Goal: Task Accomplishment & Management: Manage account settings

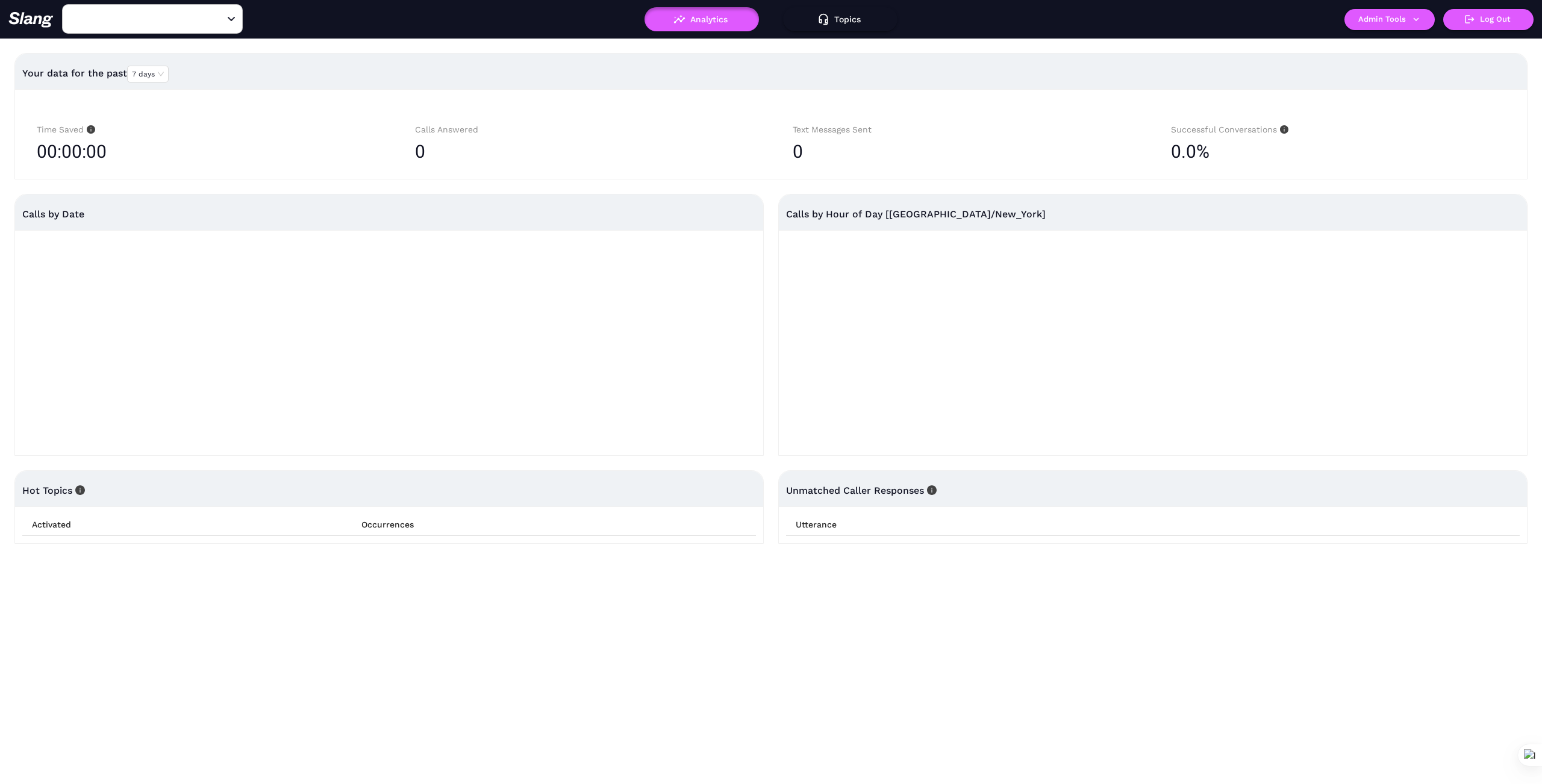
type input "1776"
click at [153, 23] on input "1776" at bounding box center [134, 19] width 132 height 19
click at [156, 20] on input "1776" at bounding box center [134, 19] width 132 height 19
type input "Miel"
click at [173, 49] on li "Miel De Agave Chandler" at bounding box center [153, 50] width 181 height 22
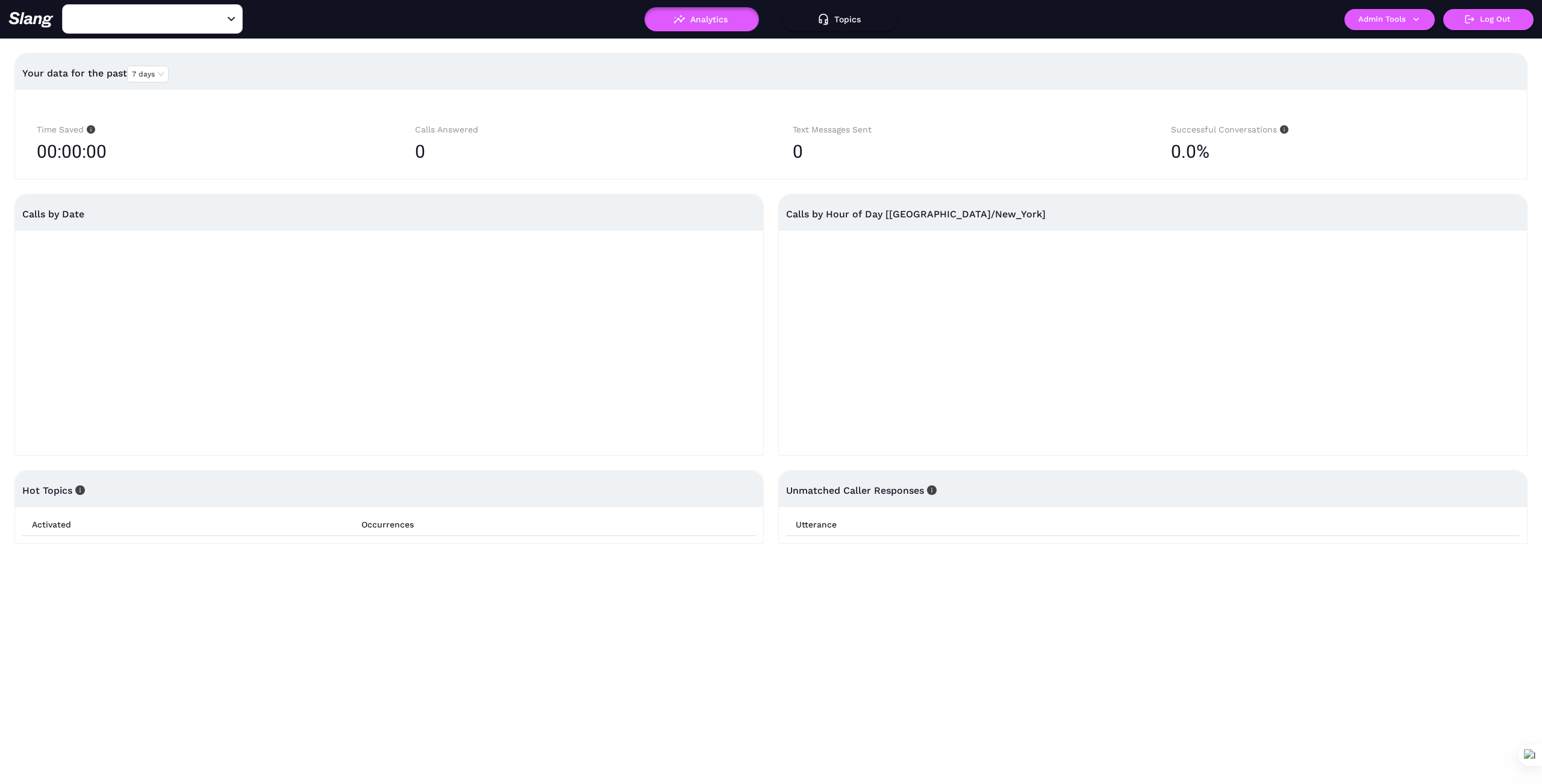
type input "Miel De Agave Chandler"
click at [1417, 19] on icon "button" at bounding box center [1417, 19] width 5 height 4
click at [1431, 44] on link "Manage current business" at bounding box center [1414, 46] width 118 height 15
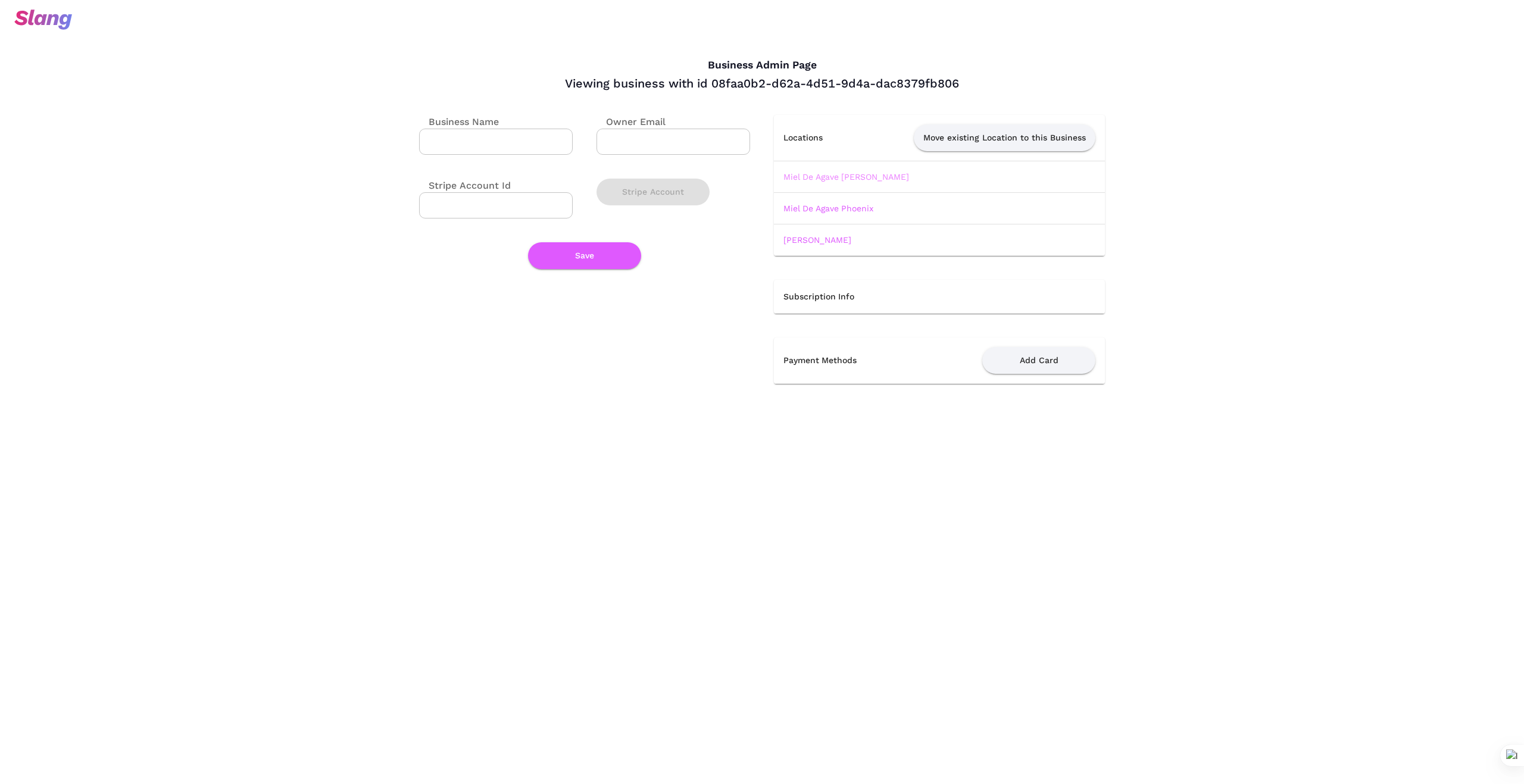
click at [838, 172] on link "Miel De Agave Chandler" at bounding box center [846, 177] width 125 height 9
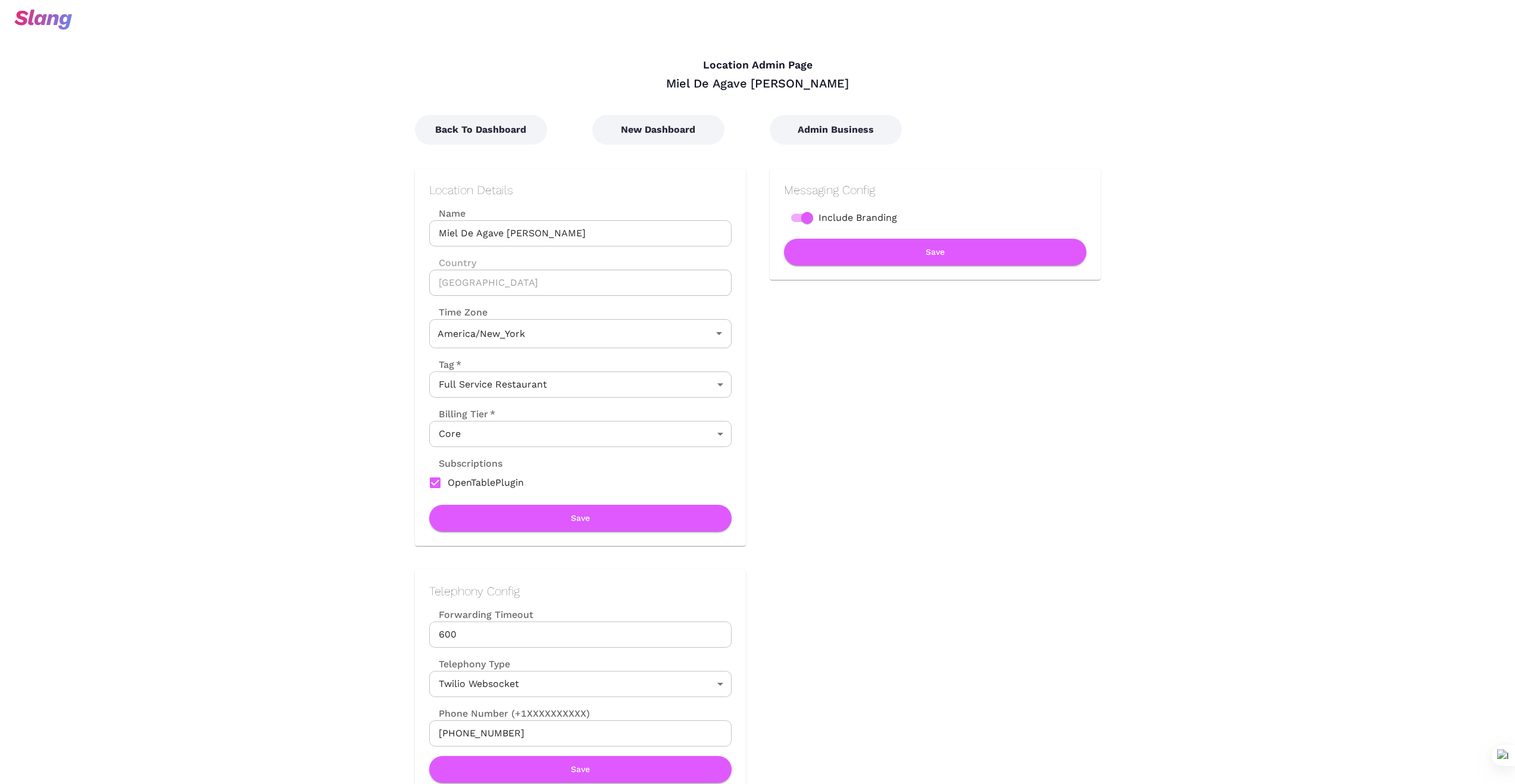
type input "Eastern Time"
drag, startPoint x: 559, startPoint y: 231, endPoint x: 409, endPoint y: 222, distance: 150.3
click at [409, 222] on div "Location Details Name Miel De Agave Chandler Name Country United States Country…" at bounding box center [568, 345] width 355 height 401
click at [910, 488] on div "Messaging Config Include Branding Save" at bounding box center [923, 345] width 355 height 401
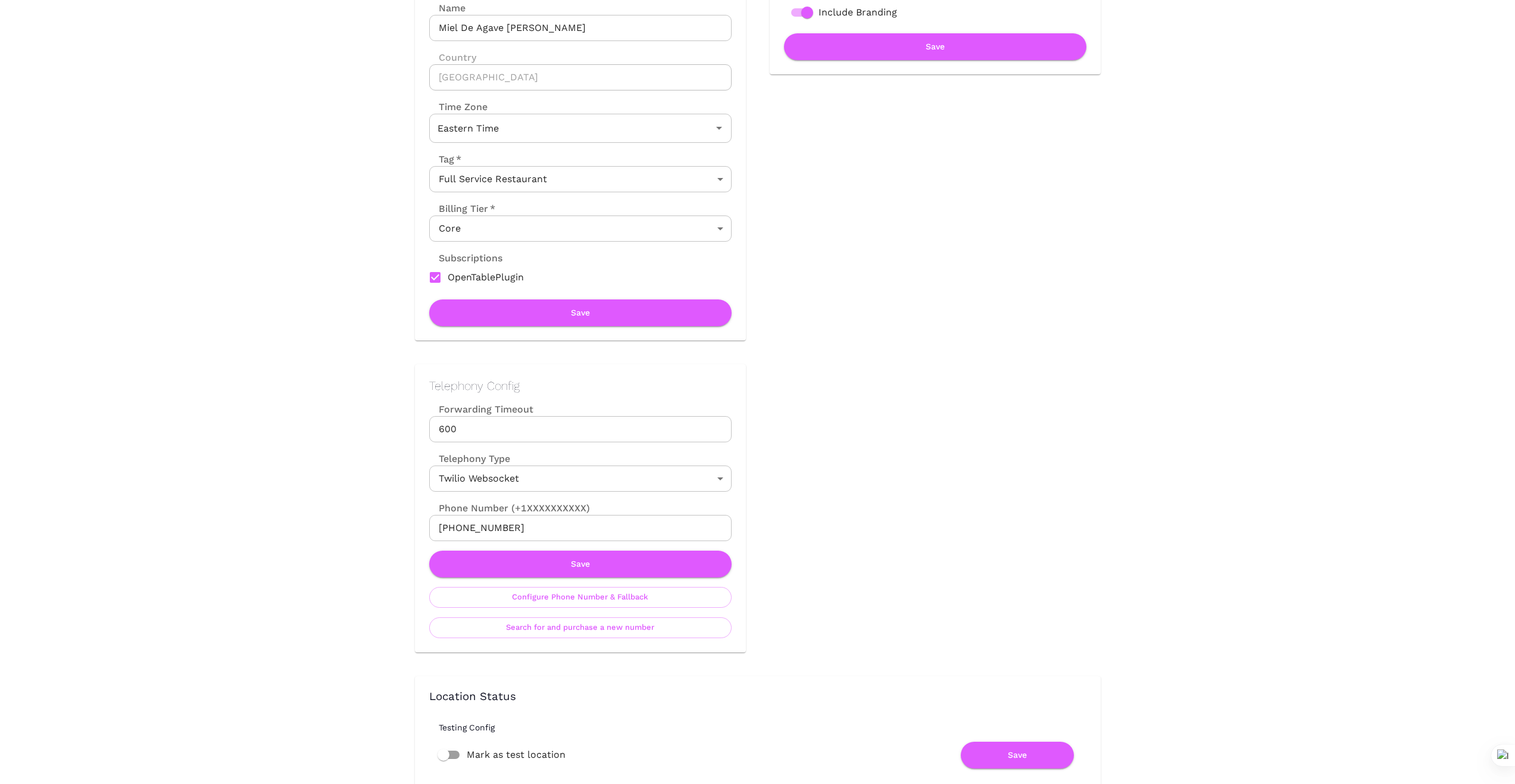
scroll to position [238, 0]
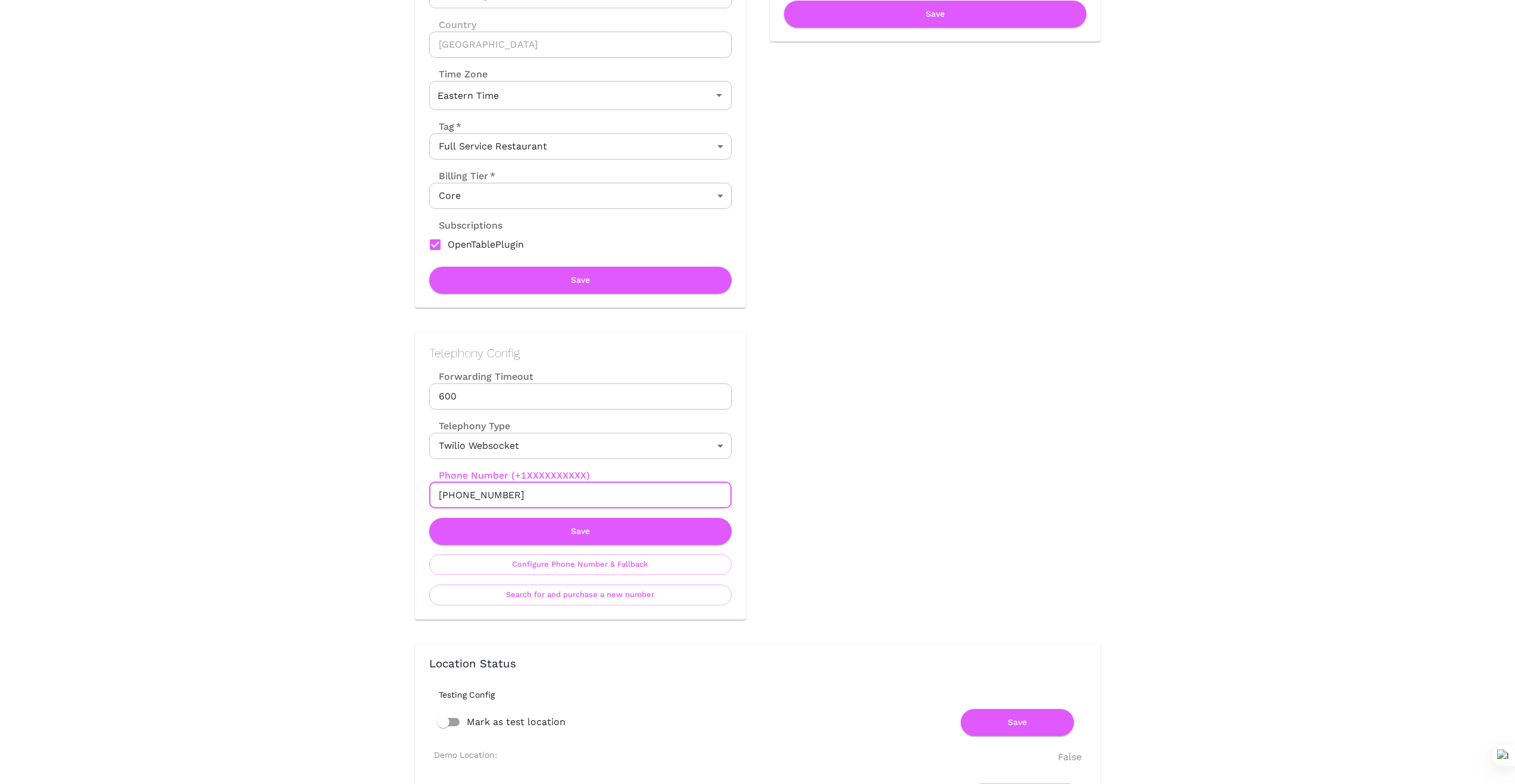
drag, startPoint x: 524, startPoint y: 496, endPoint x: 353, endPoint y: 484, distance: 171.4
drag, startPoint x: 982, startPoint y: 425, endPoint x: 619, endPoint y: 453, distance: 364.1
drag, startPoint x: 523, startPoint y: 499, endPoint x: 282, endPoint y: 494, distance: 241.1
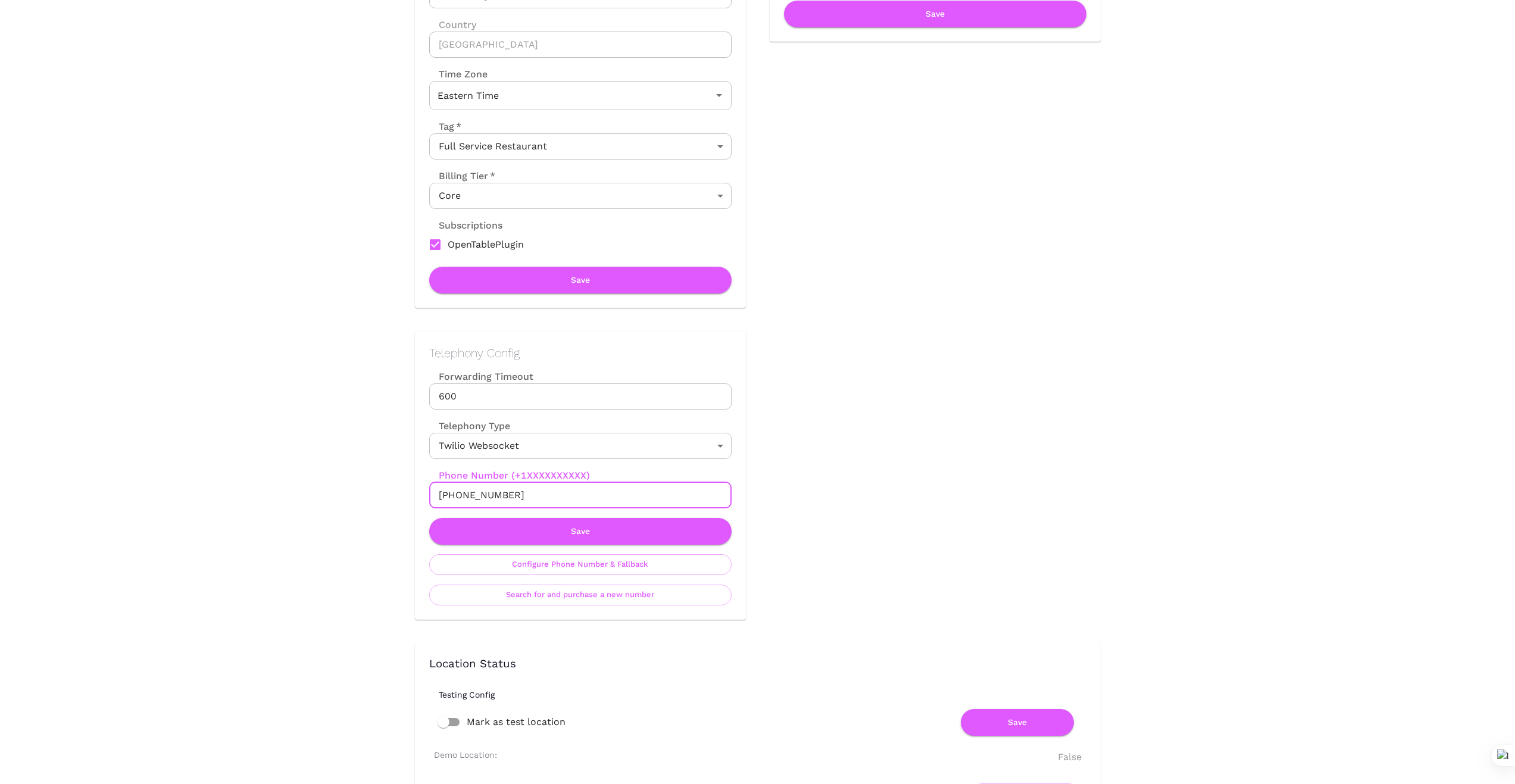
click at [594, 536] on button "Save" at bounding box center [580, 531] width 302 height 27
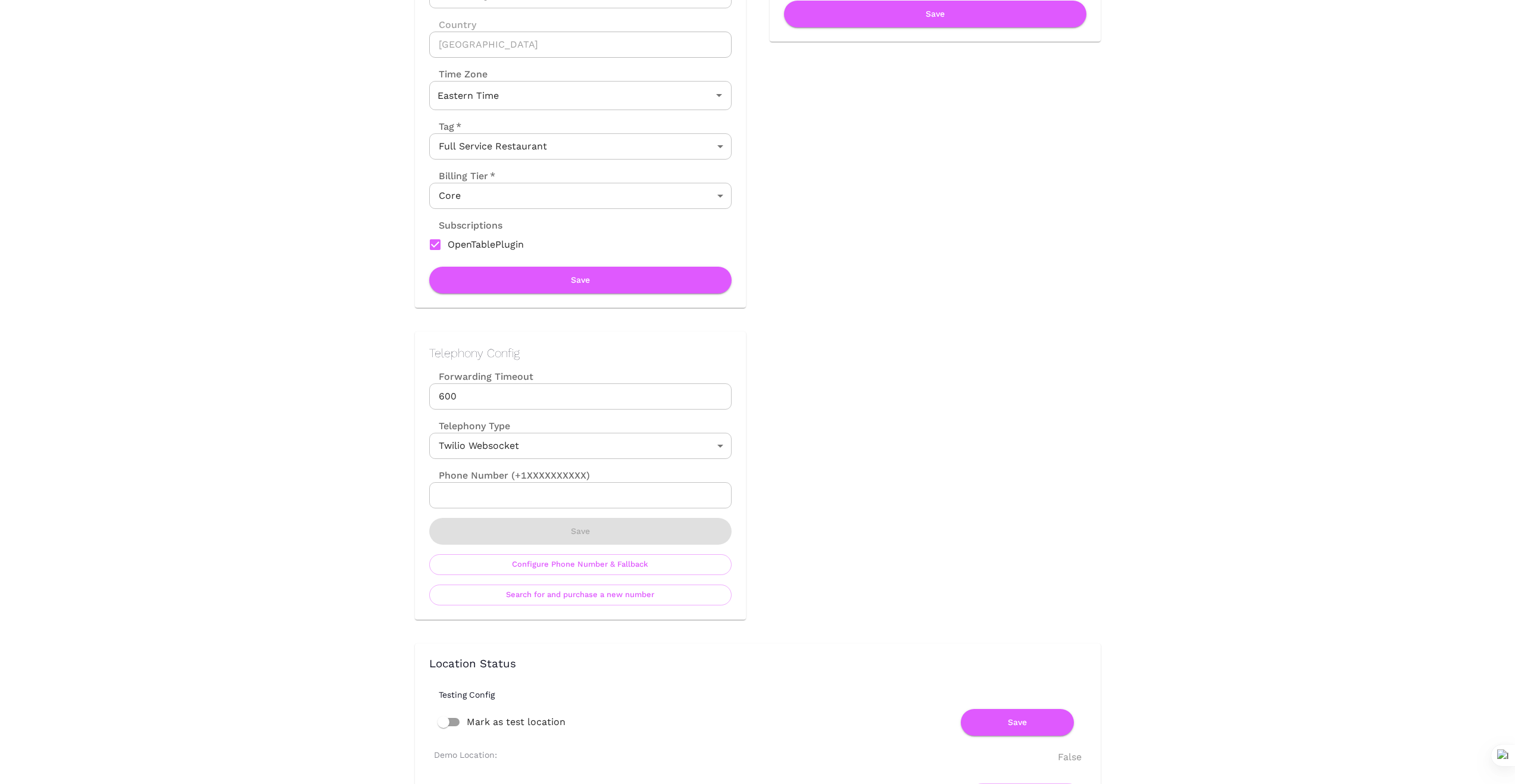
scroll to position [0, 0]
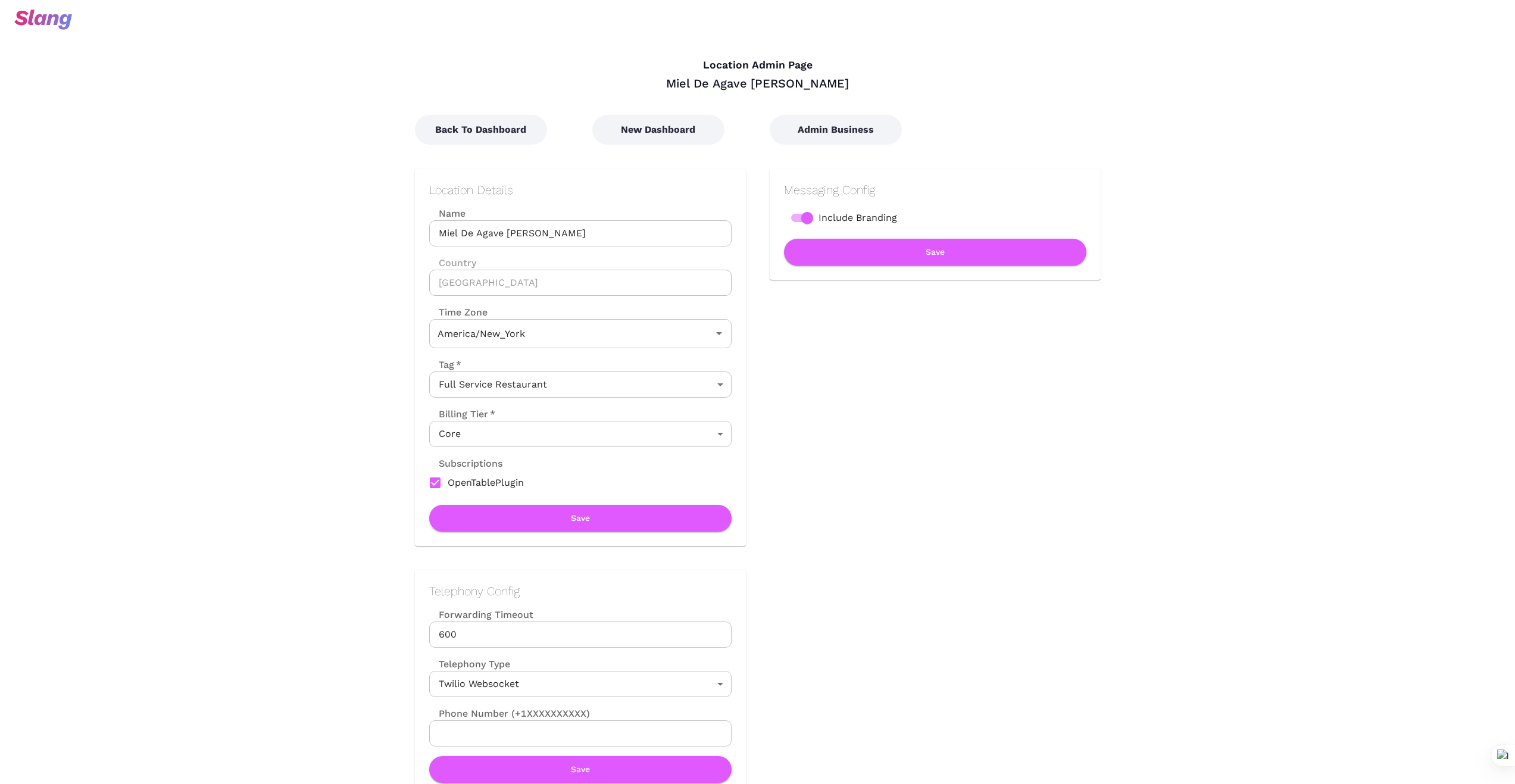
type input "Eastern Time"
click at [678, 123] on button "New Dashboard" at bounding box center [659, 129] width 132 height 30
type input "Central Time"
click at [486, 138] on button "Back To Dashboard" at bounding box center [481, 129] width 132 height 30
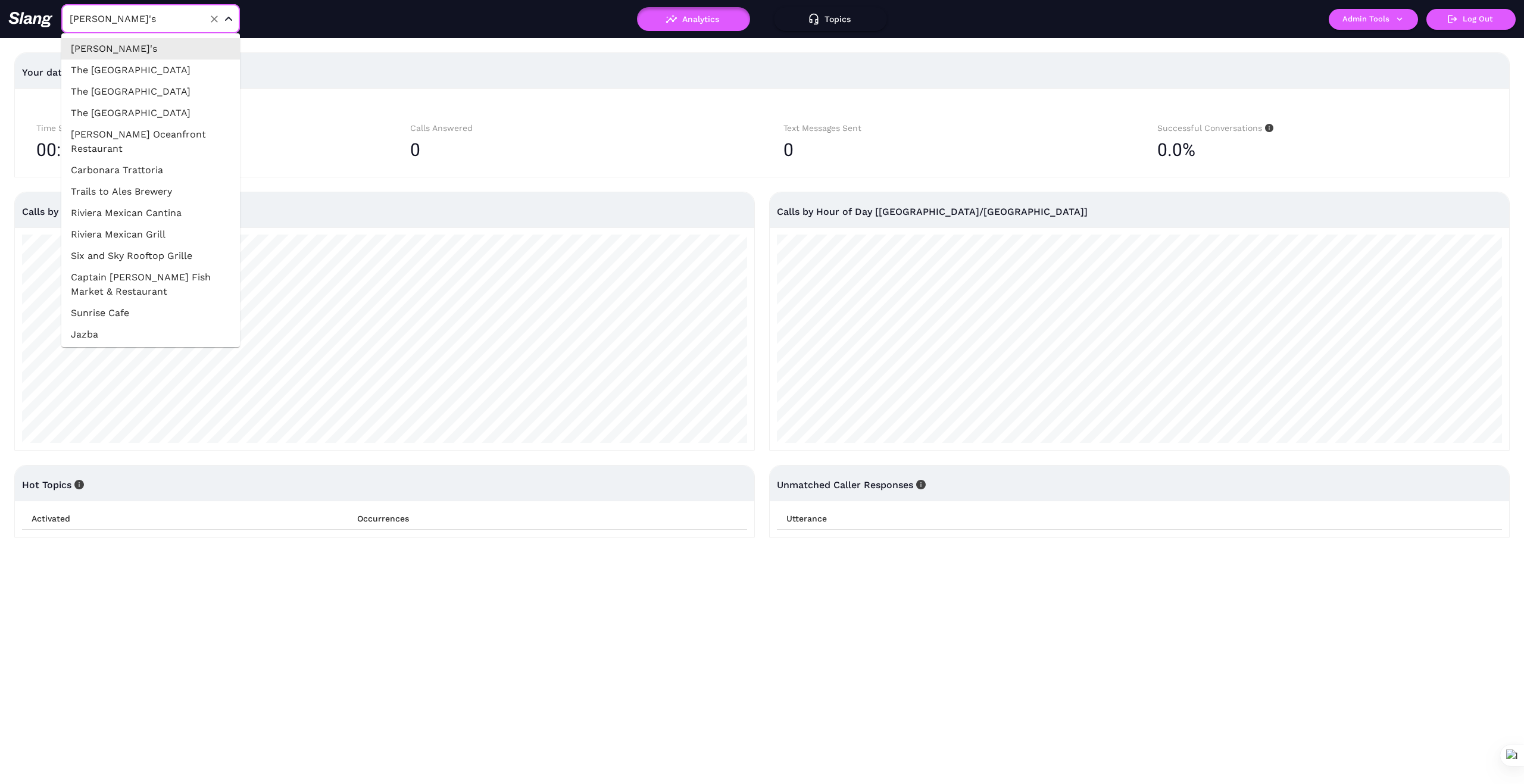
click at [158, 10] on input "[PERSON_NAME]'s" at bounding box center [132, 18] width 131 height 18
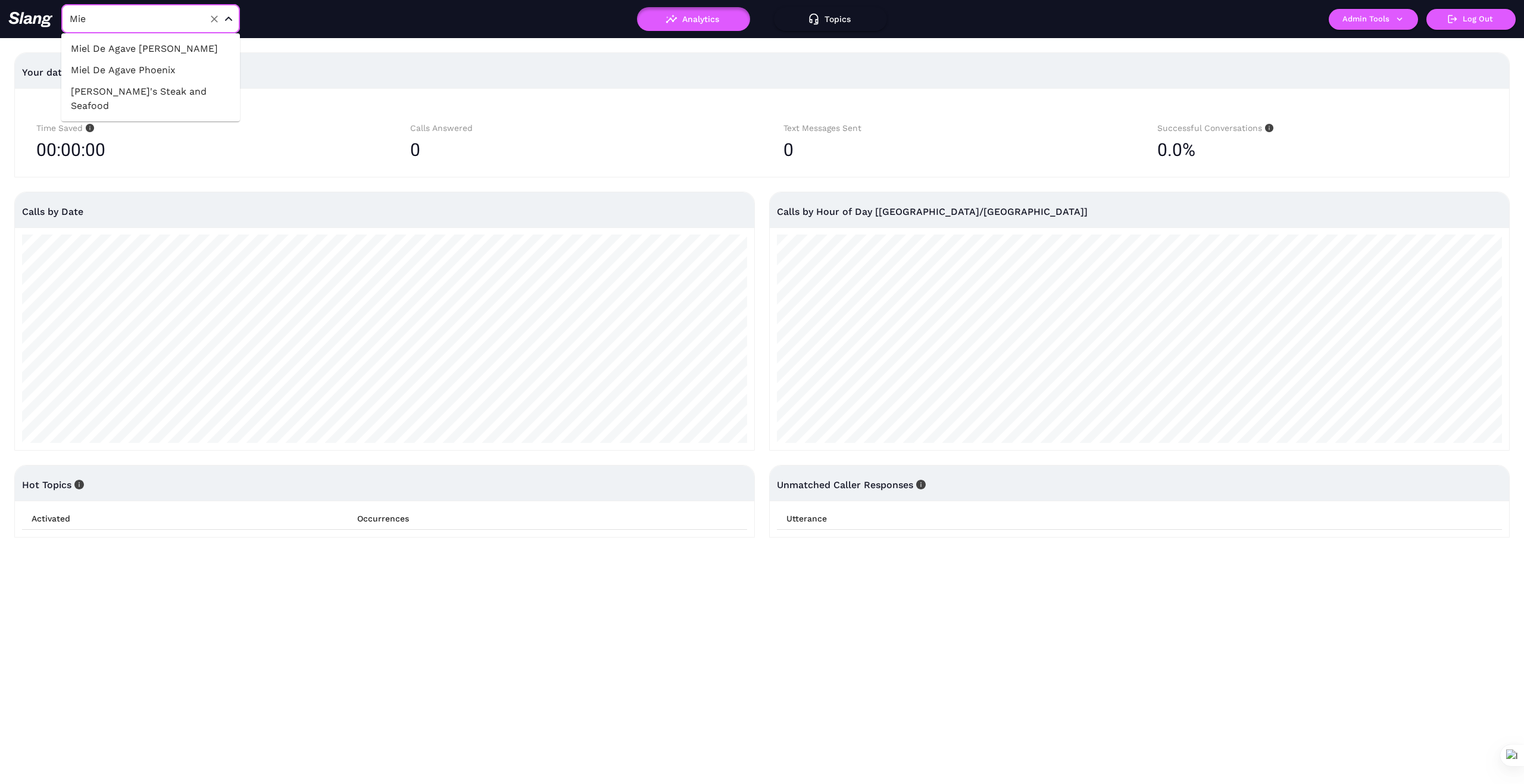
type input "Miel"
click at [168, 48] on li "Miel De Agave Chandler" at bounding box center [151, 49] width 179 height 22
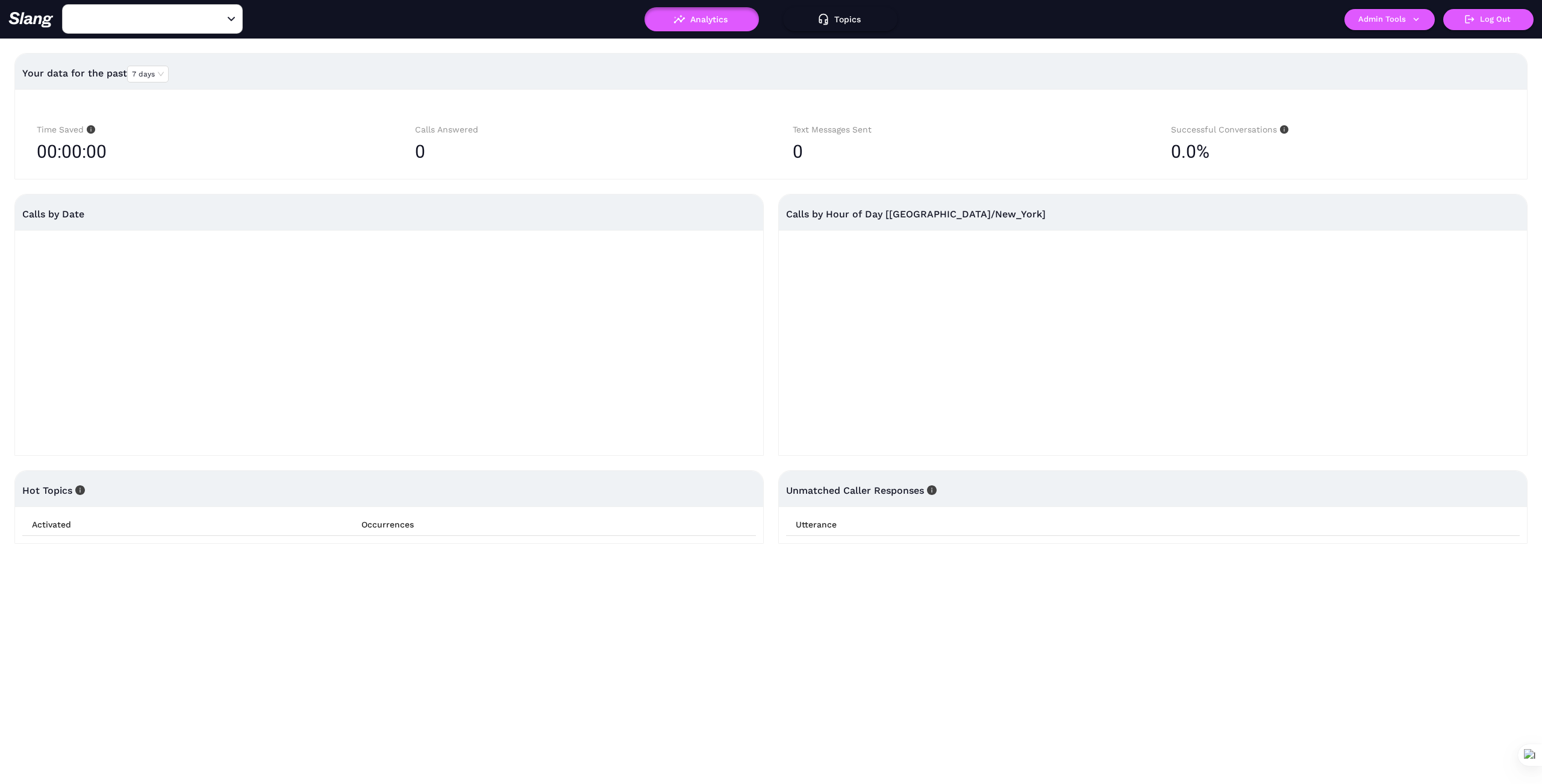
type input "Miel De Agave Chandler"
click at [1422, 19] on button "Admin Tools" at bounding box center [1390, 19] width 90 height 21
click at [1417, 43] on link "Manage current business" at bounding box center [1414, 46] width 118 height 15
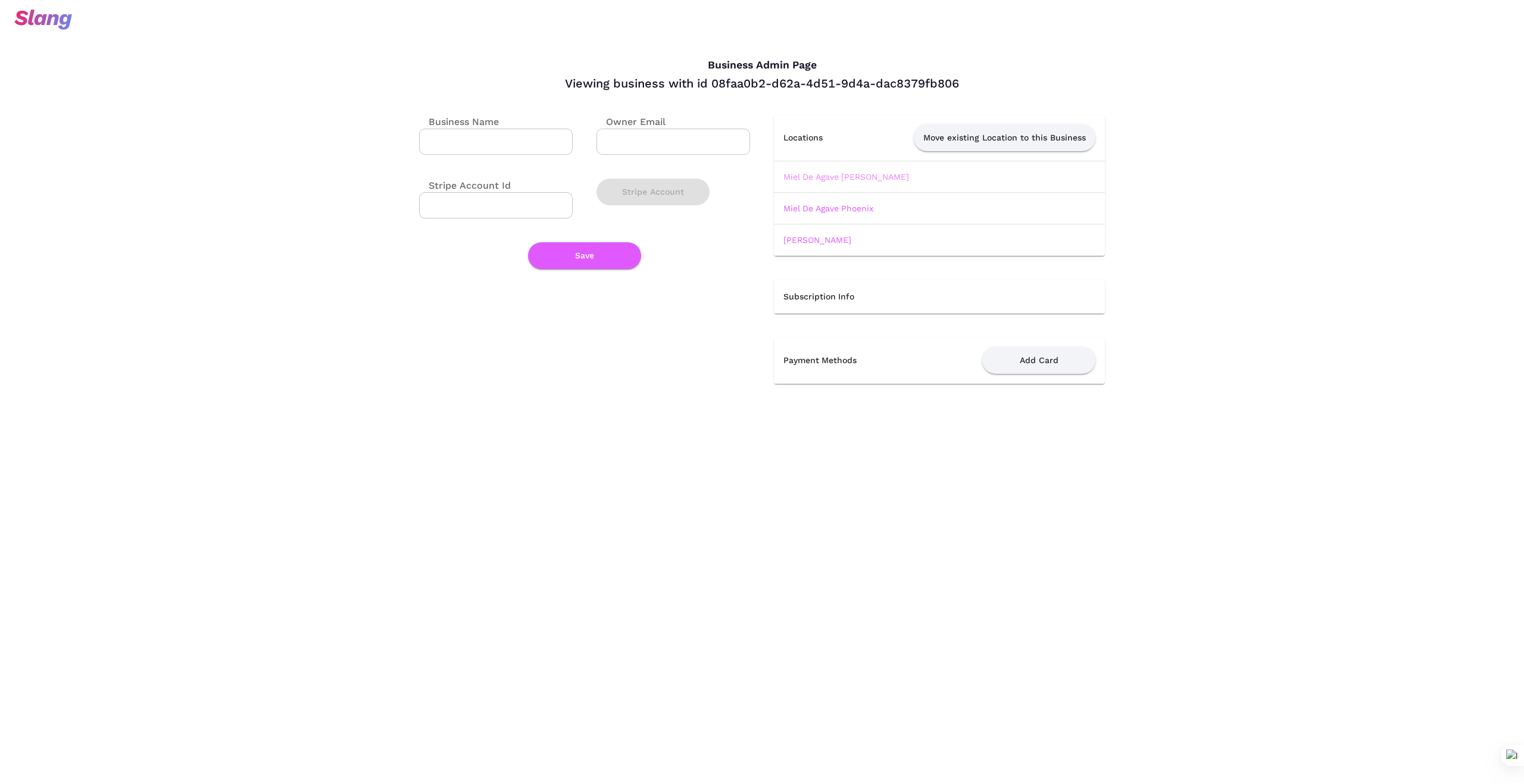
click at [854, 178] on link "Miel De Agave Chandler" at bounding box center [846, 177] width 125 height 9
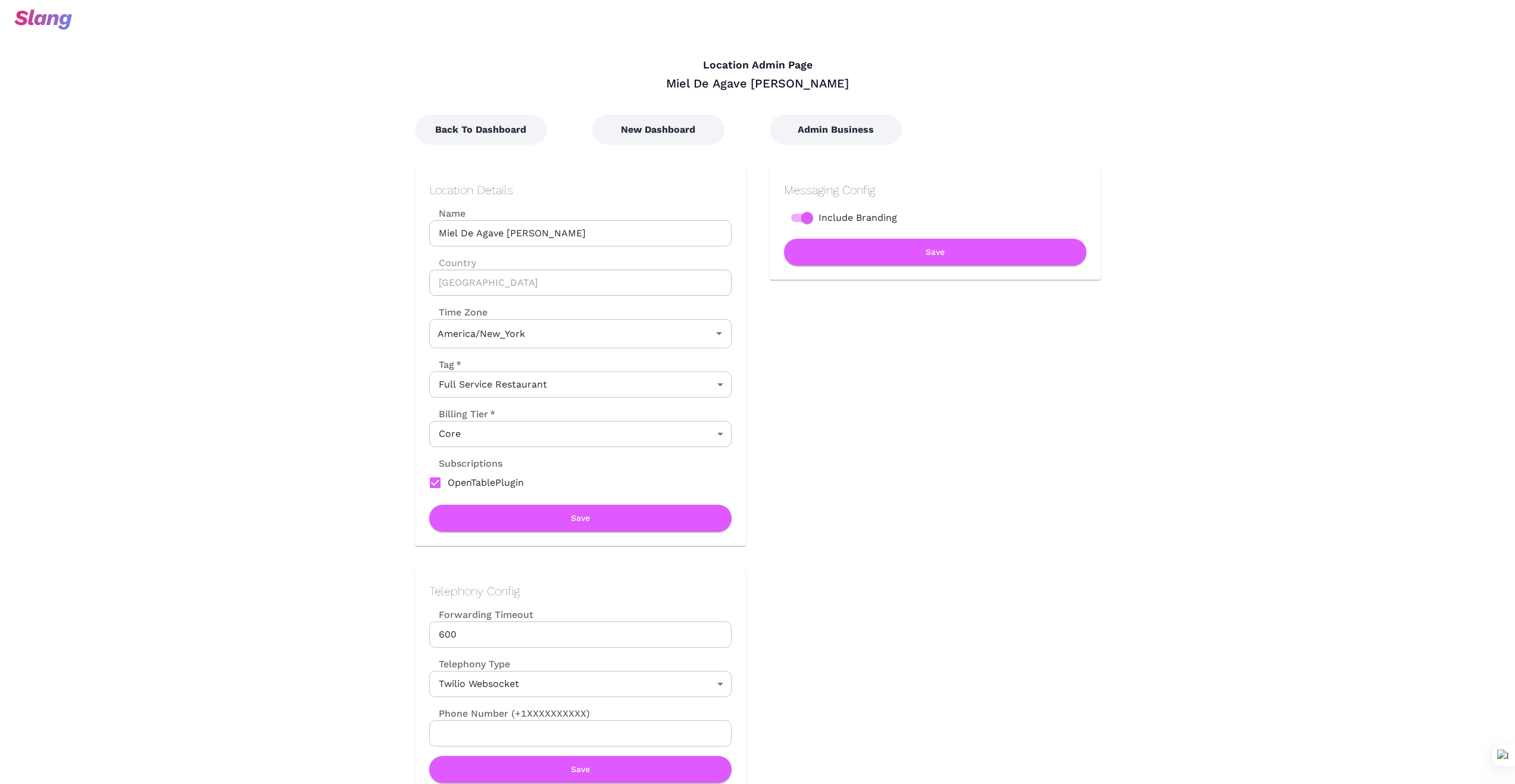
type input "Eastern Time"
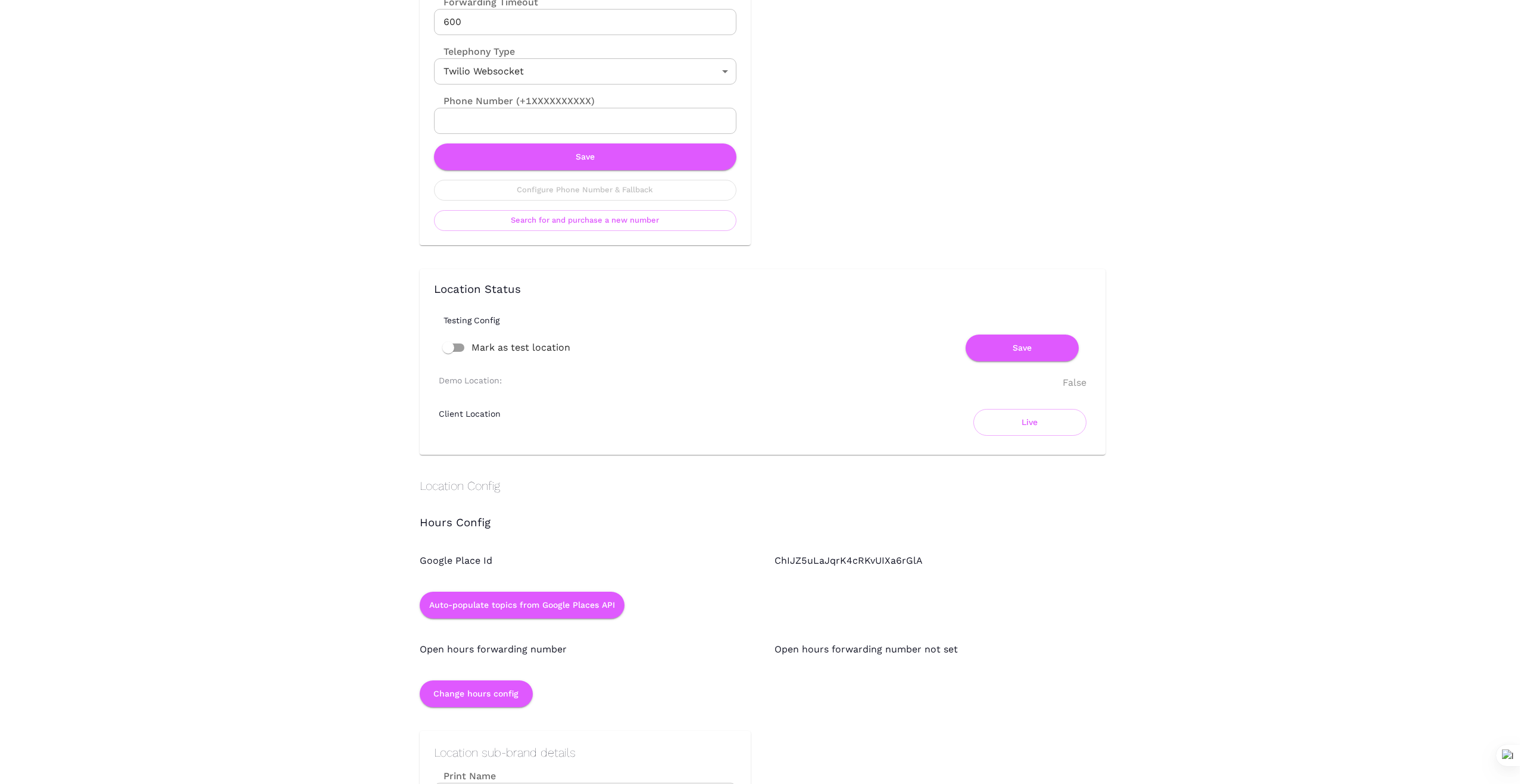
scroll to position [615, 0]
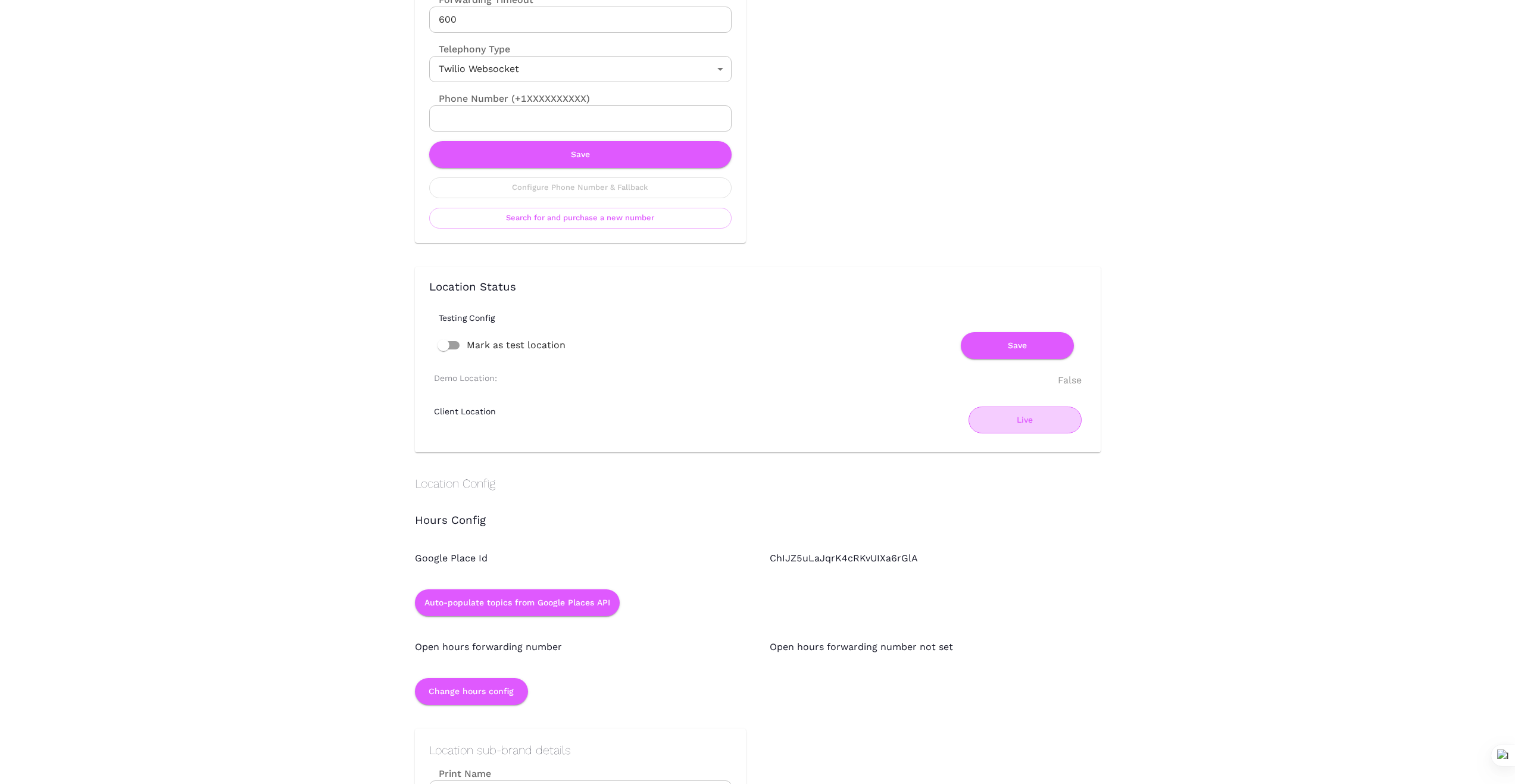
click at [1018, 416] on button "Live" at bounding box center [1025, 419] width 113 height 27
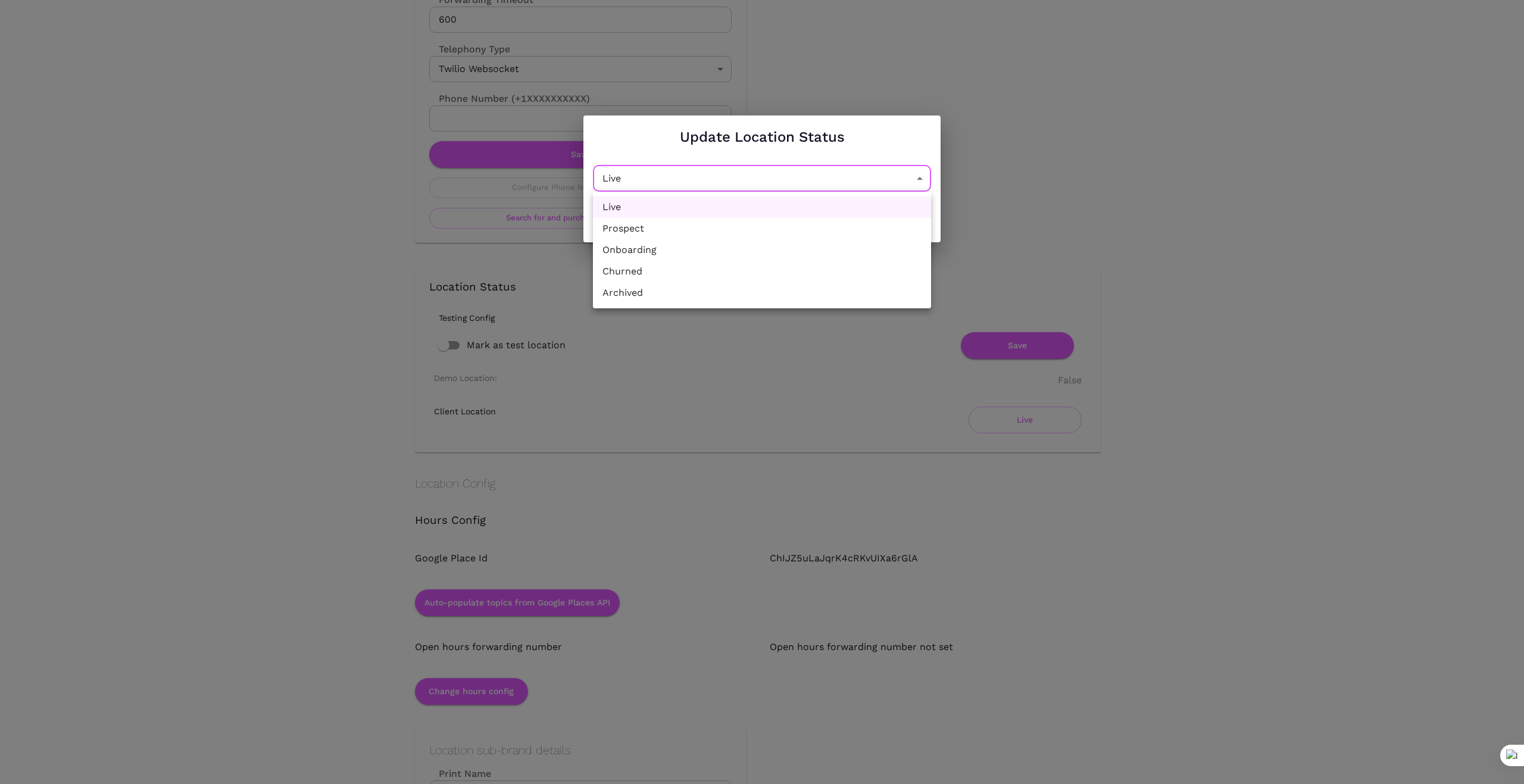
click at [797, 273] on li "Churned" at bounding box center [762, 272] width 338 height 22
type input "Churned"
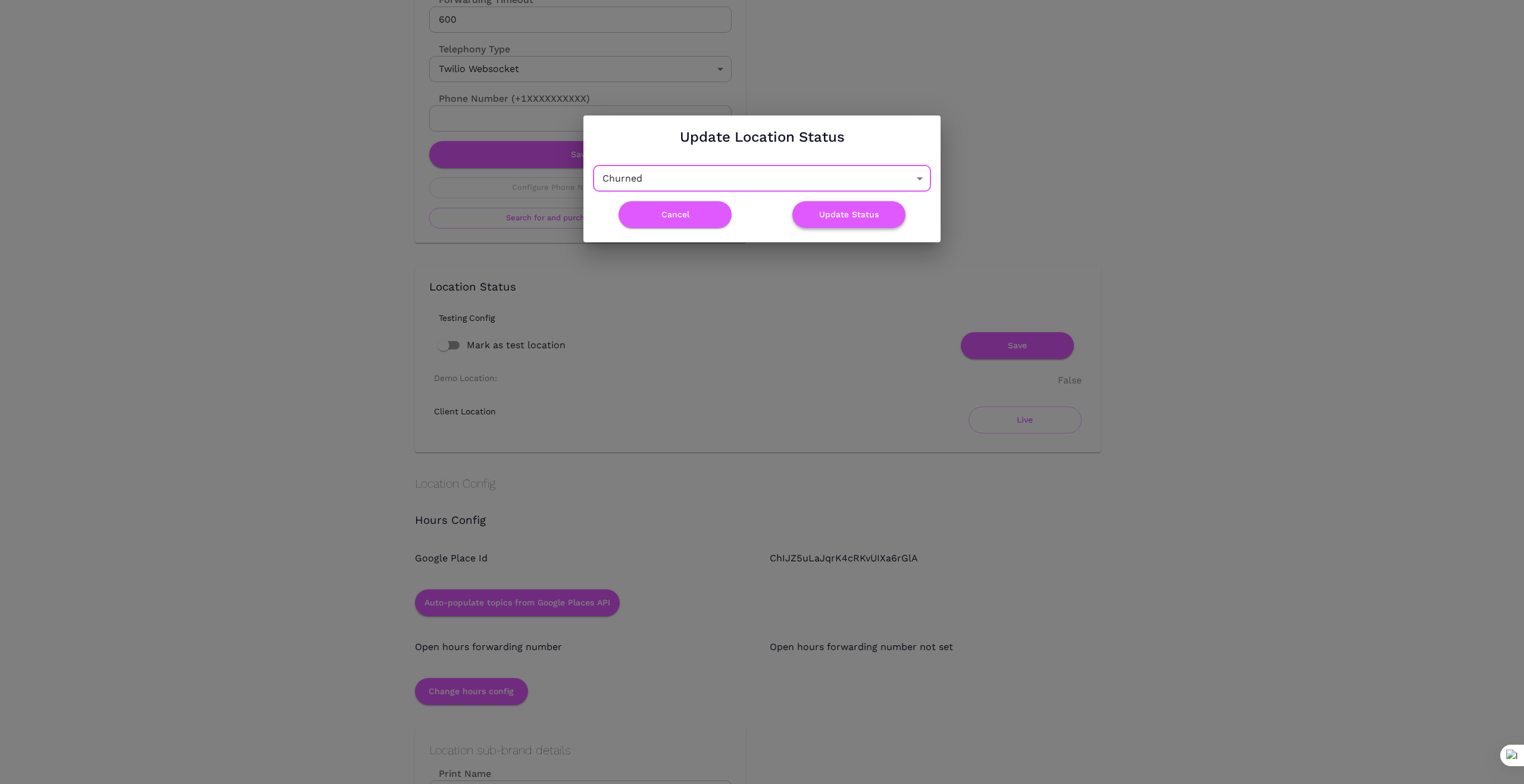
click at [861, 213] on button "Update Status" at bounding box center [849, 214] width 113 height 27
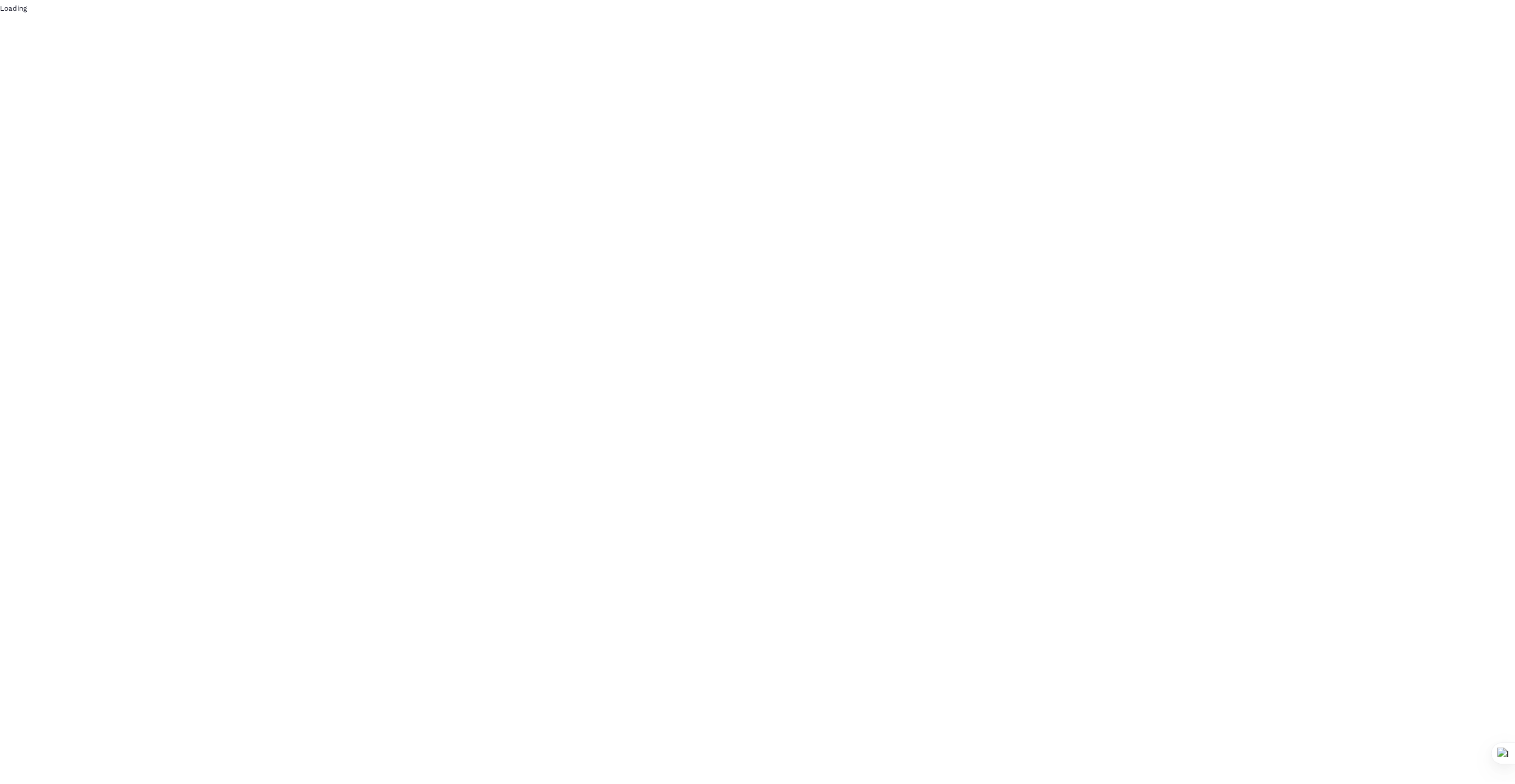
scroll to position [0, 0]
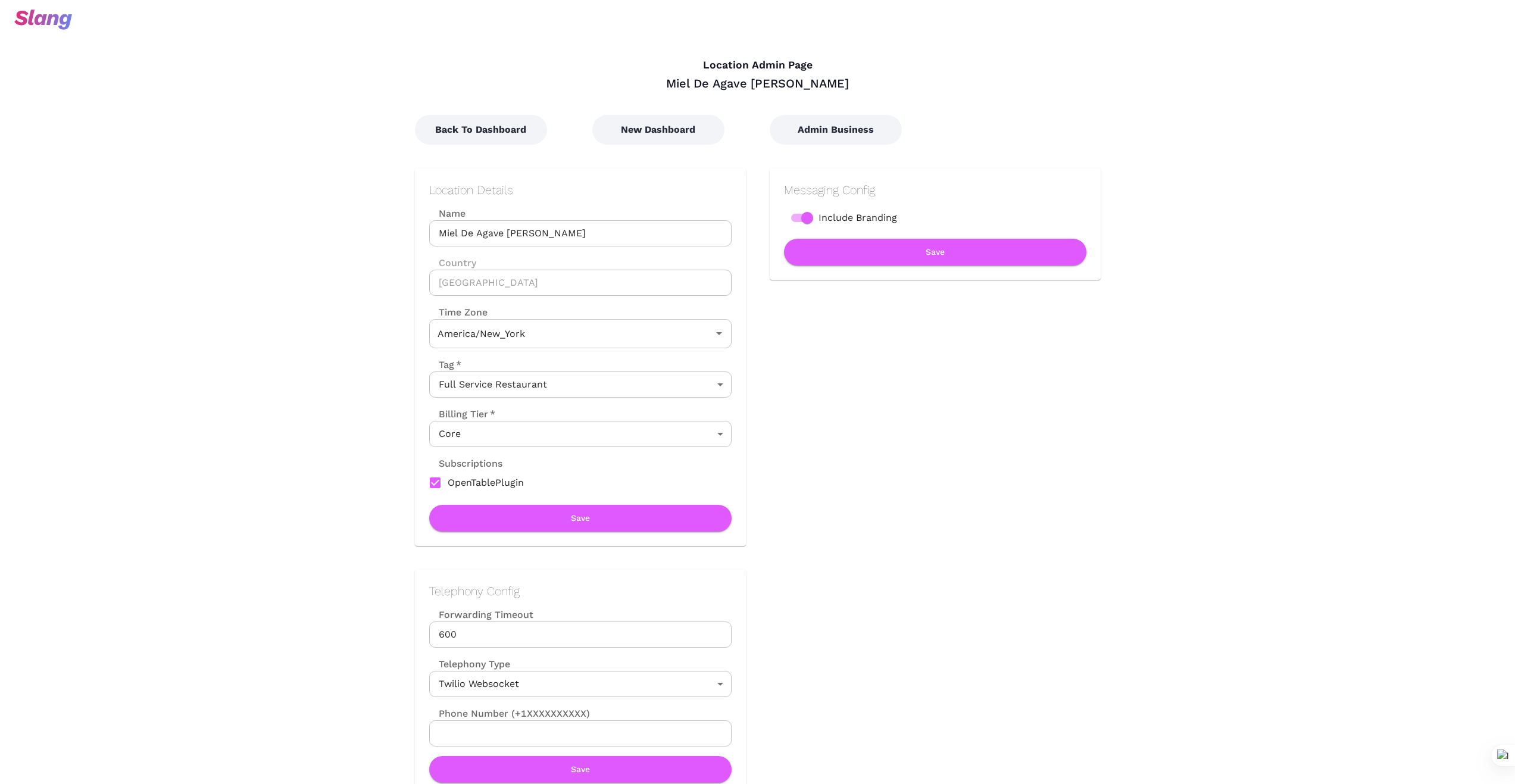
type input "Eastern Time"
click at [499, 126] on button "Back To Dashboard" at bounding box center [481, 129] width 132 height 30
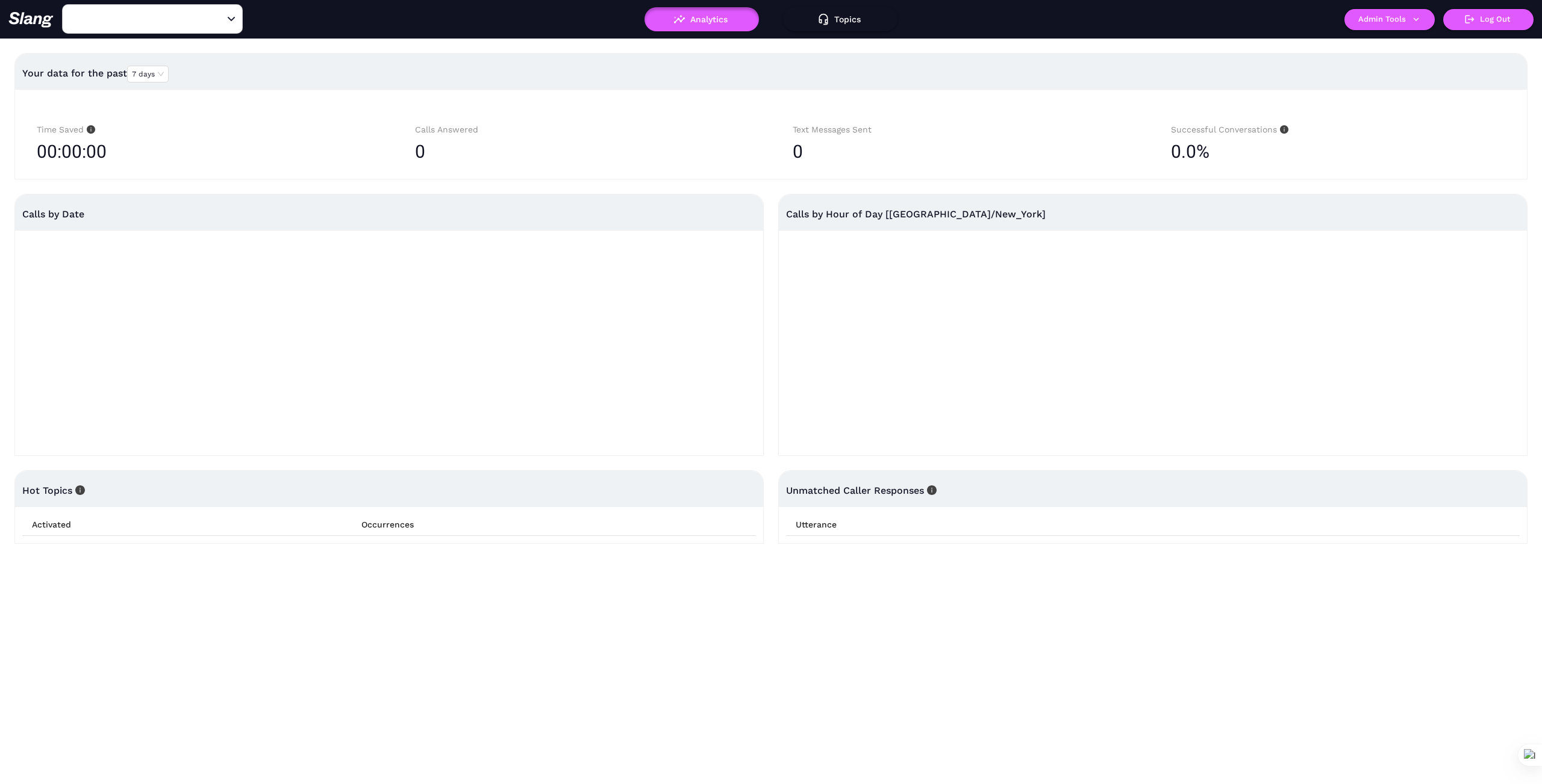
type input "Miel De Agave Chandler"
click at [1420, 19] on icon "button" at bounding box center [1417, 19] width 11 height 11
click at [1420, 44] on link "Manage current business" at bounding box center [1414, 46] width 118 height 15
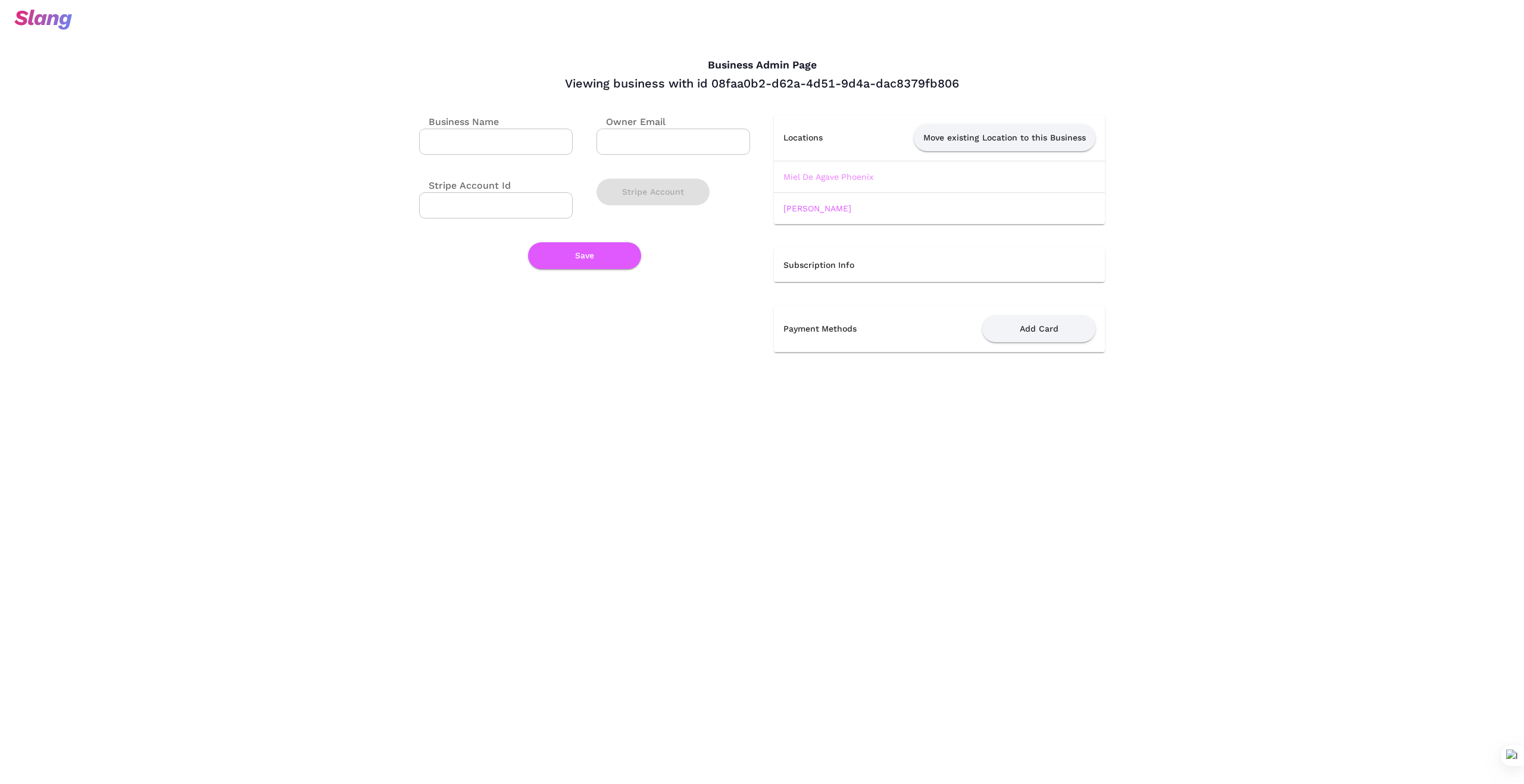
click at [846, 172] on link "Miel De Agave Phoenix" at bounding box center [828, 177] width 90 height 9
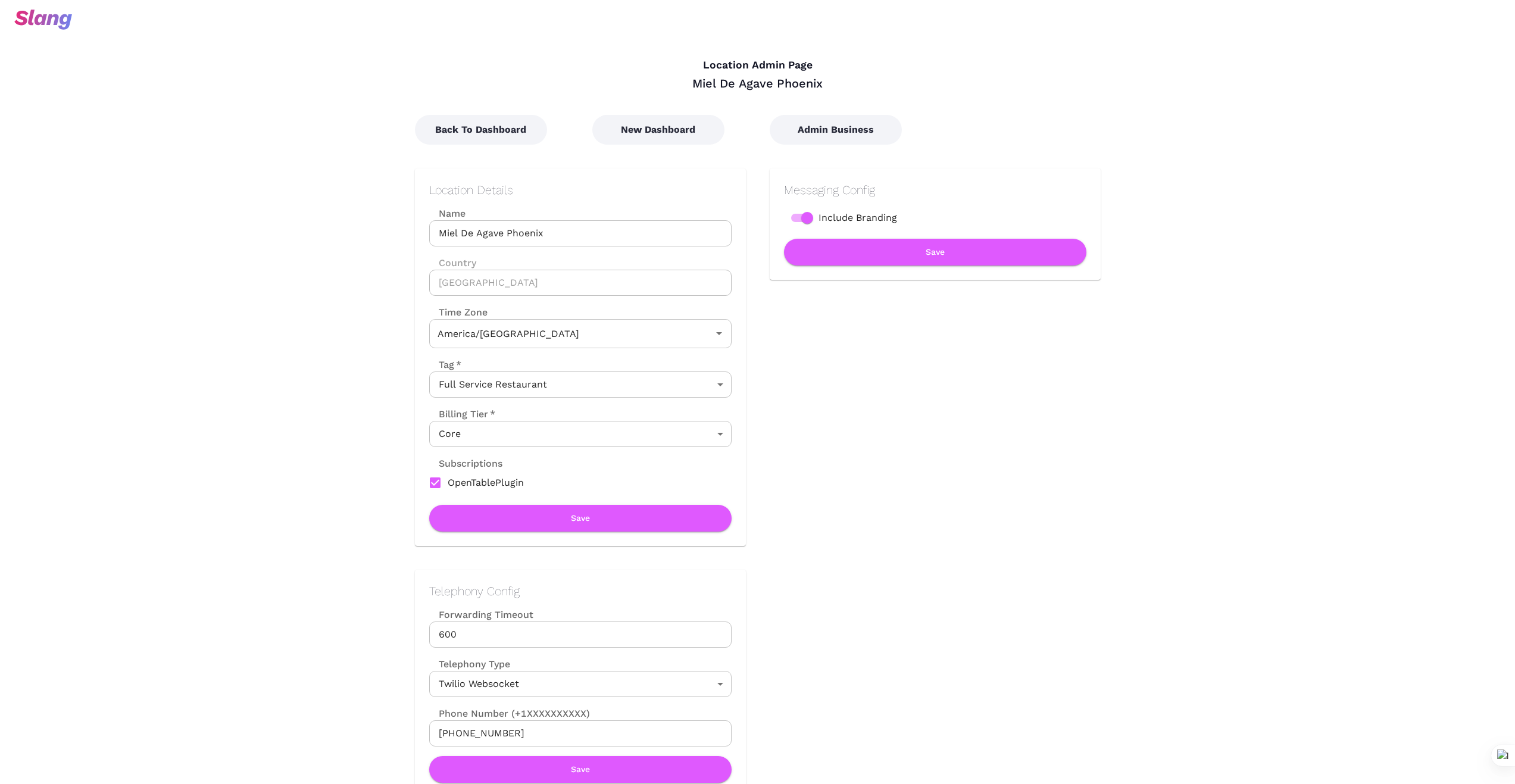
type input "Arizona Time"
drag, startPoint x: 556, startPoint y: 229, endPoint x: 404, endPoint y: 223, distance: 152.1
click at [404, 223] on div "Location Details Name Miel De Agave Phoenix Name Country United States Country …" at bounding box center [568, 345] width 355 height 401
drag, startPoint x: 1000, startPoint y: 501, endPoint x: 735, endPoint y: 469, distance: 266.9
click at [1000, 501] on div "Messaging Config Include Branding Save" at bounding box center [923, 345] width 355 height 401
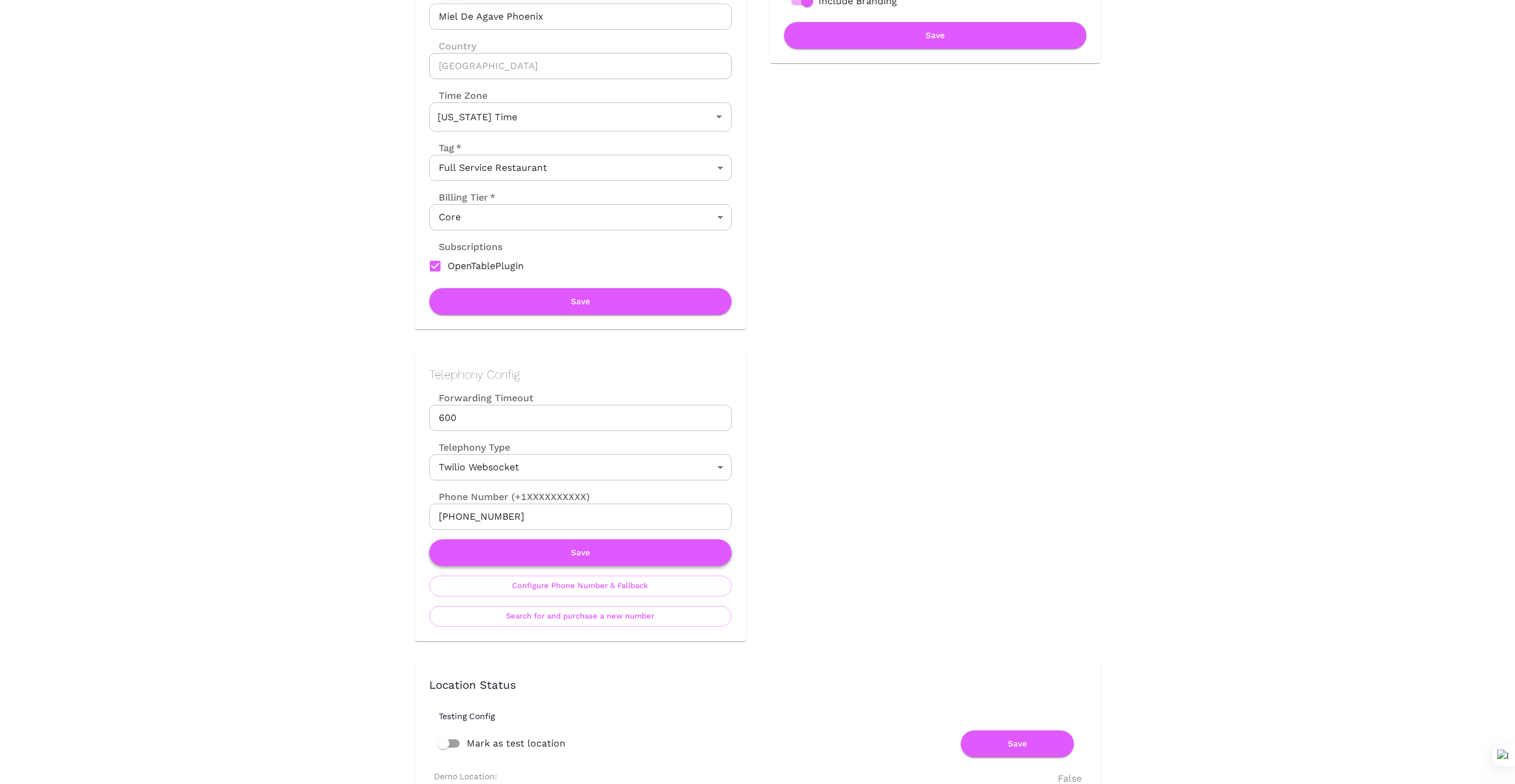
scroll to position [219, 0]
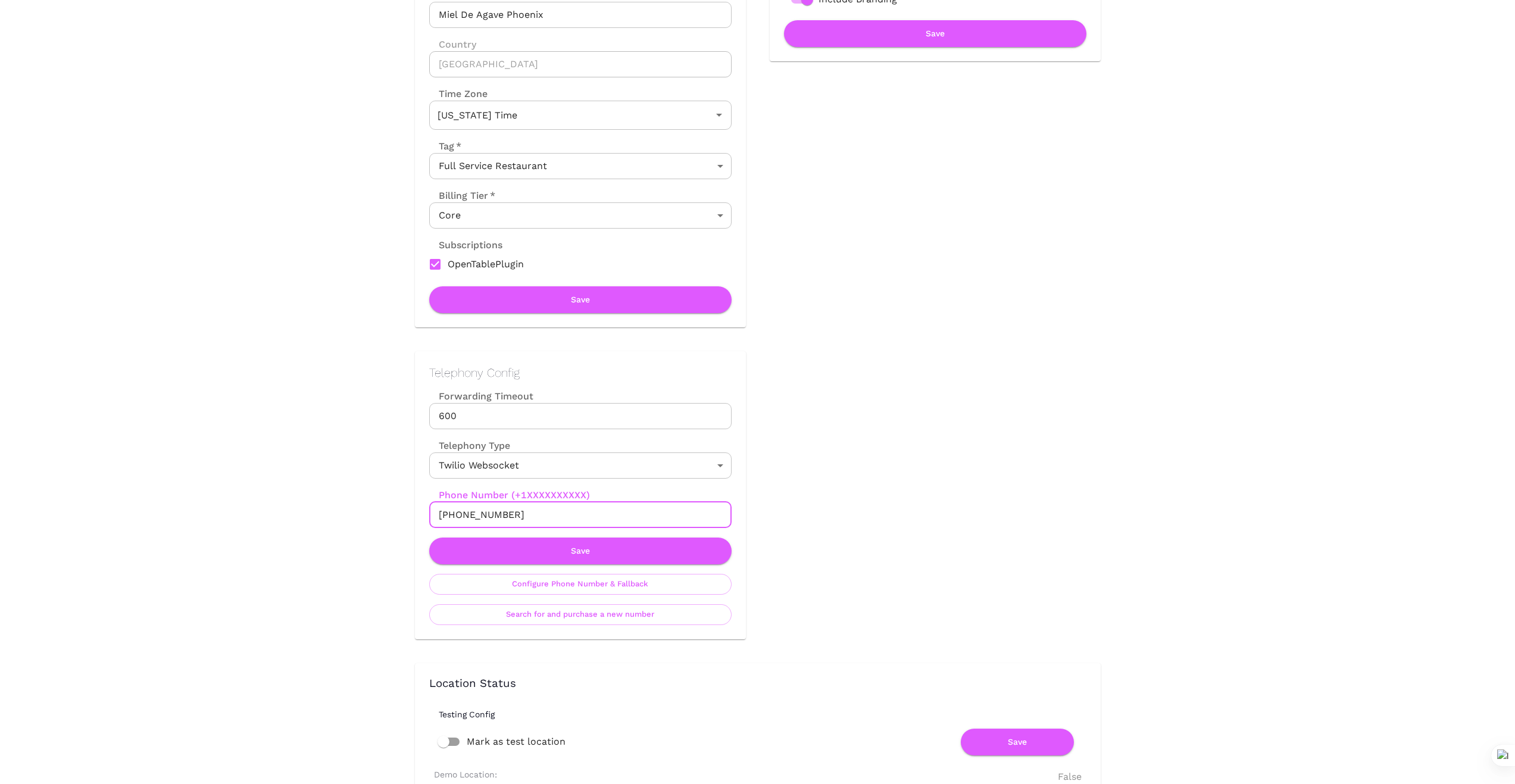
drag, startPoint x: 532, startPoint y: 512, endPoint x: 367, endPoint y: 502, distance: 165.3
drag, startPoint x: 864, startPoint y: 490, endPoint x: 746, endPoint y: 513, distance: 120.2
drag, startPoint x: 532, startPoint y: 508, endPoint x: 341, endPoint y: 512, distance: 191.0
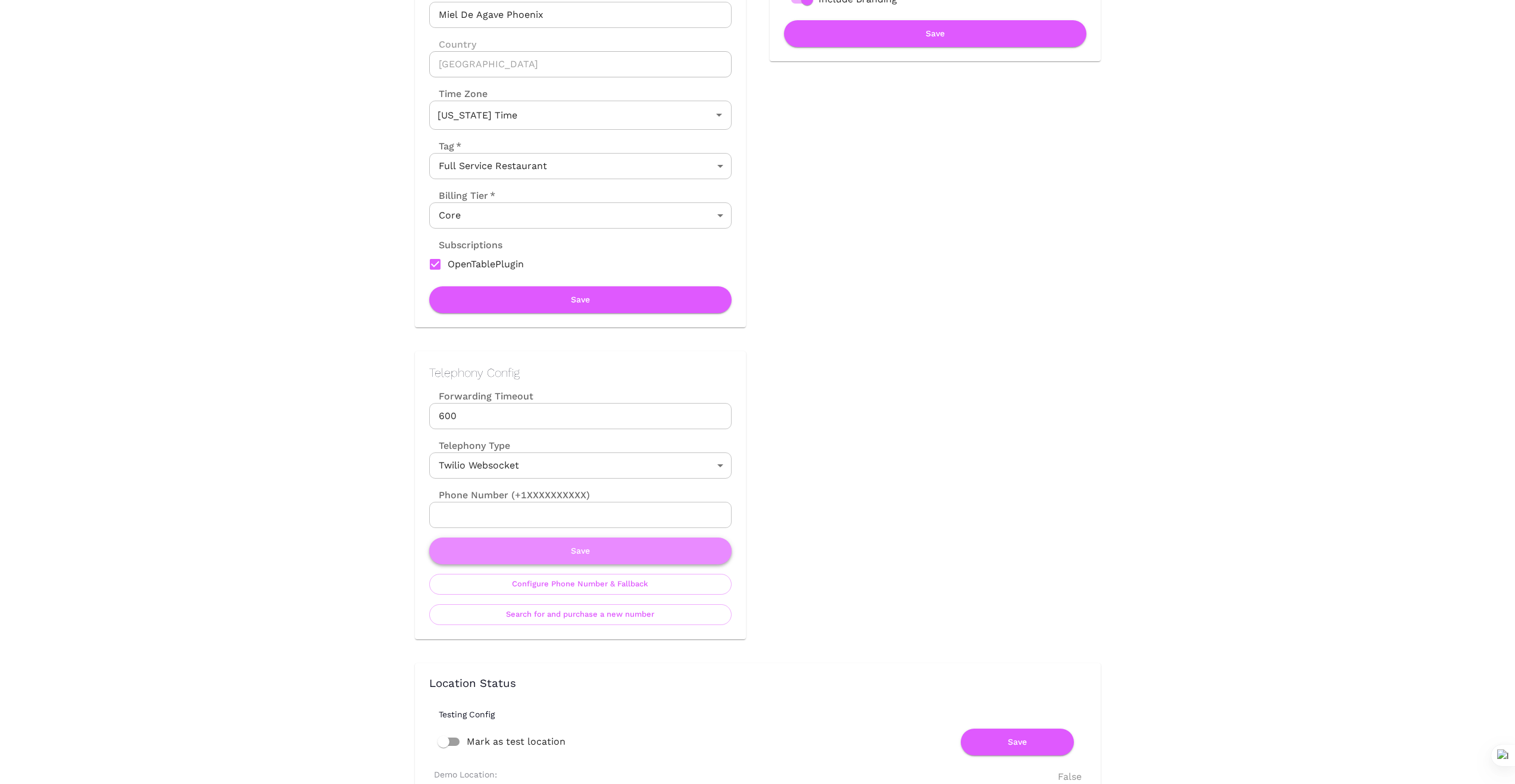
click at [586, 552] on button "Save" at bounding box center [580, 551] width 302 height 27
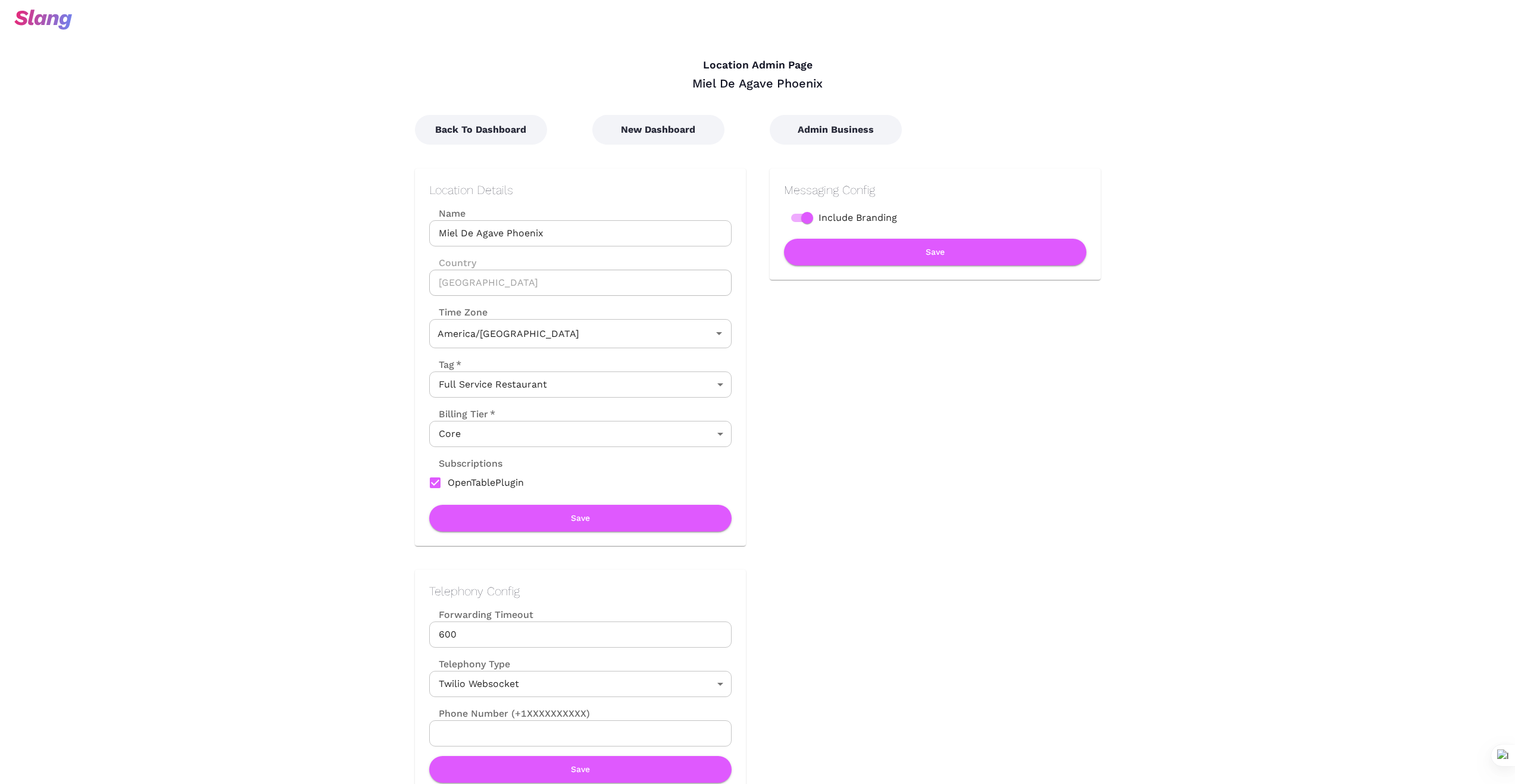
type input "Arizona Time"
click at [663, 130] on button "New Dashboard" at bounding box center [659, 129] width 132 height 30
type input "[US_STATE] Time"
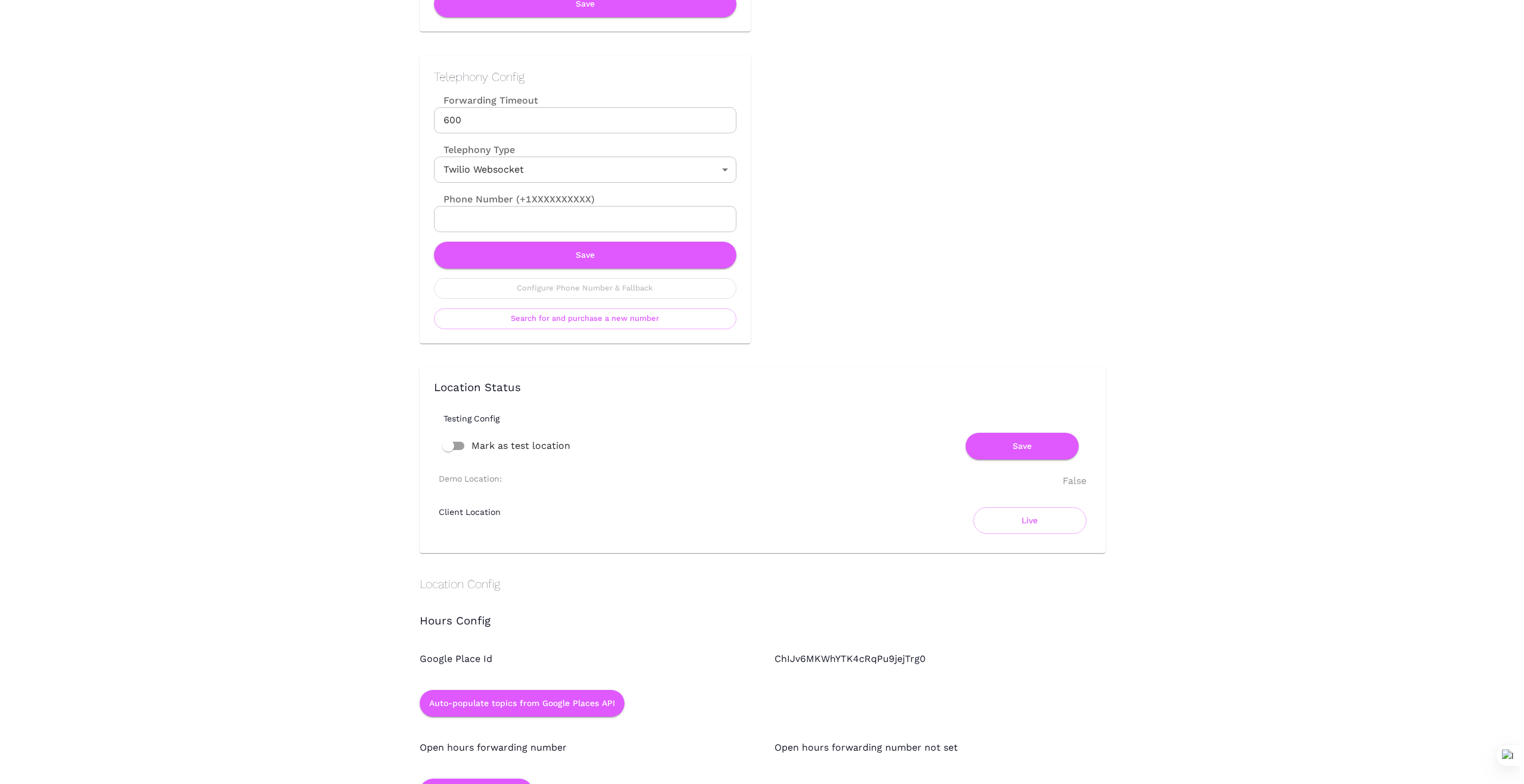
scroll to position [516, 0]
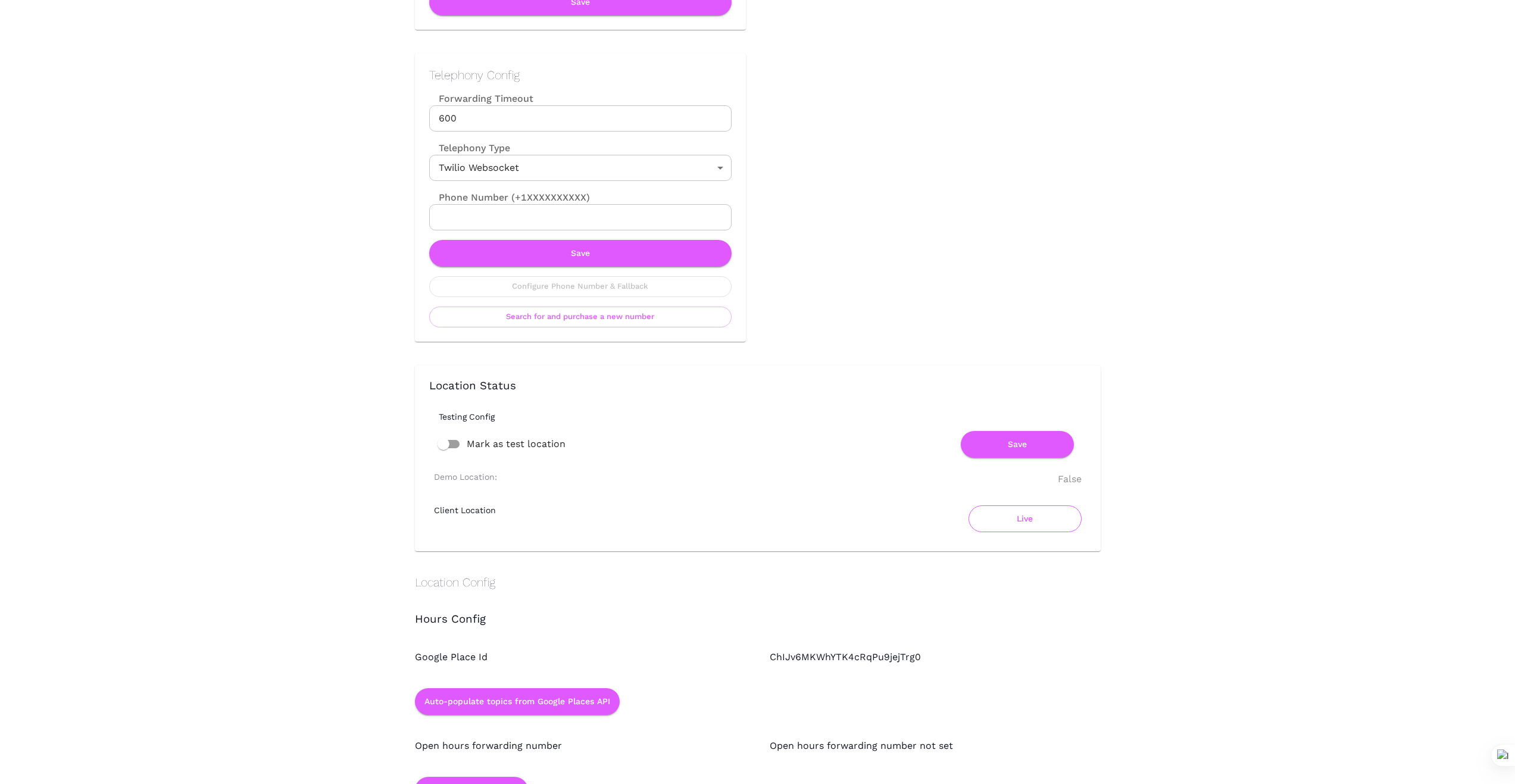
click at [1032, 522] on button "Live" at bounding box center [1025, 519] width 113 height 27
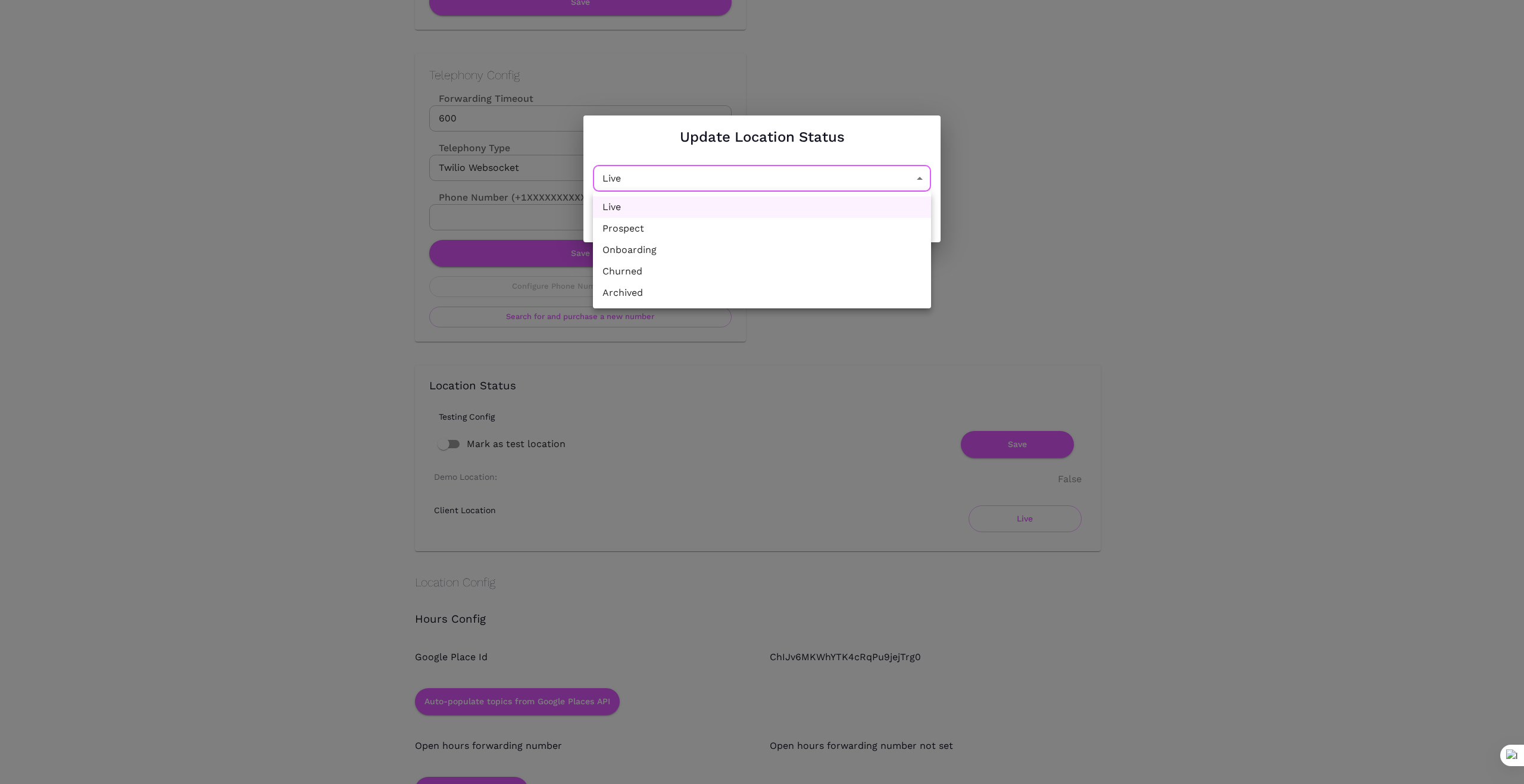
drag, startPoint x: 926, startPoint y: 178, endPoint x: 851, endPoint y: 171, distance: 75.3
click at [746, 267] on li "Churned" at bounding box center [762, 272] width 338 height 22
type input "Churned"
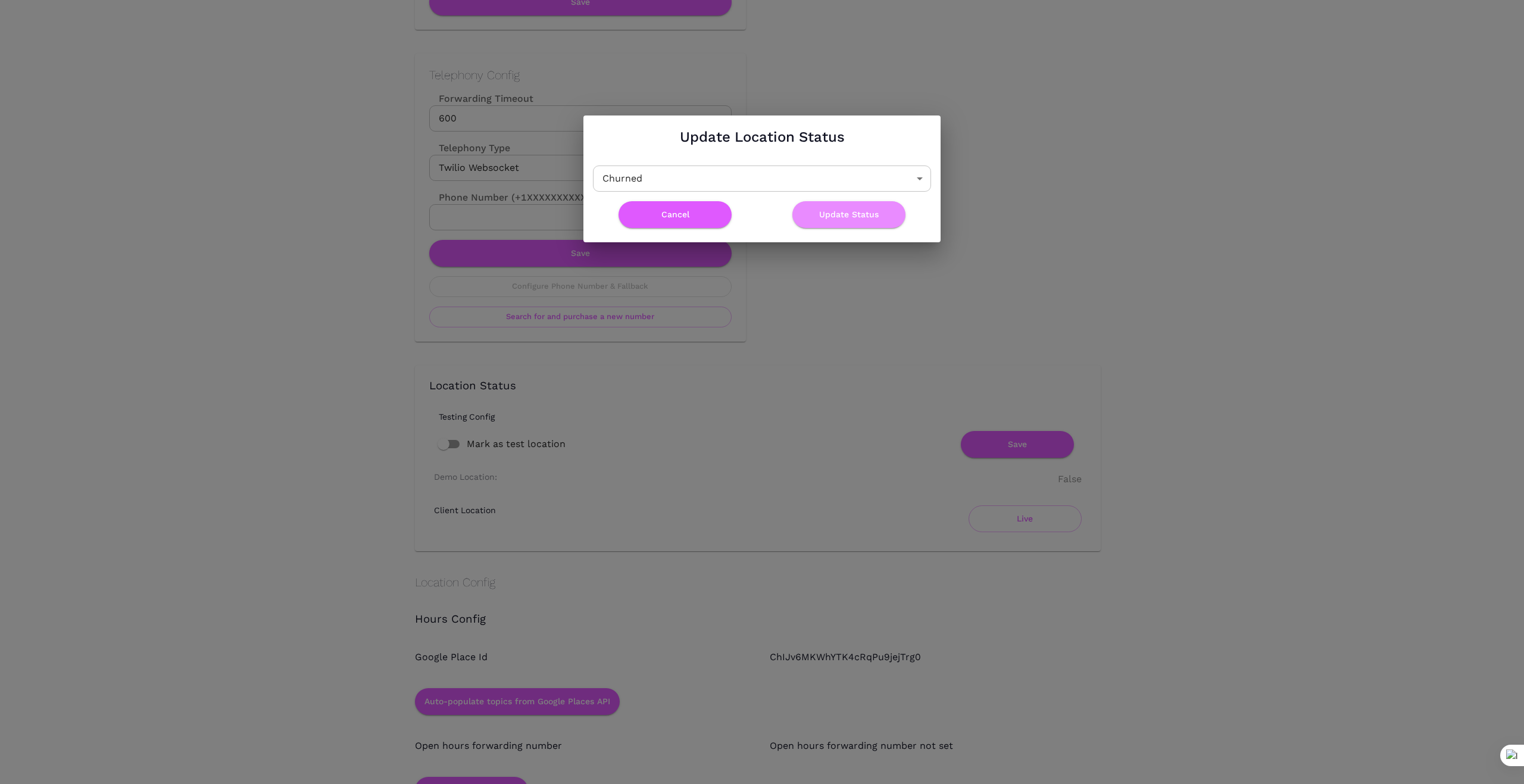
drag, startPoint x: 847, startPoint y: 217, endPoint x: 817, endPoint y: 383, distance: 168.7
click at [847, 217] on button "Update Status" at bounding box center [849, 214] width 113 height 27
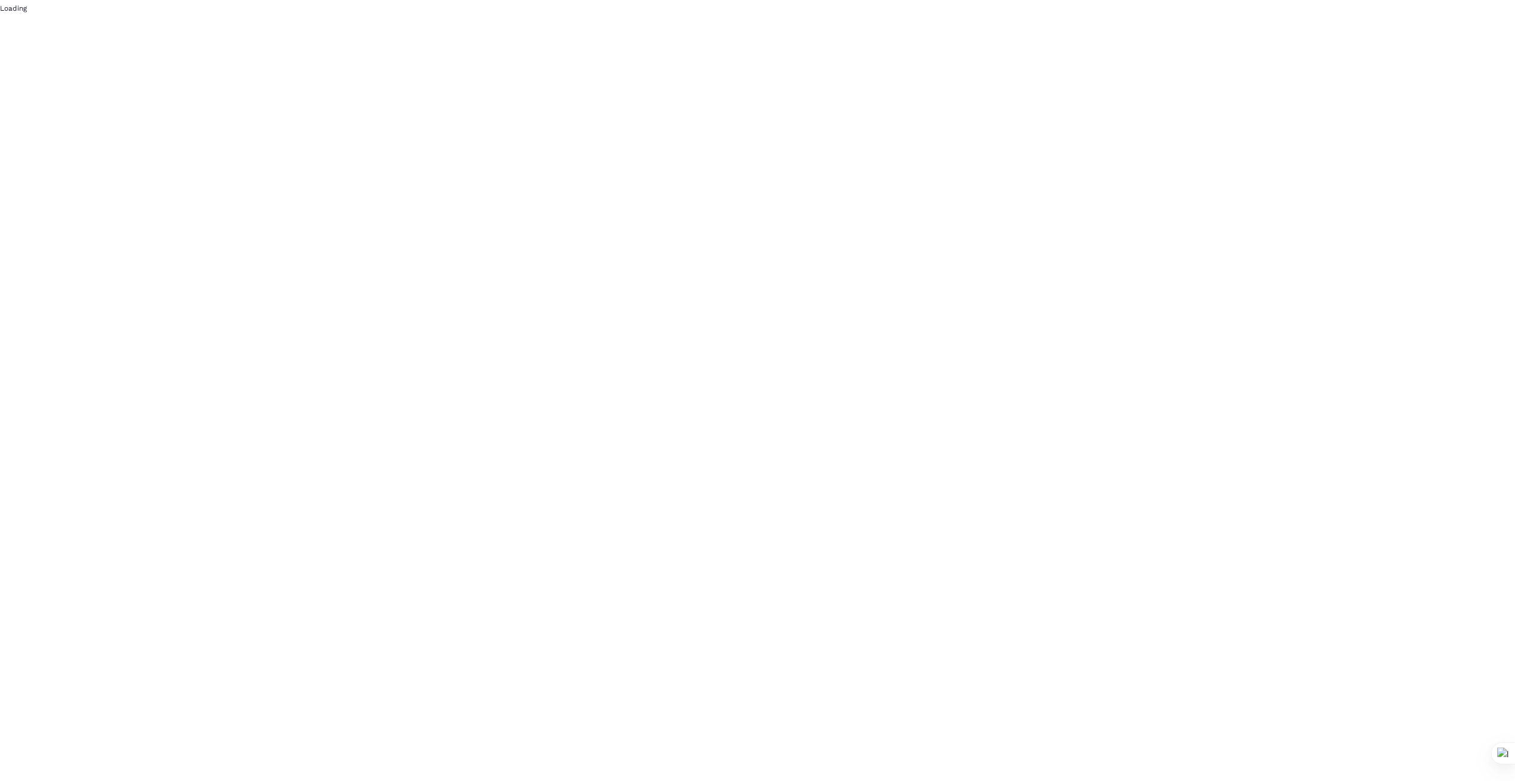
scroll to position [0, 0]
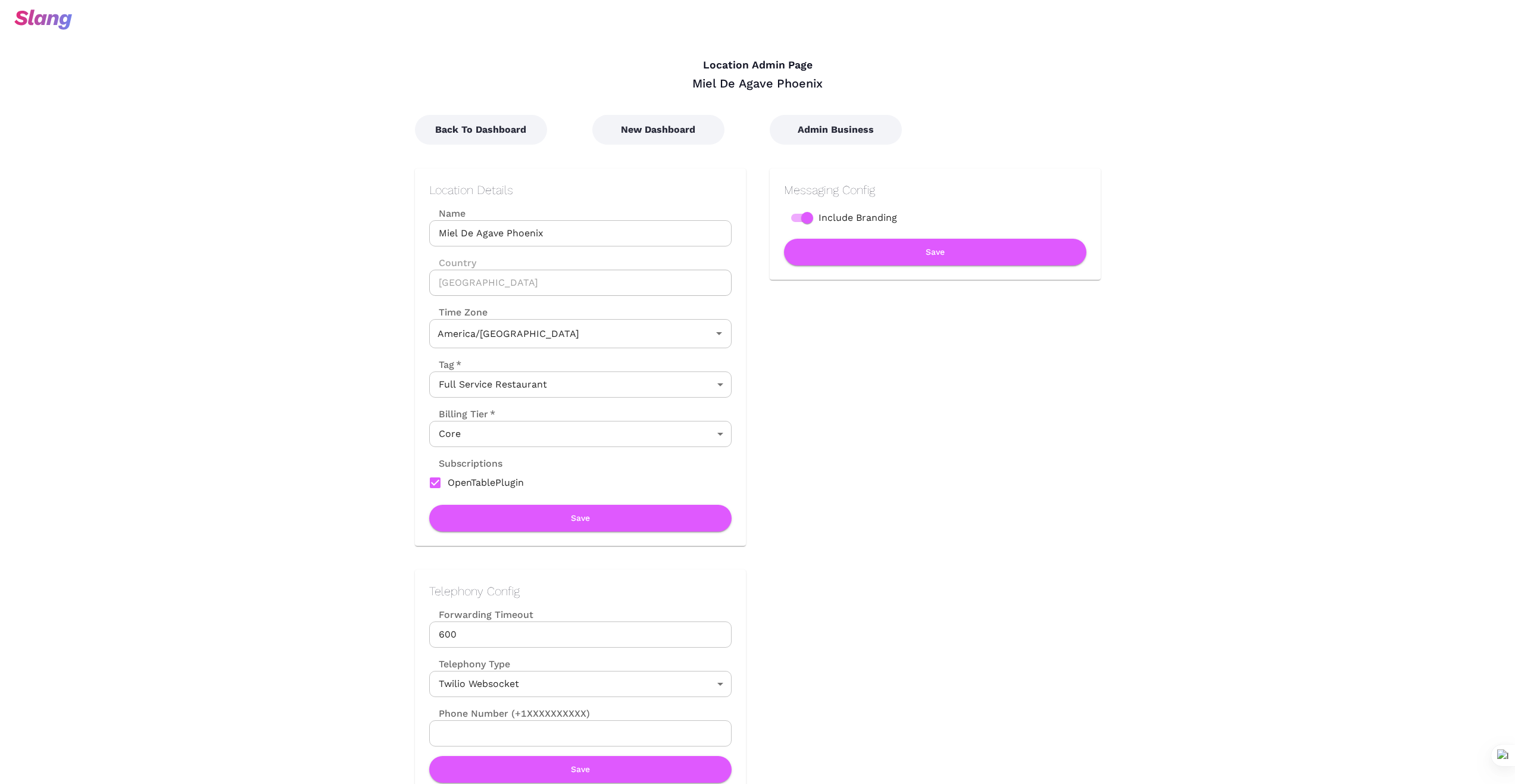
type input "[US_STATE] Time"
click at [496, 132] on button "Back To Dashboard" at bounding box center [481, 129] width 132 height 30
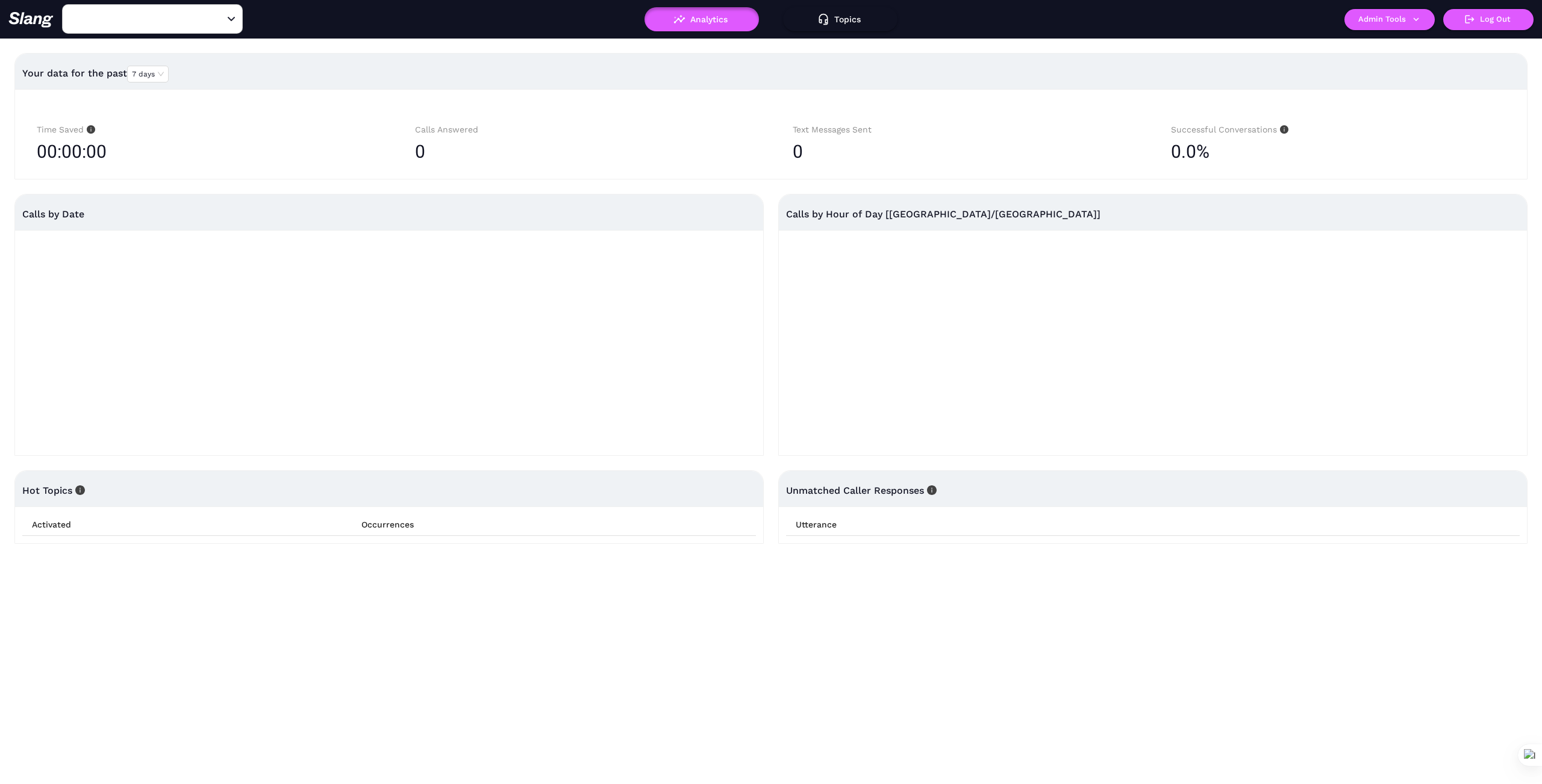
type input "Miel De Agave Phoenix"
click at [1417, 15] on icon "button" at bounding box center [1417, 19] width 11 height 11
click at [1410, 43] on link "Manage current business" at bounding box center [1414, 46] width 118 height 15
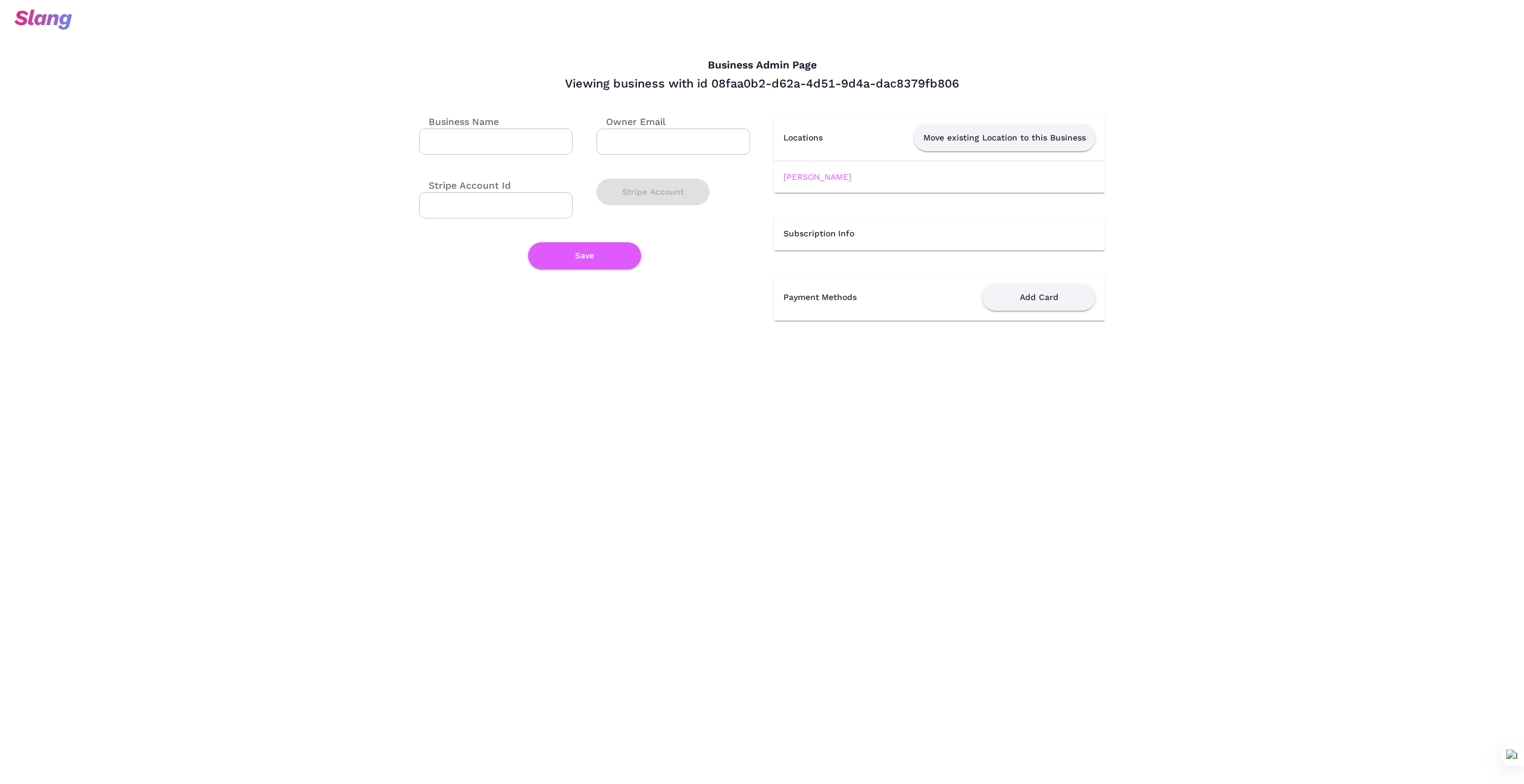
drag, startPoint x: 813, startPoint y: 172, endPoint x: 831, endPoint y: 243, distance: 73.2
click at [813, 174] on link "[PERSON_NAME]" at bounding box center [817, 177] width 68 height 9
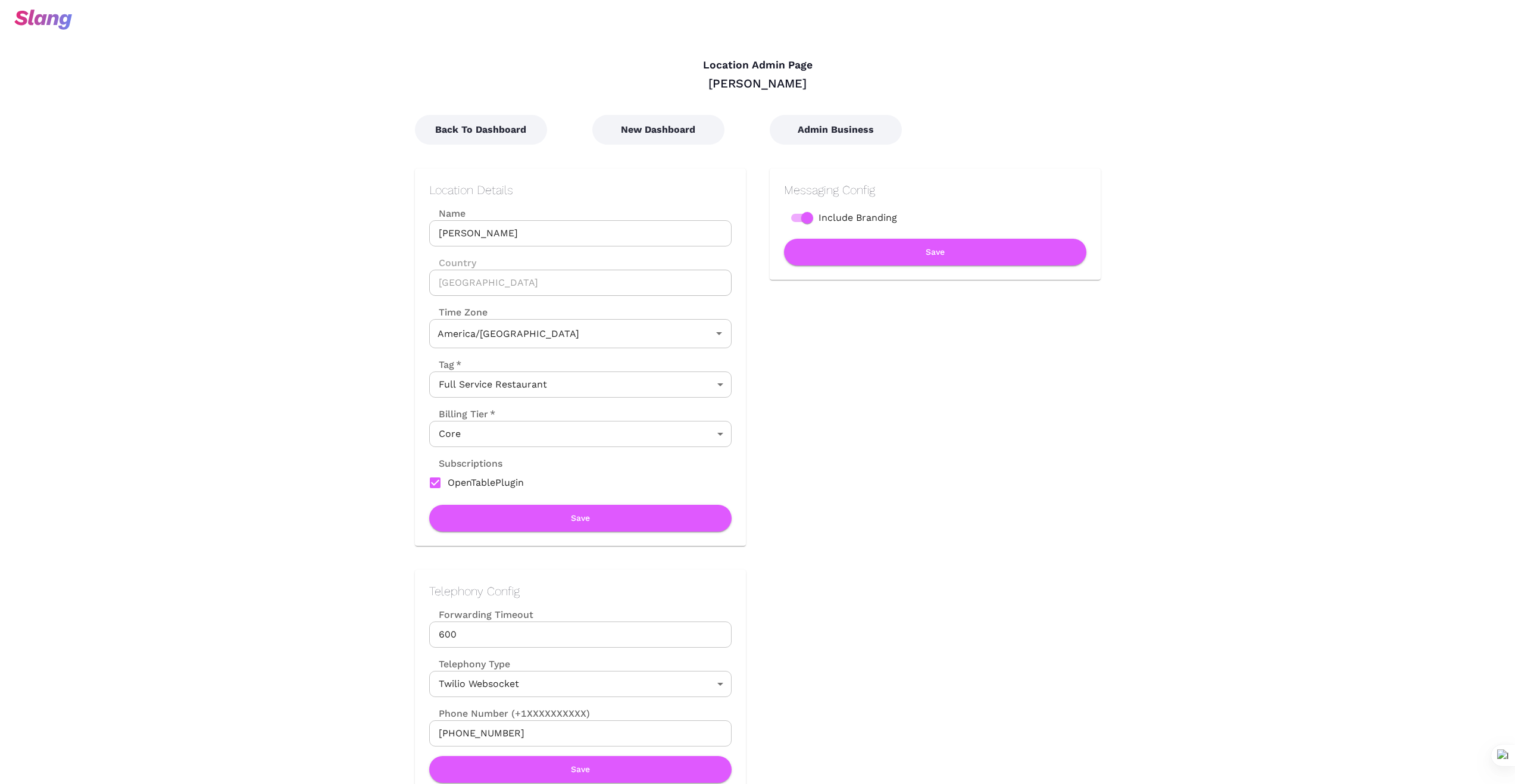
type input "[US_STATE] Time"
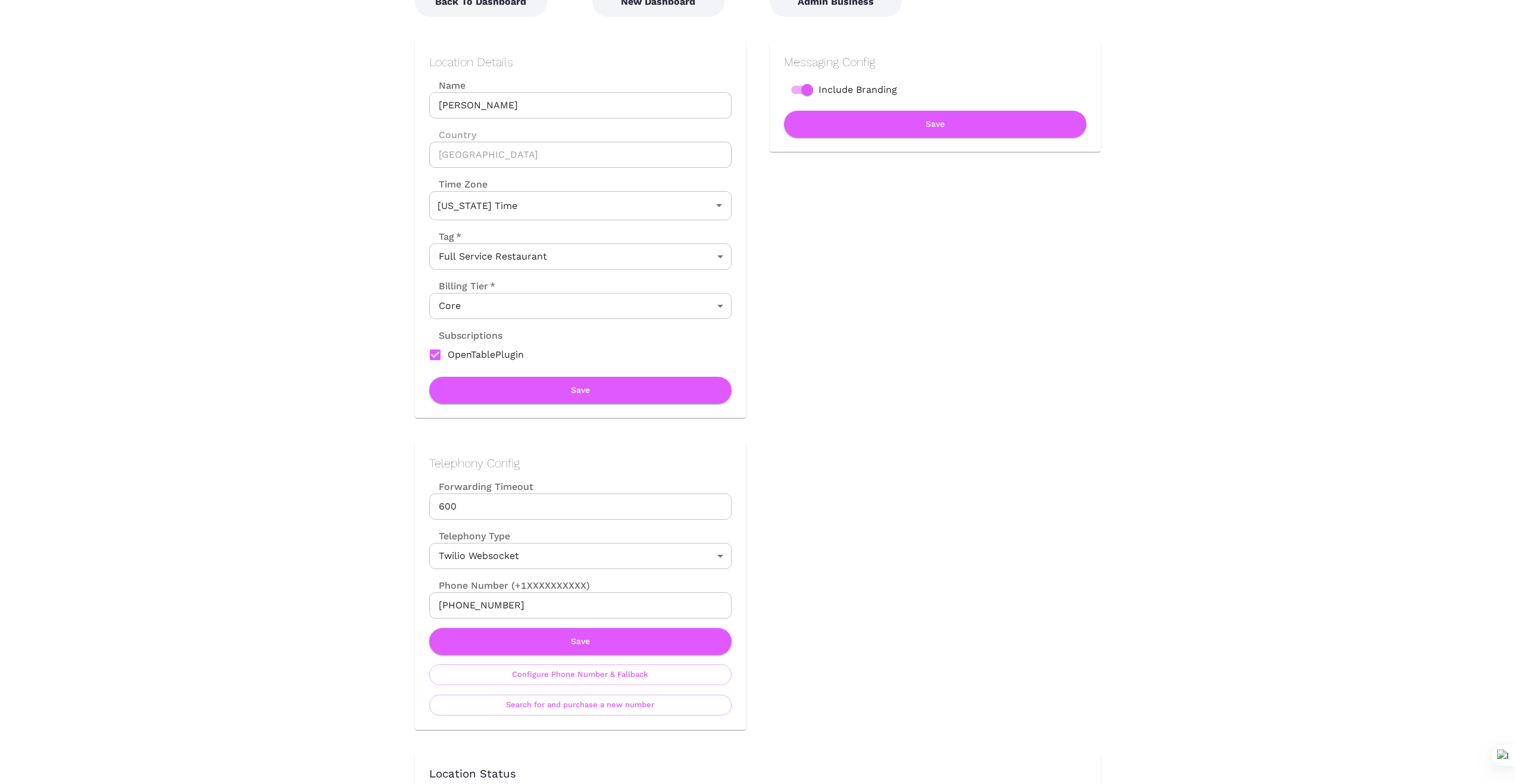
scroll to position [59, 0]
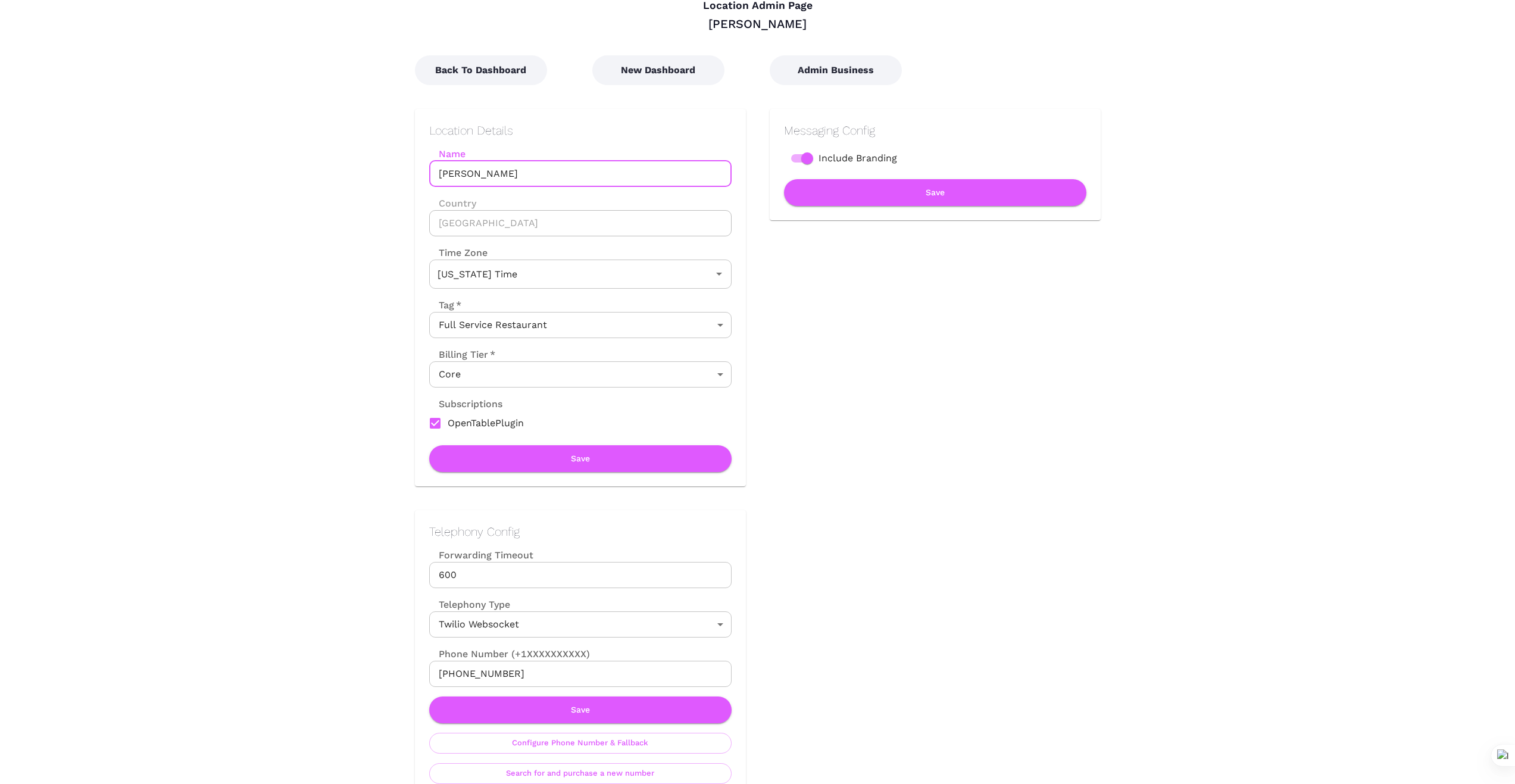
drag, startPoint x: 512, startPoint y: 172, endPoint x: 412, endPoint y: 169, distance: 100.0
click at [412, 169] on div "Location Details Name Origen Gilbert Name Country United States Country Time Zo…" at bounding box center [568, 285] width 355 height 401
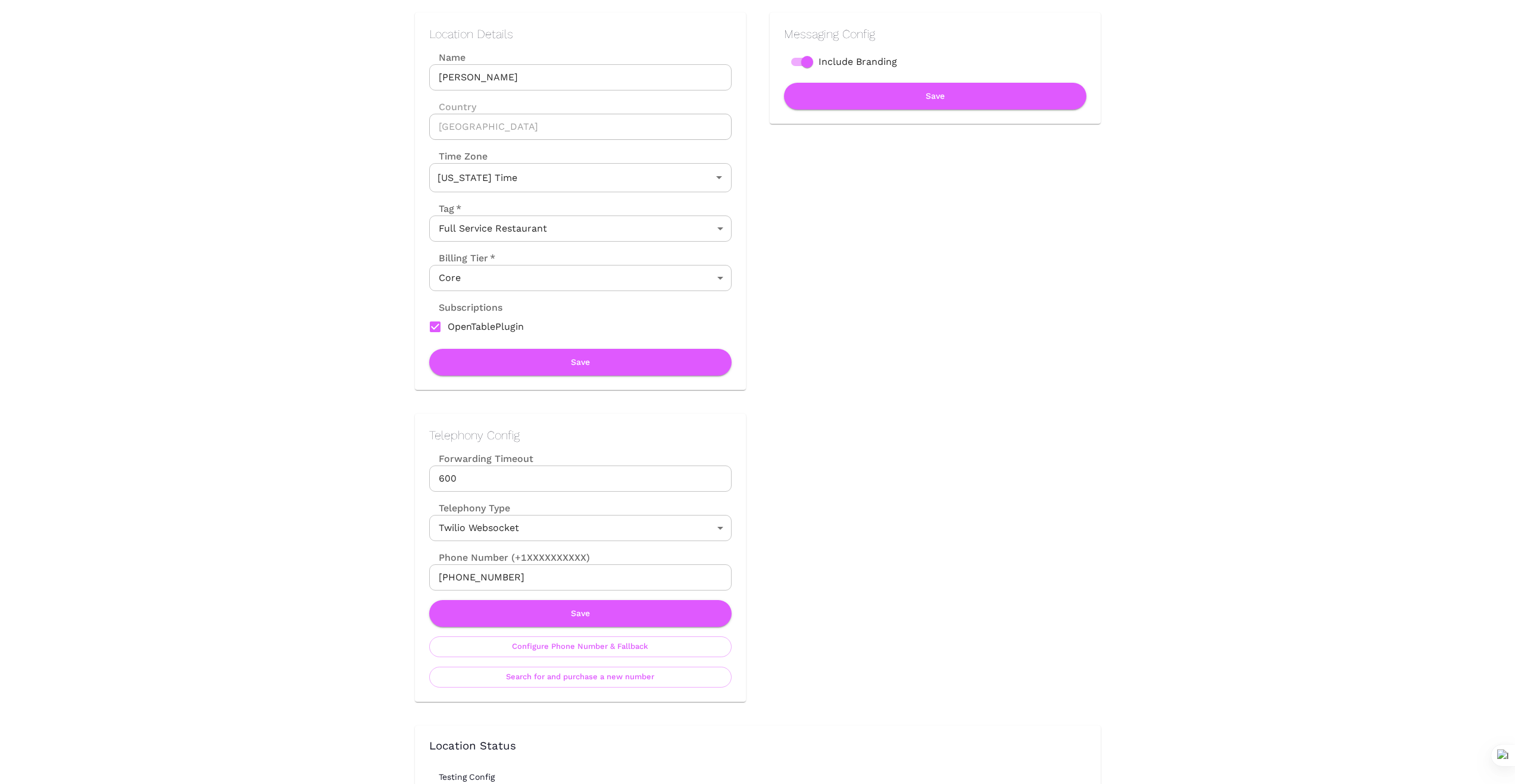
scroll to position [159, 0]
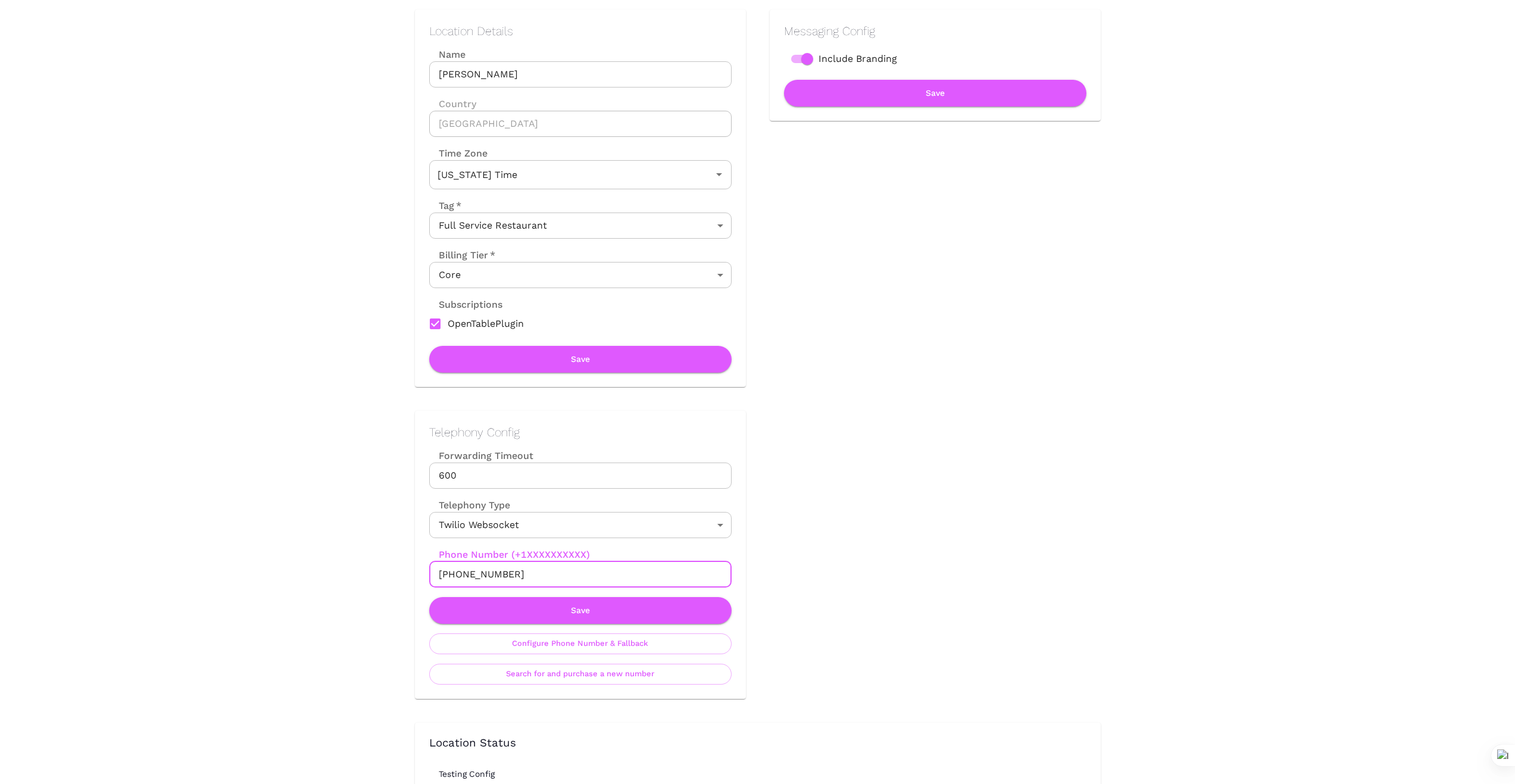
drag, startPoint x: 518, startPoint y: 577, endPoint x: 395, endPoint y: 571, distance: 123.1
click at [402, 571] on div "Telephony Config Forwarding Timeout 600 Forwarding Timeout Telephony Type Twili…" at bounding box center [568, 542] width 355 height 312
drag, startPoint x: 337, startPoint y: 562, endPoint x: 469, endPoint y: 579, distance: 133.1
drag, startPoint x: 515, startPoint y: 574, endPoint x: 380, endPoint y: 574, distance: 135.0
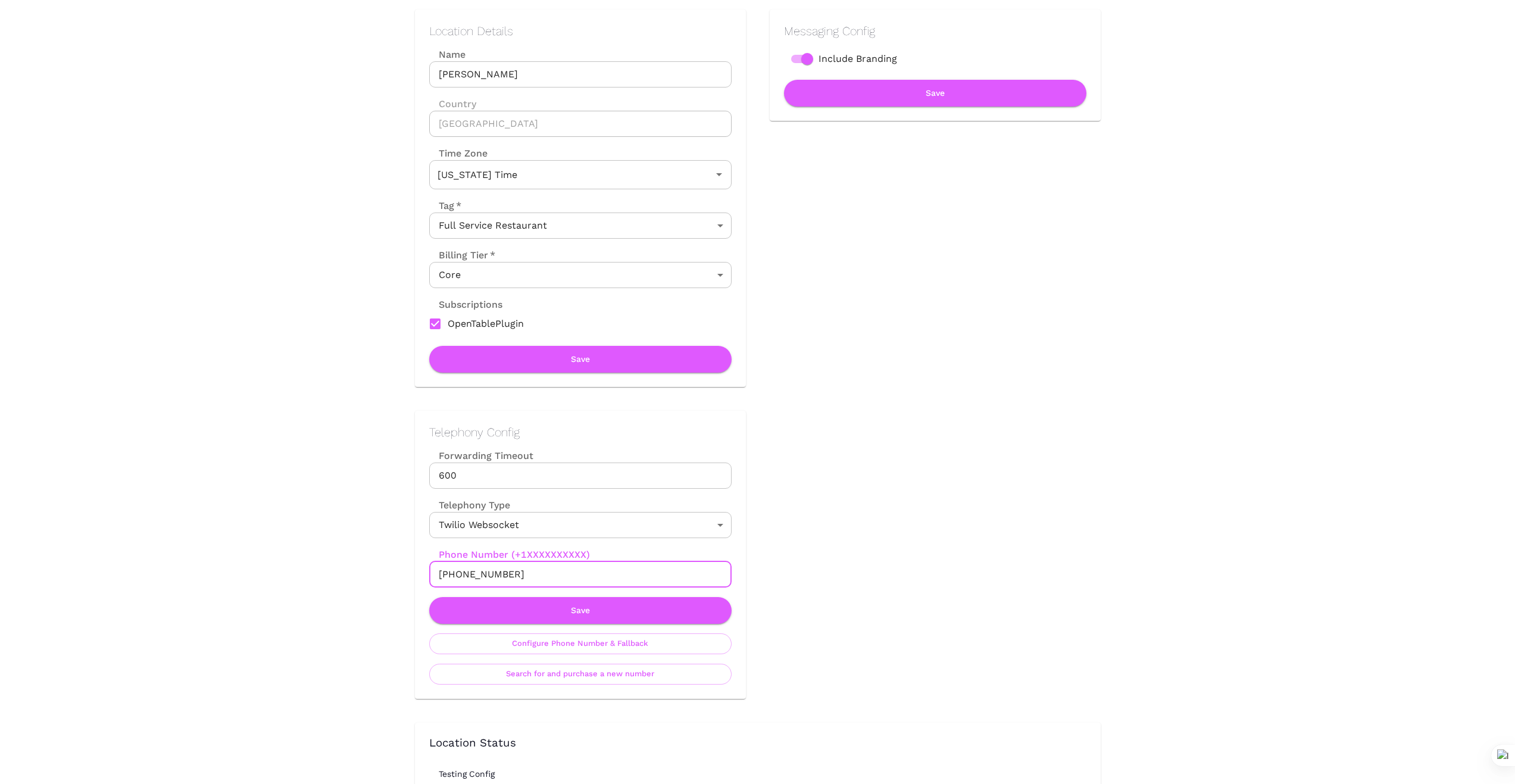
click at [566, 608] on button "Save" at bounding box center [580, 610] width 302 height 27
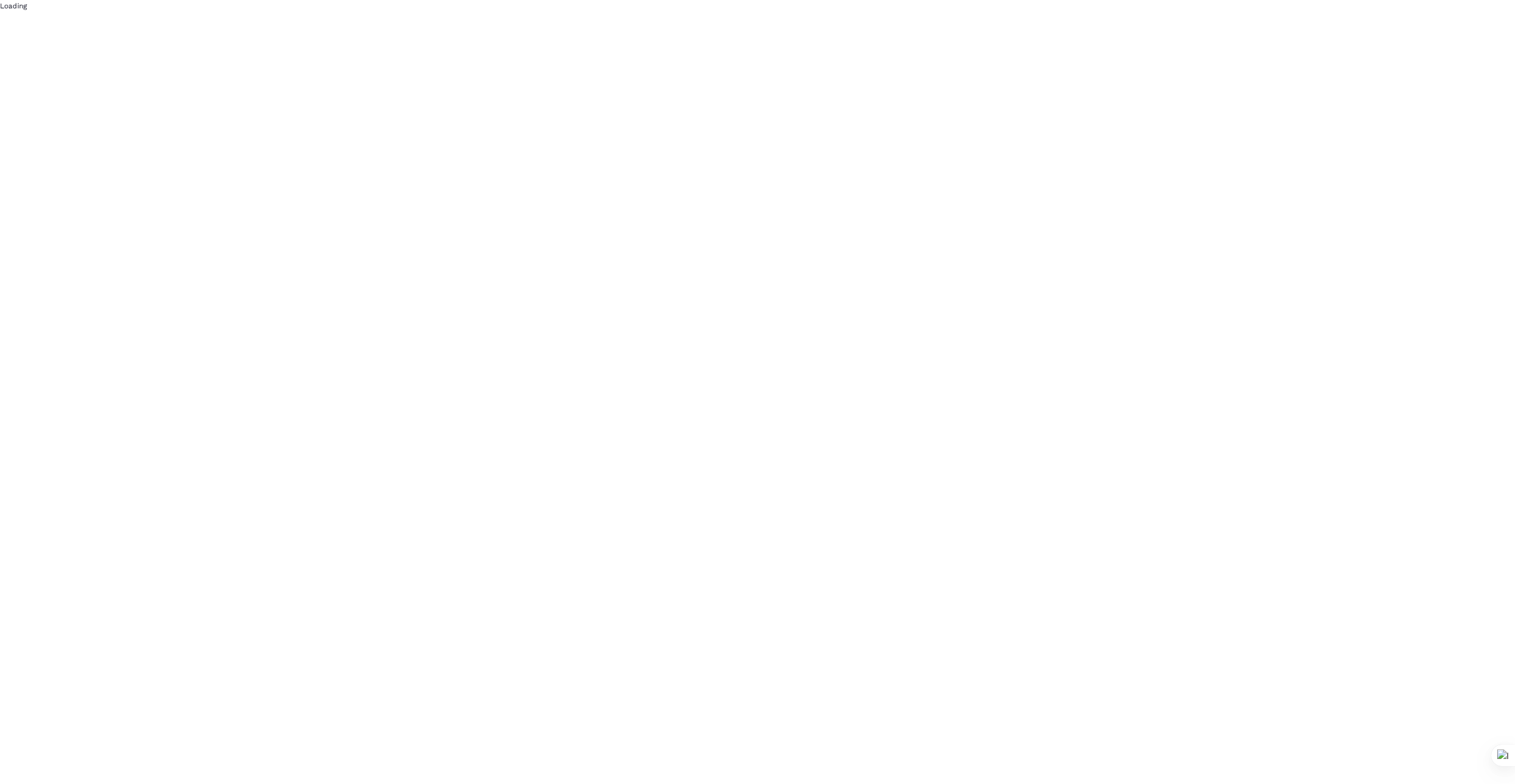
scroll to position [0, 0]
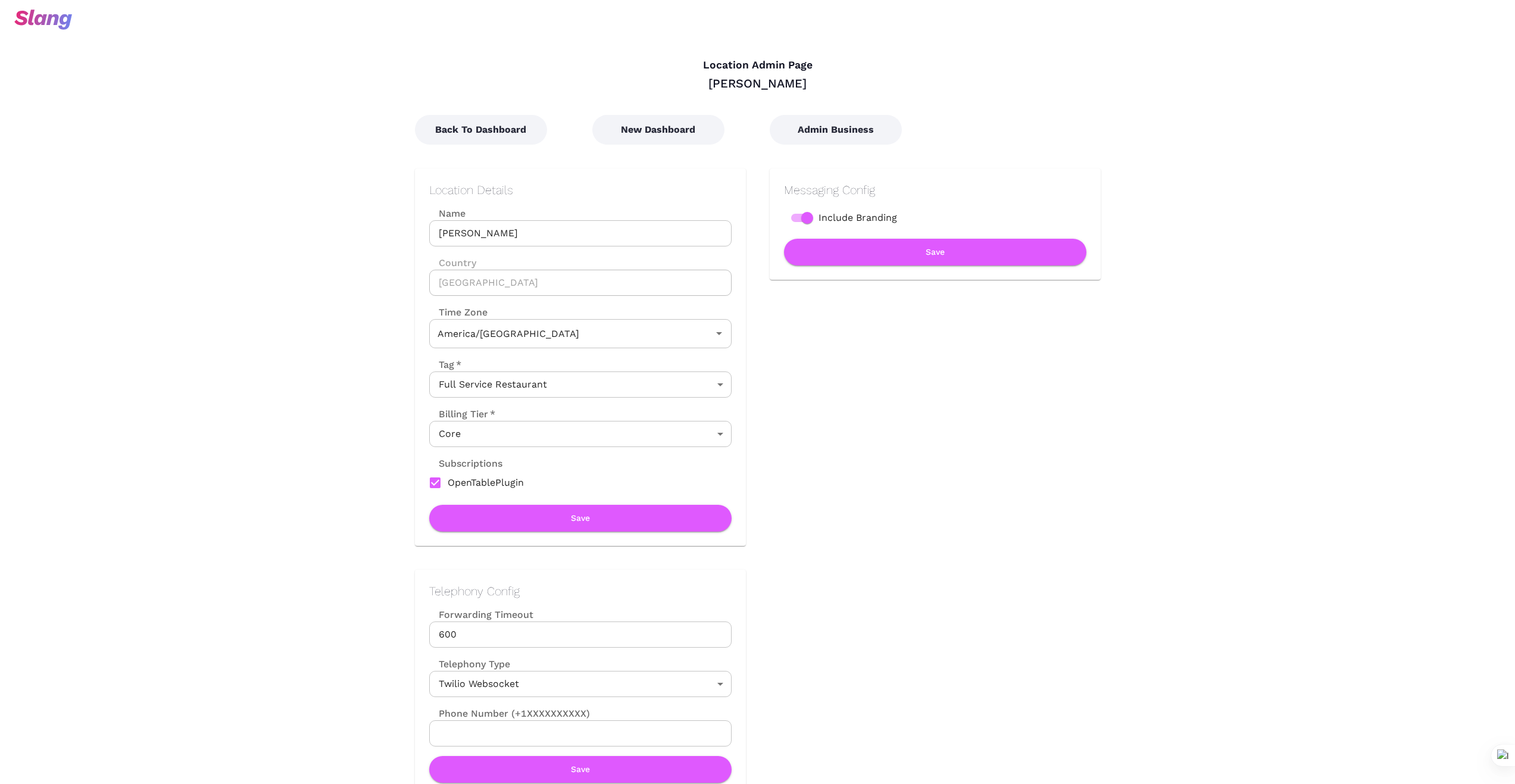
type input "[US_STATE] Time"
click at [654, 133] on button "New Dashboard" at bounding box center [659, 129] width 132 height 30
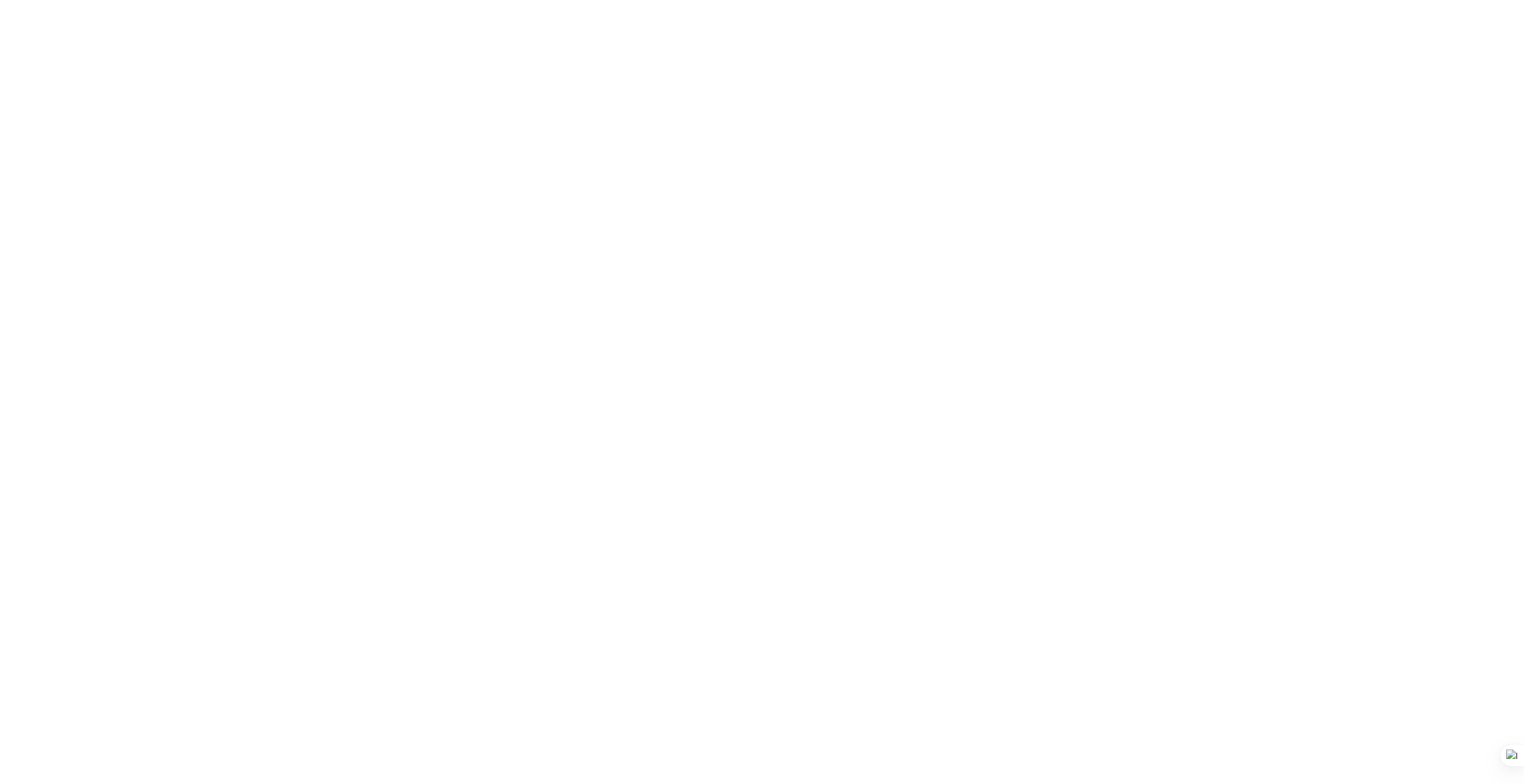
click at [680, 139] on body at bounding box center [762, 392] width 1524 height 784
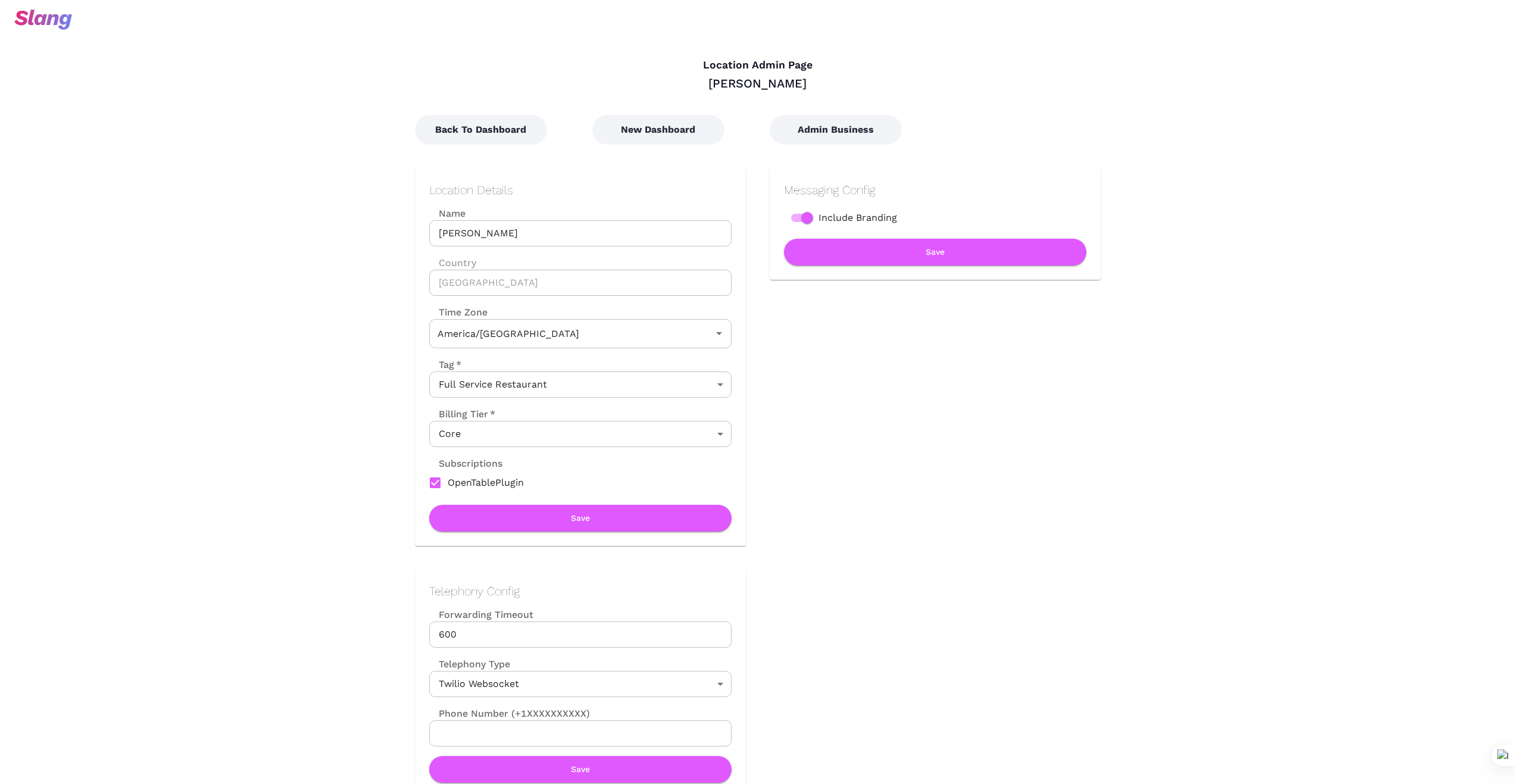
type input "[US_STATE] Time"
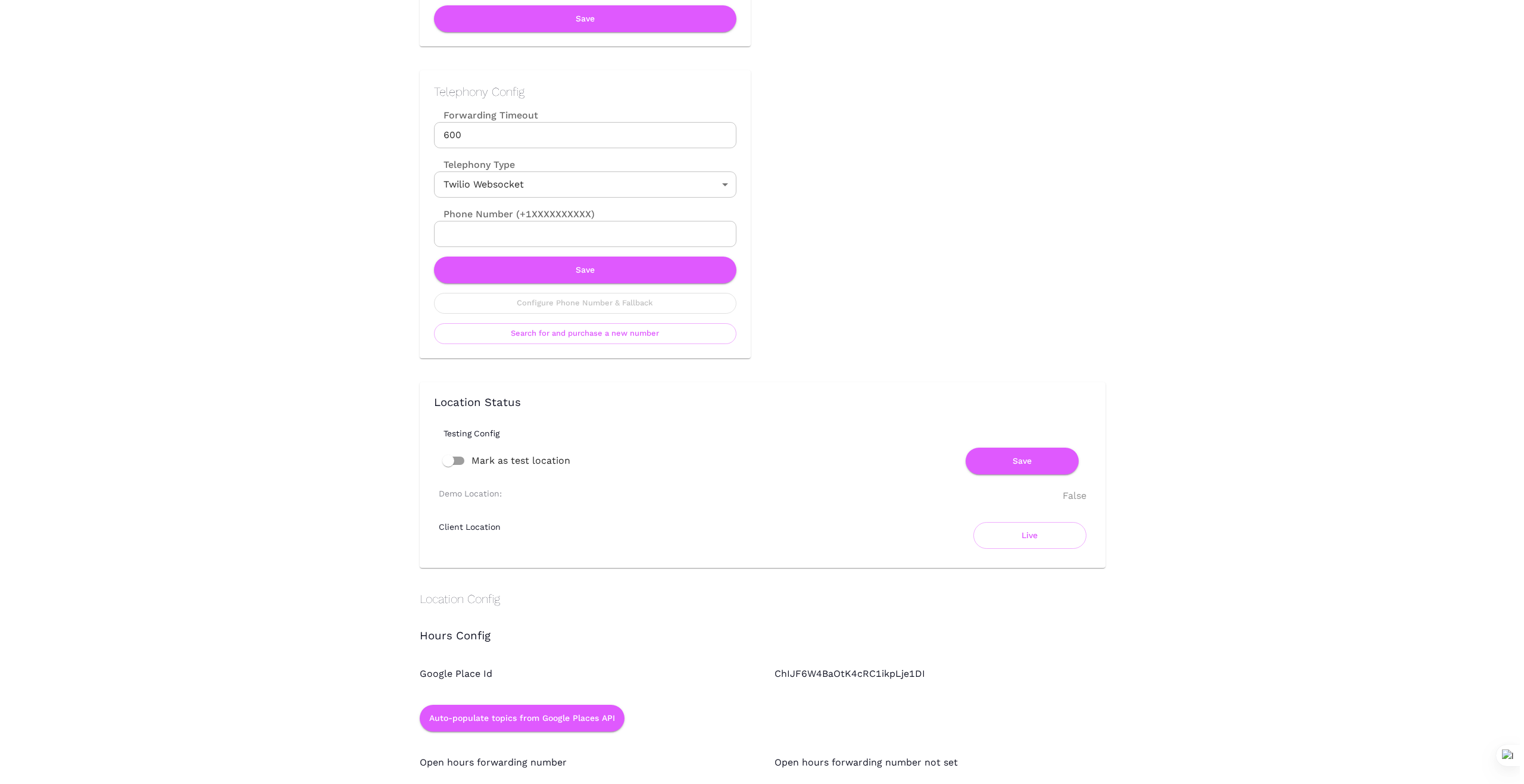
scroll to position [535, 0]
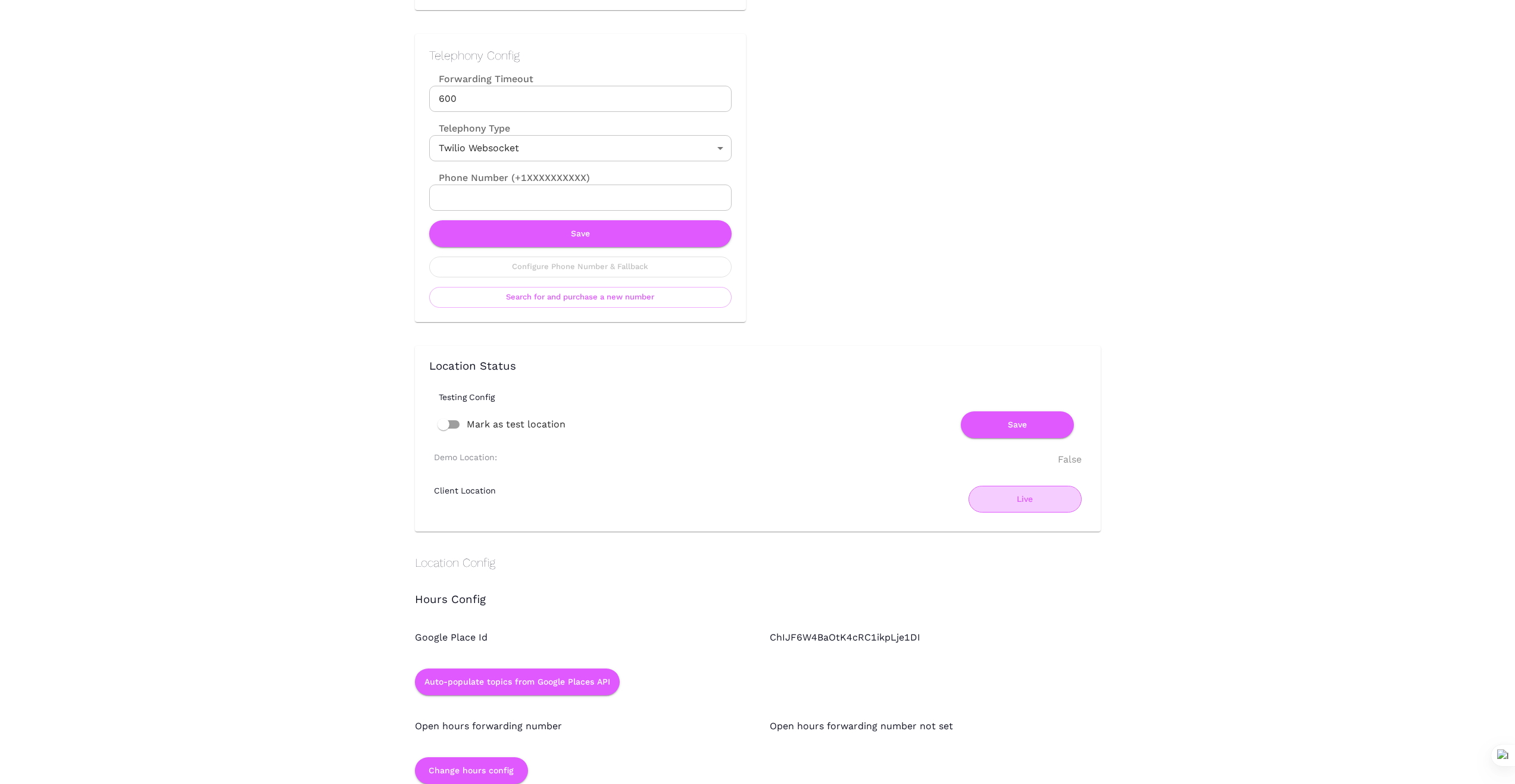
click at [1024, 502] on button "Live" at bounding box center [1025, 499] width 113 height 27
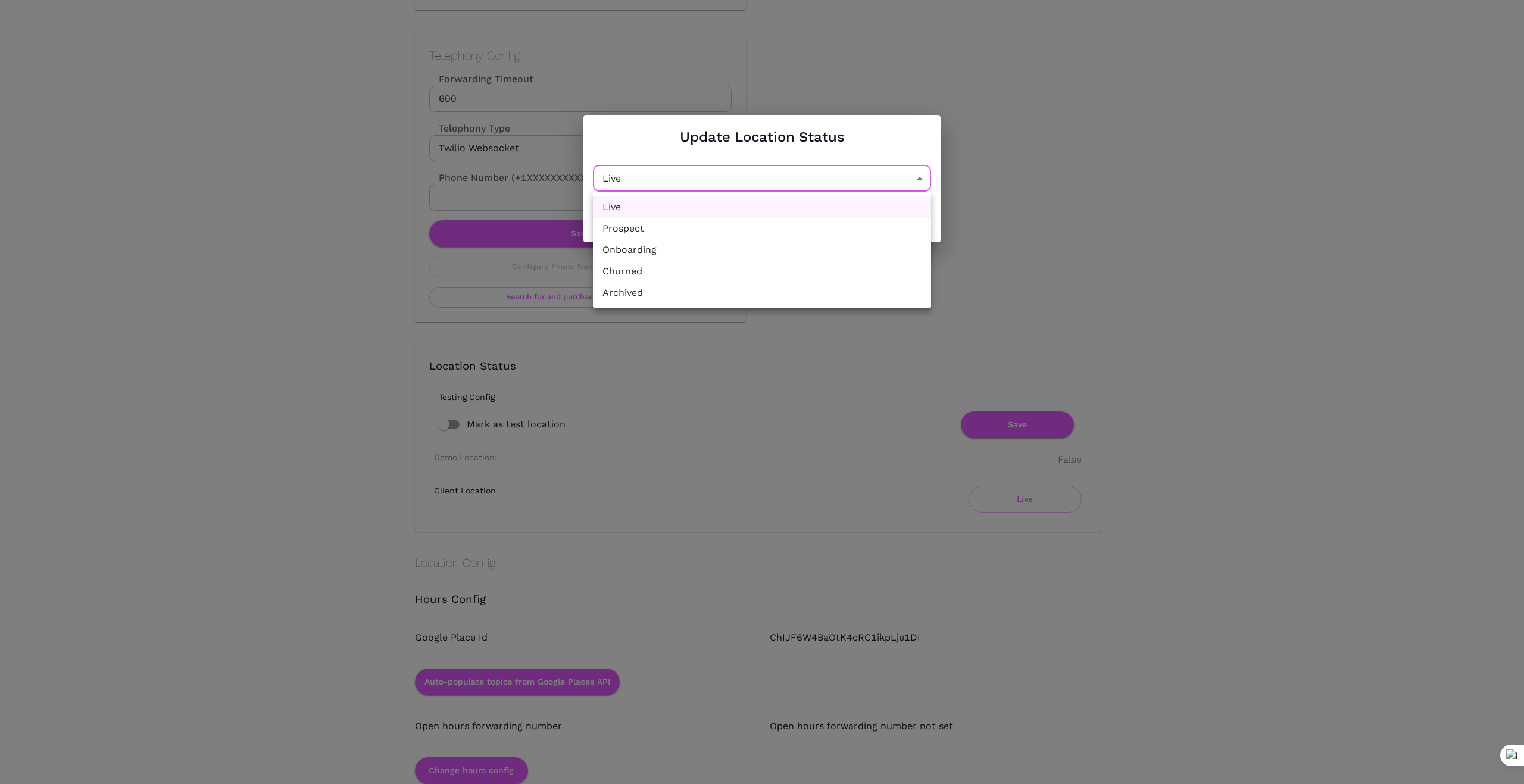
click at [770, 273] on li "Churned" at bounding box center [762, 272] width 338 height 22
type input "Churned"
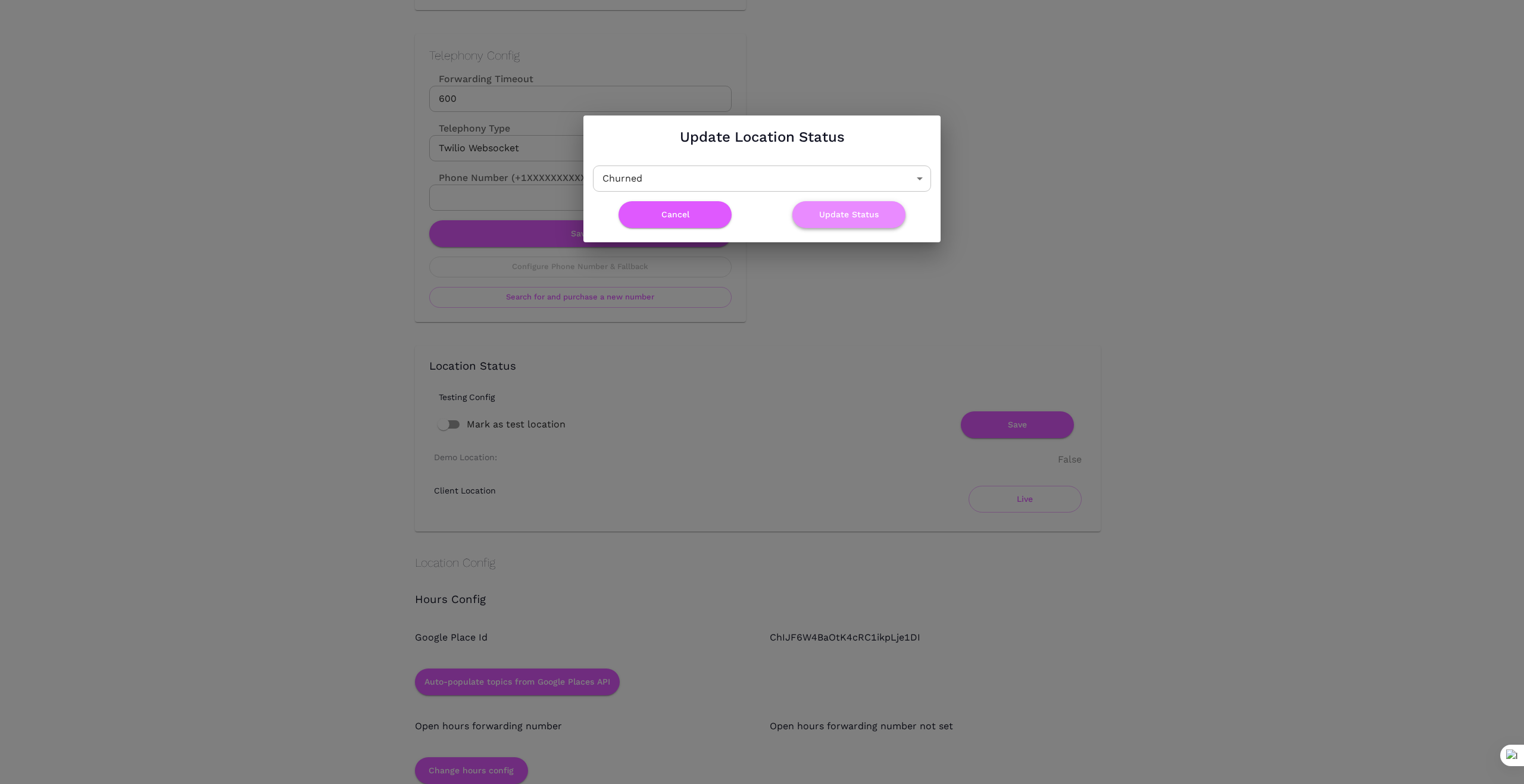
click at [859, 212] on button "Update Status" at bounding box center [849, 214] width 113 height 27
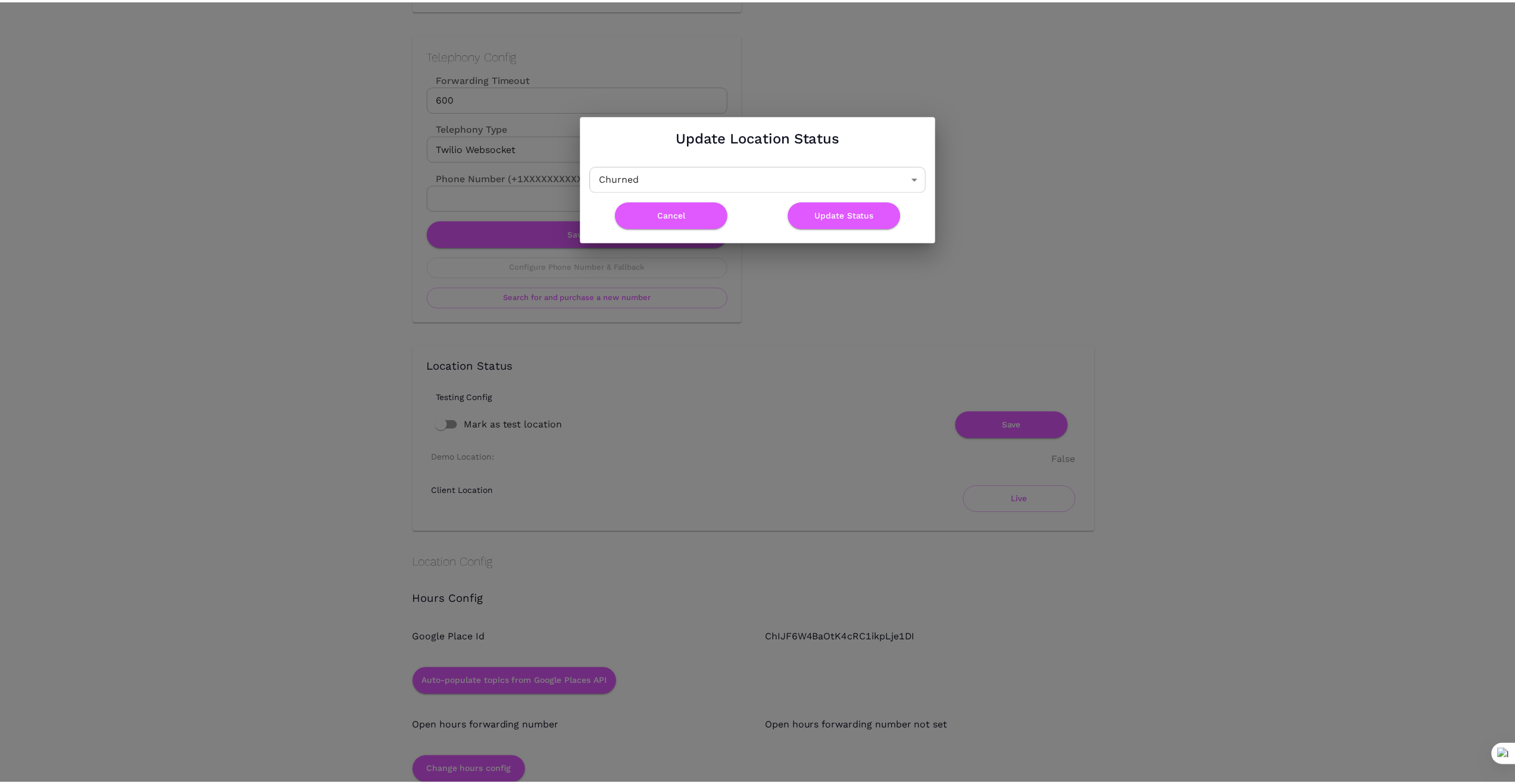
scroll to position [0, 0]
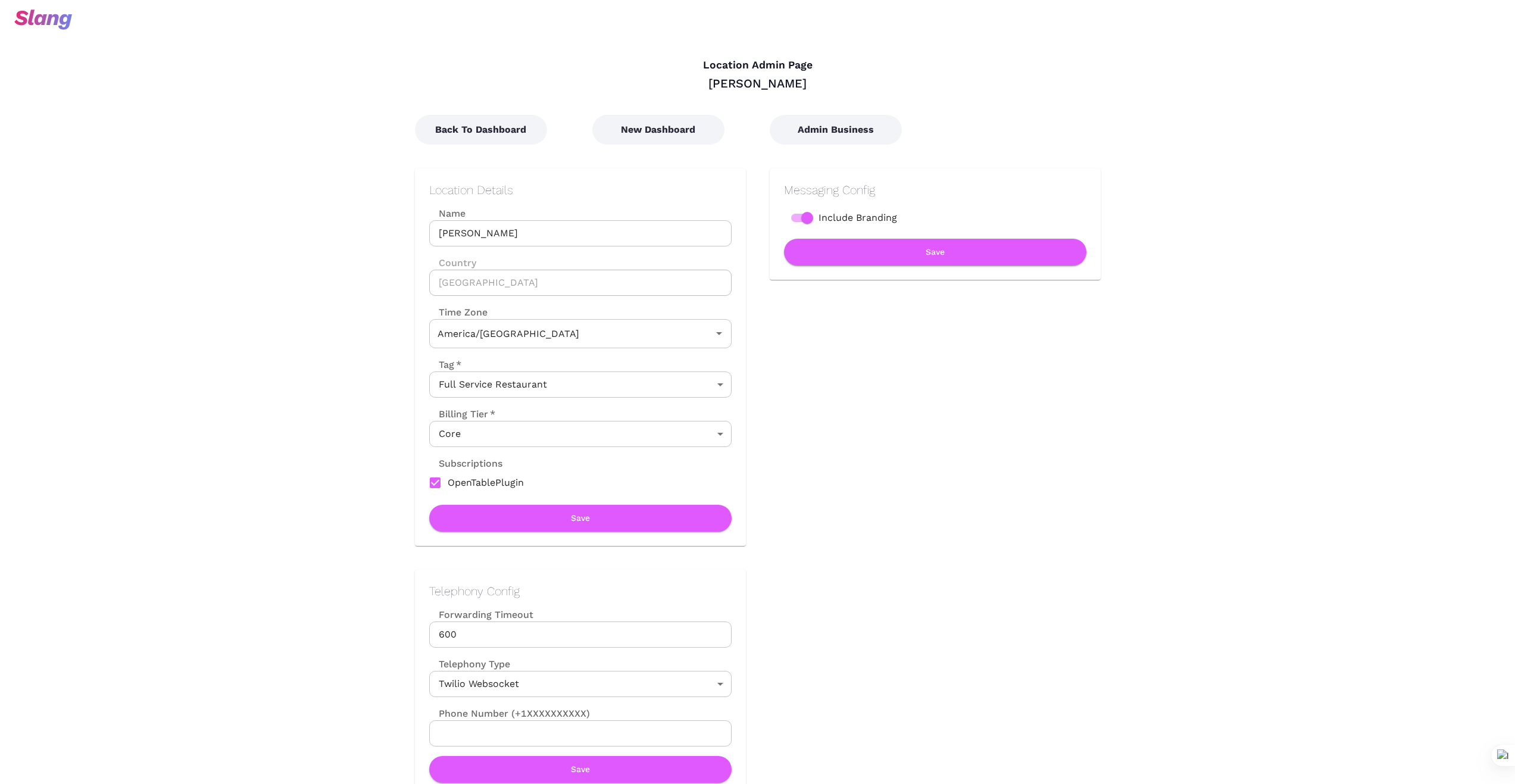
type input "[US_STATE] Time"
click at [469, 135] on button "Back To Dashboard" at bounding box center [481, 129] width 132 height 30
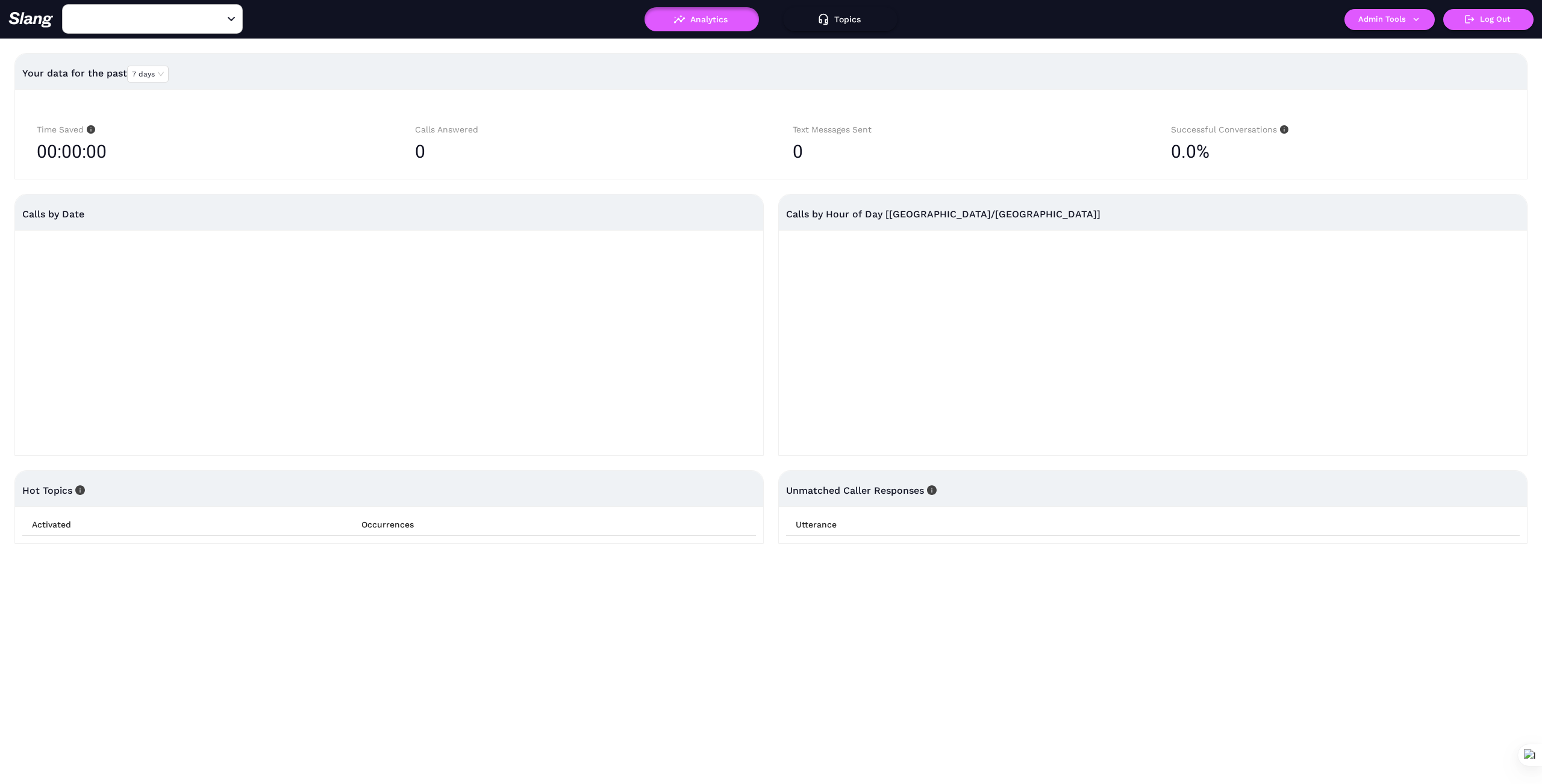
type input "[PERSON_NAME]"
drag, startPoint x: 220, startPoint y: 17, endPoint x: 183, endPoint y: 21, distance: 37.2
click at [219, 17] on icon "Clear" at bounding box center [217, 19] width 12 height 12
click at [168, 19] on input "text" at bounding box center [134, 19] width 132 height 19
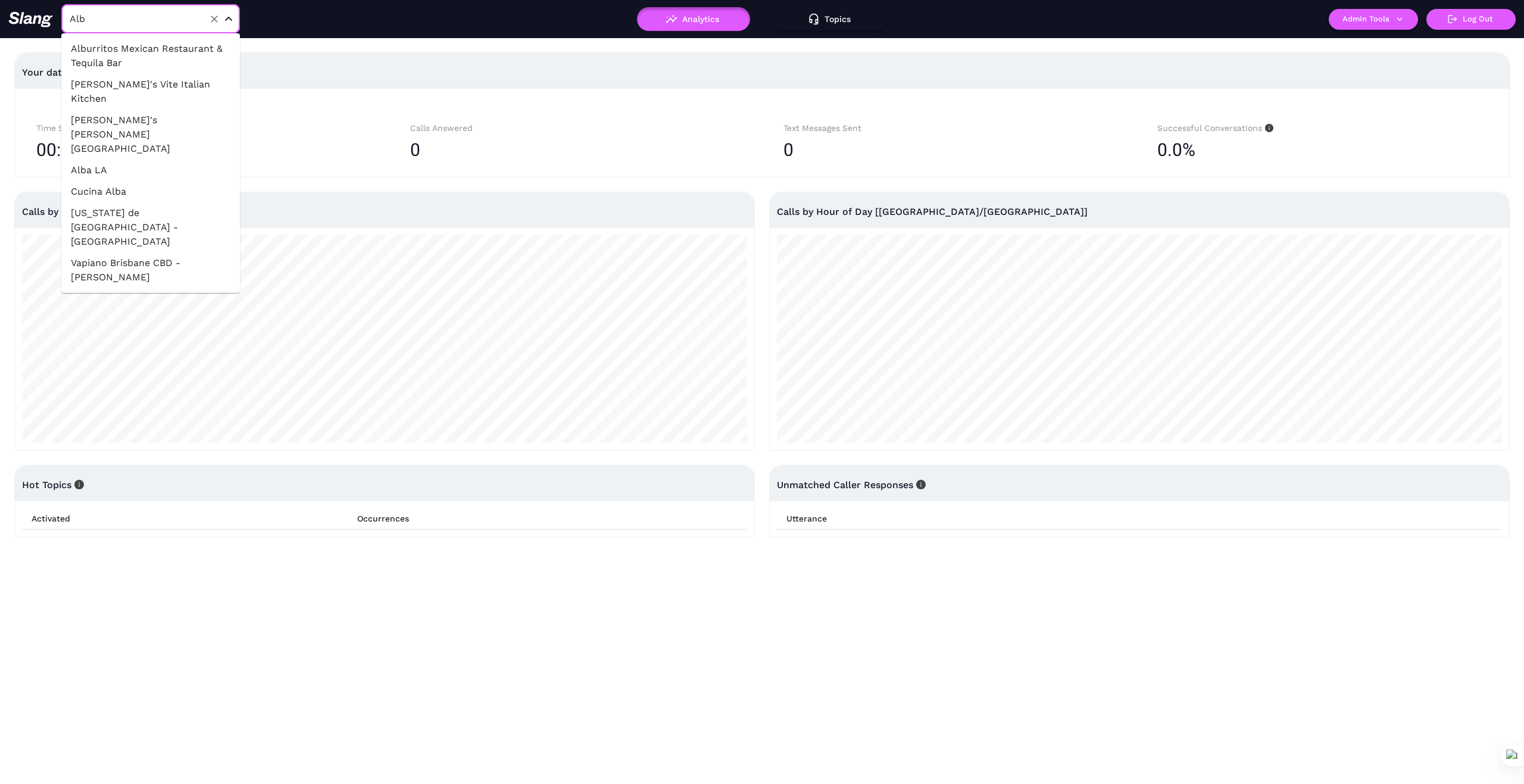
type input "Albi"
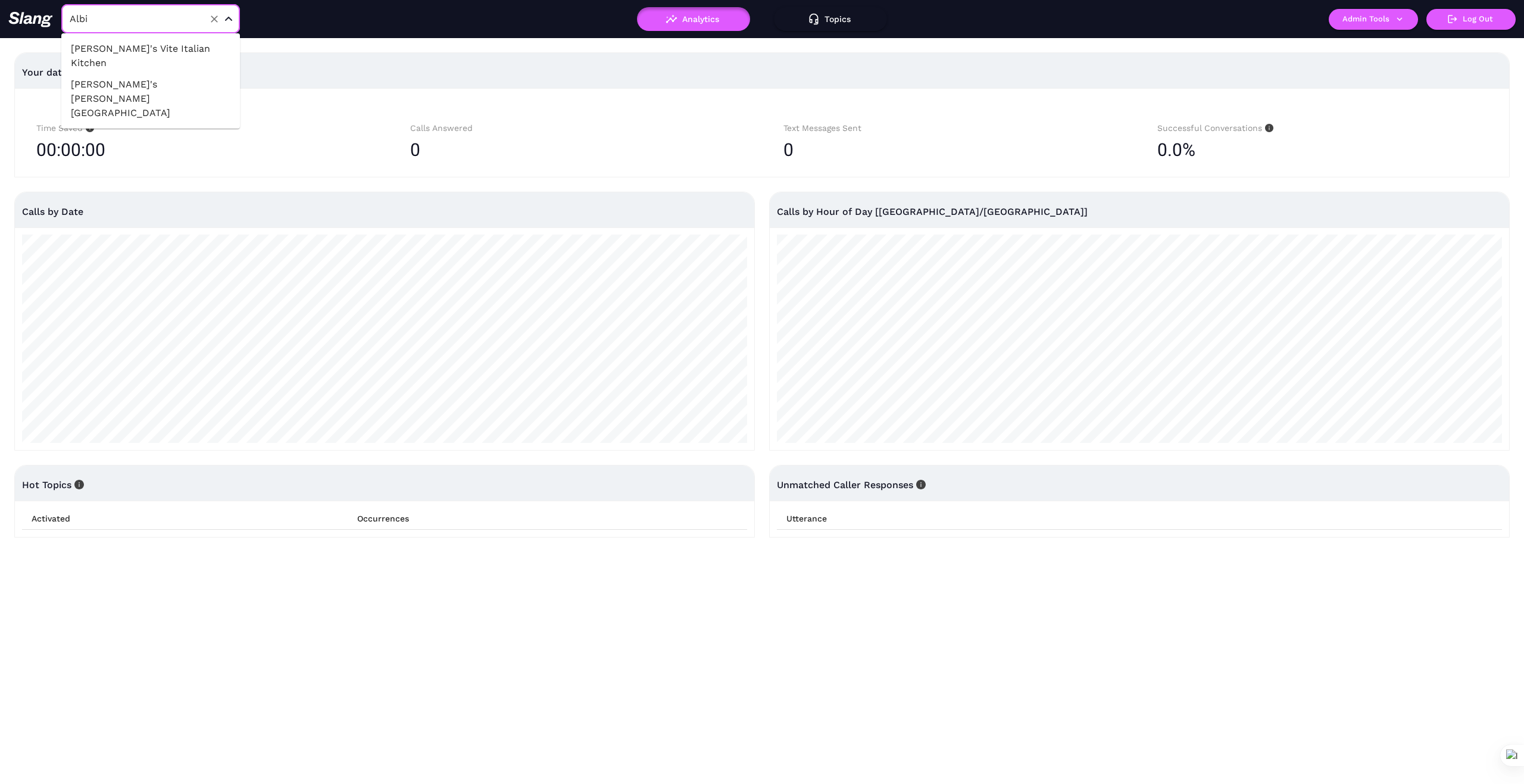
click at [179, 49] on li "[PERSON_NAME]'s Vite Italian Kitchen" at bounding box center [151, 56] width 179 height 35
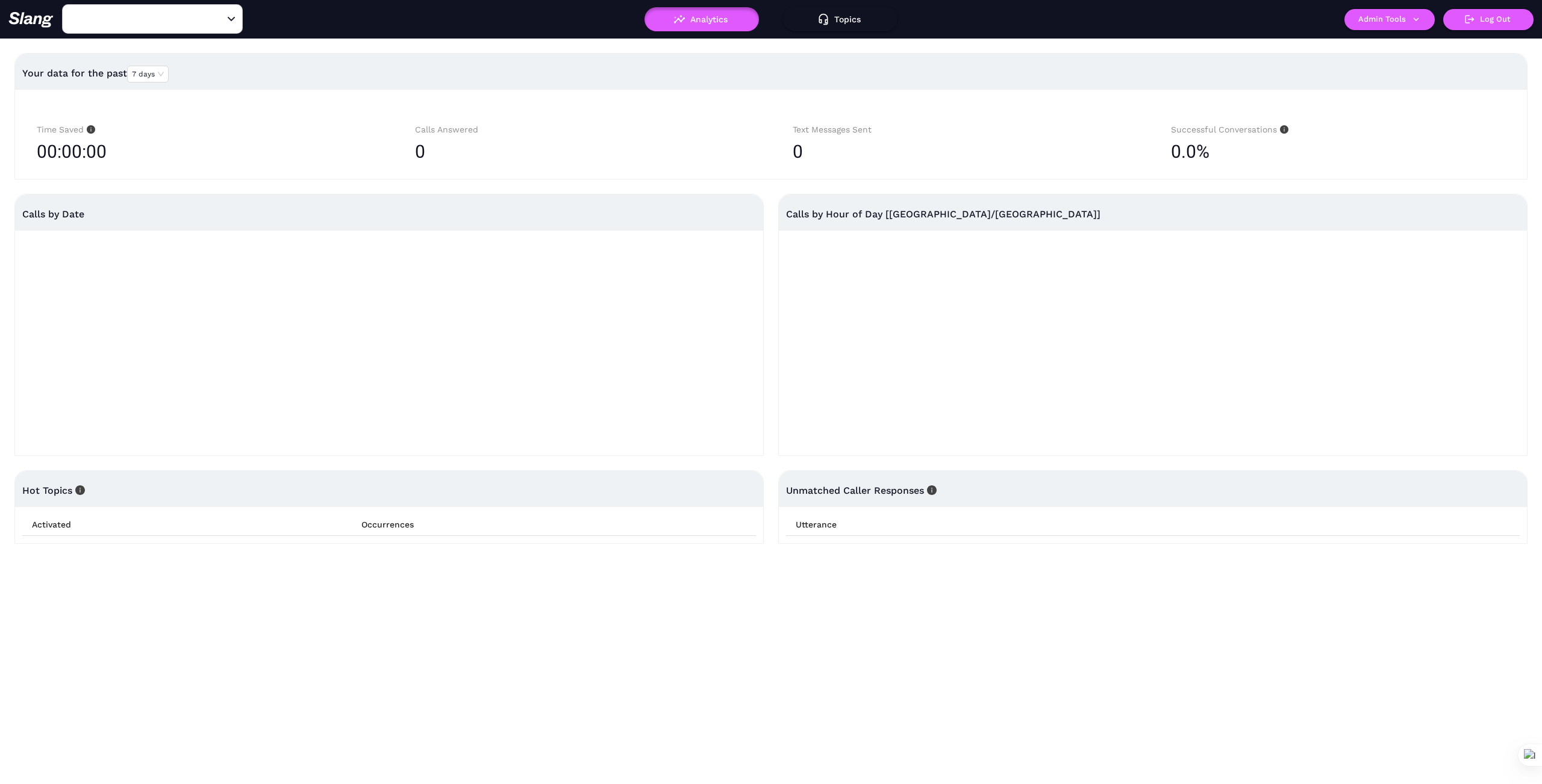
type input "[PERSON_NAME]'s Vite Italian Kitchen"
click at [1422, 22] on button "Admin Tools" at bounding box center [1390, 19] width 90 height 21
click at [1420, 41] on link "Manage current business" at bounding box center [1414, 46] width 118 height 15
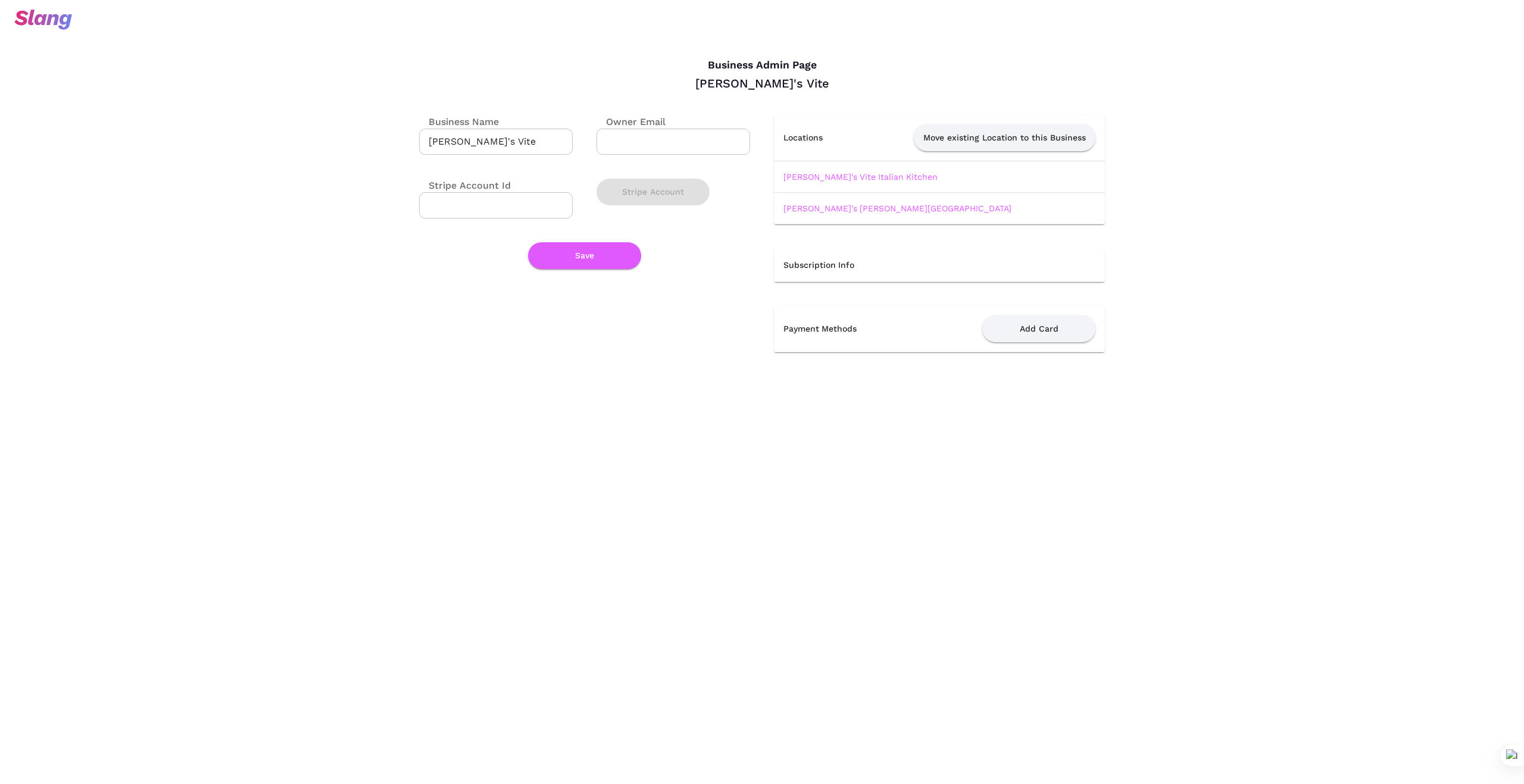
drag, startPoint x: 844, startPoint y: 174, endPoint x: 852, endPoint y: 199, distance: 26.2
click at [844, 175] on link "[PERSON_NAME]'s Vite Italian Kitchen" at bounding box center [861, 177] width 154 height 9
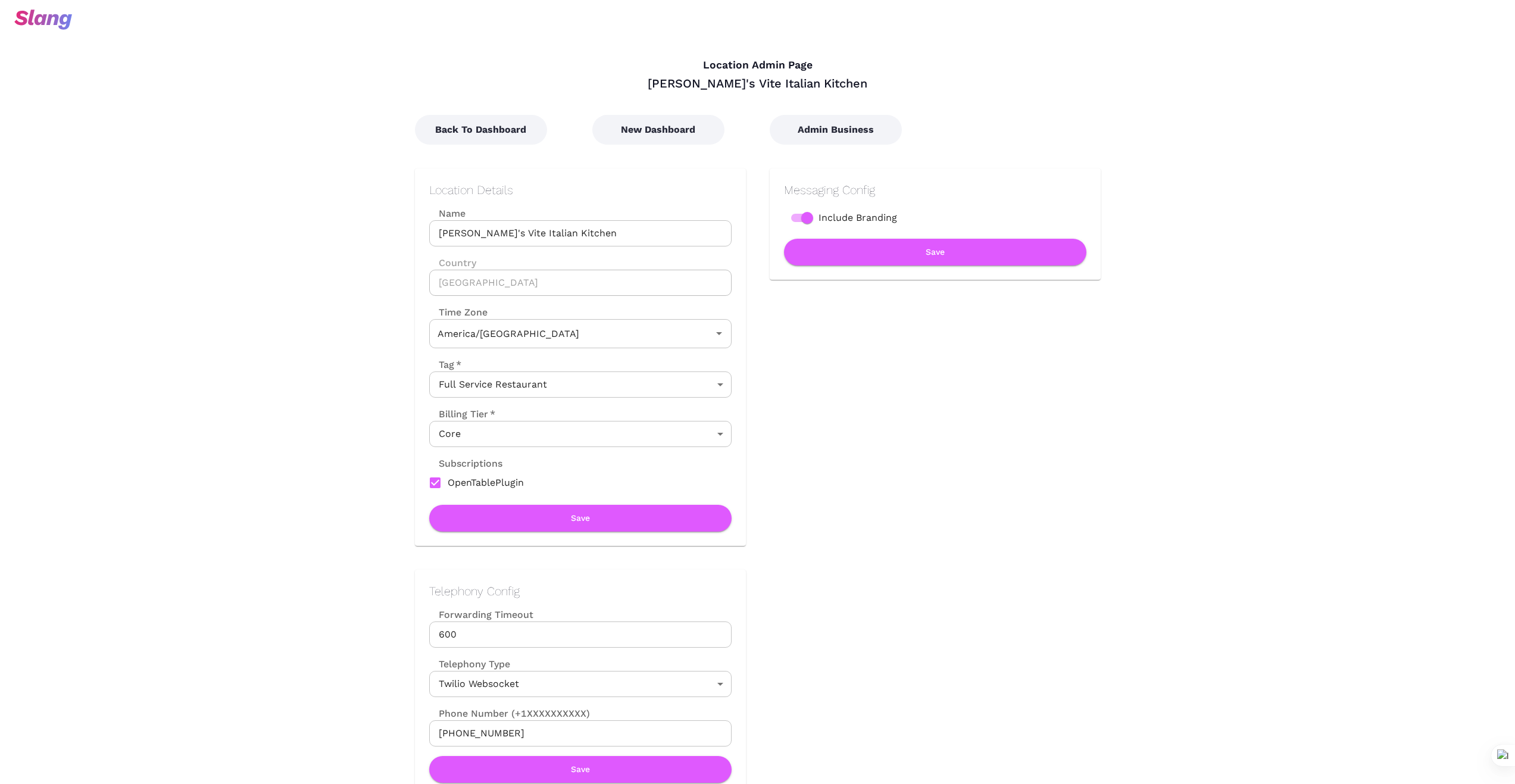
type input "Central Time"
drag, startPoint x: 564, startPoint y: 232, endPoint x: 424, endPoint y: 231, distance: 140.0
click at [424, 231] on div "Location Details Name Albi's Vite Italian Kitchen Name Country United States Co…" at bounding box center [580, 357] width 331 height 377
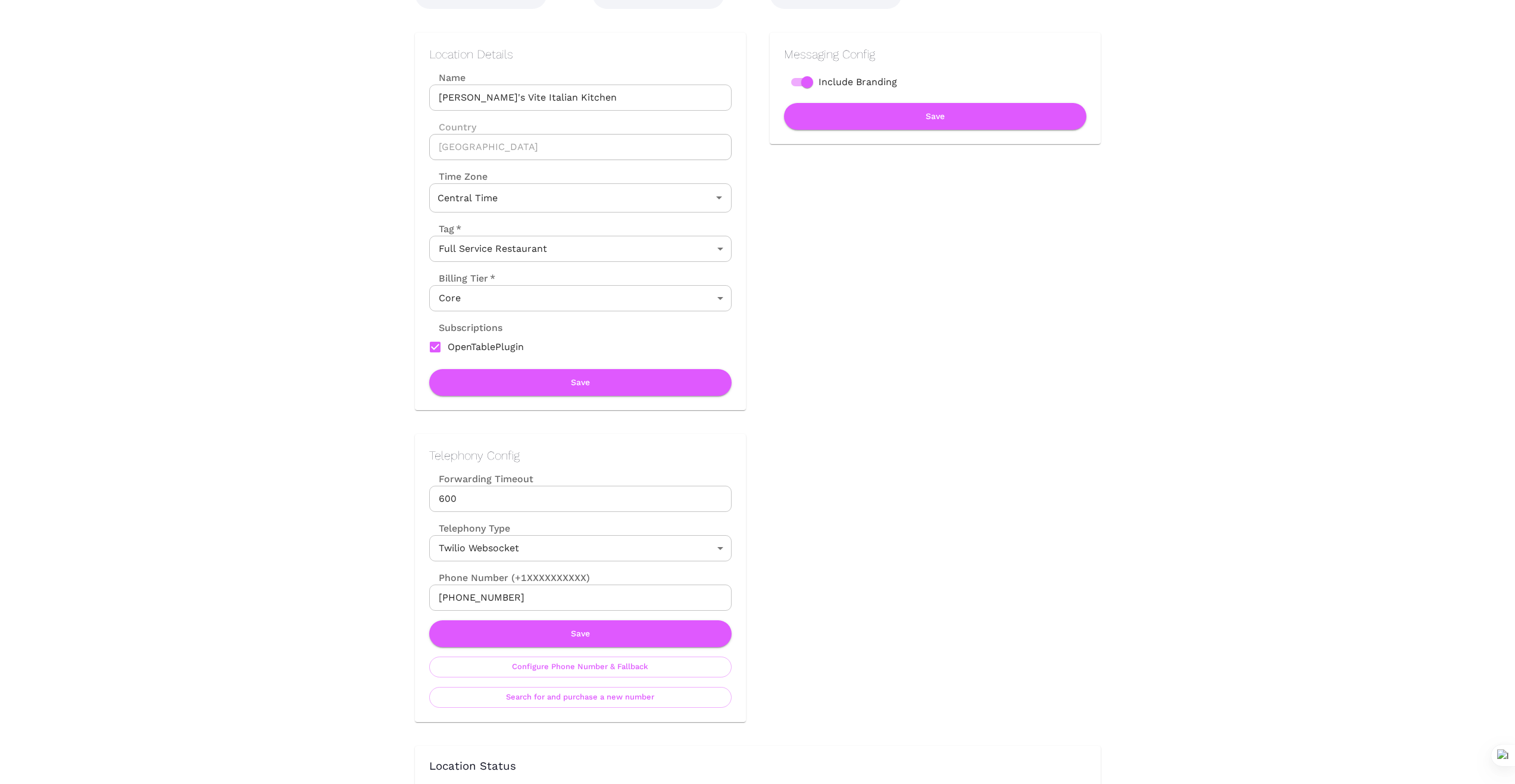
scroll to position [138, 0]
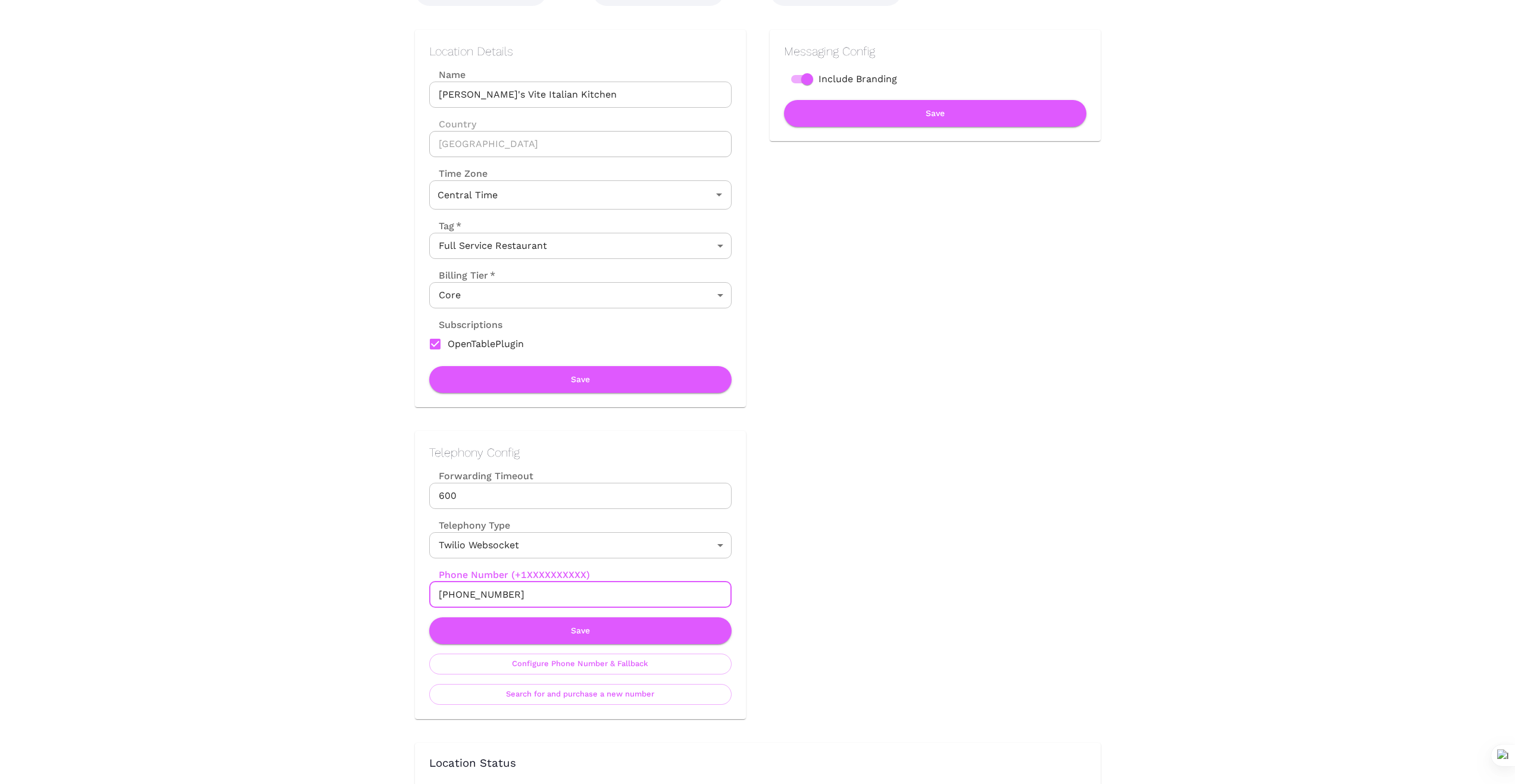
drag, startPoint x: 527, startPoint y: 590, endPoint x: 372, endPoint y: 579, distance: 155.4
drag, startPoint x: 503, startPoint y: 595, endPoint x: 340, endPoint y: 588, distance: 163.2
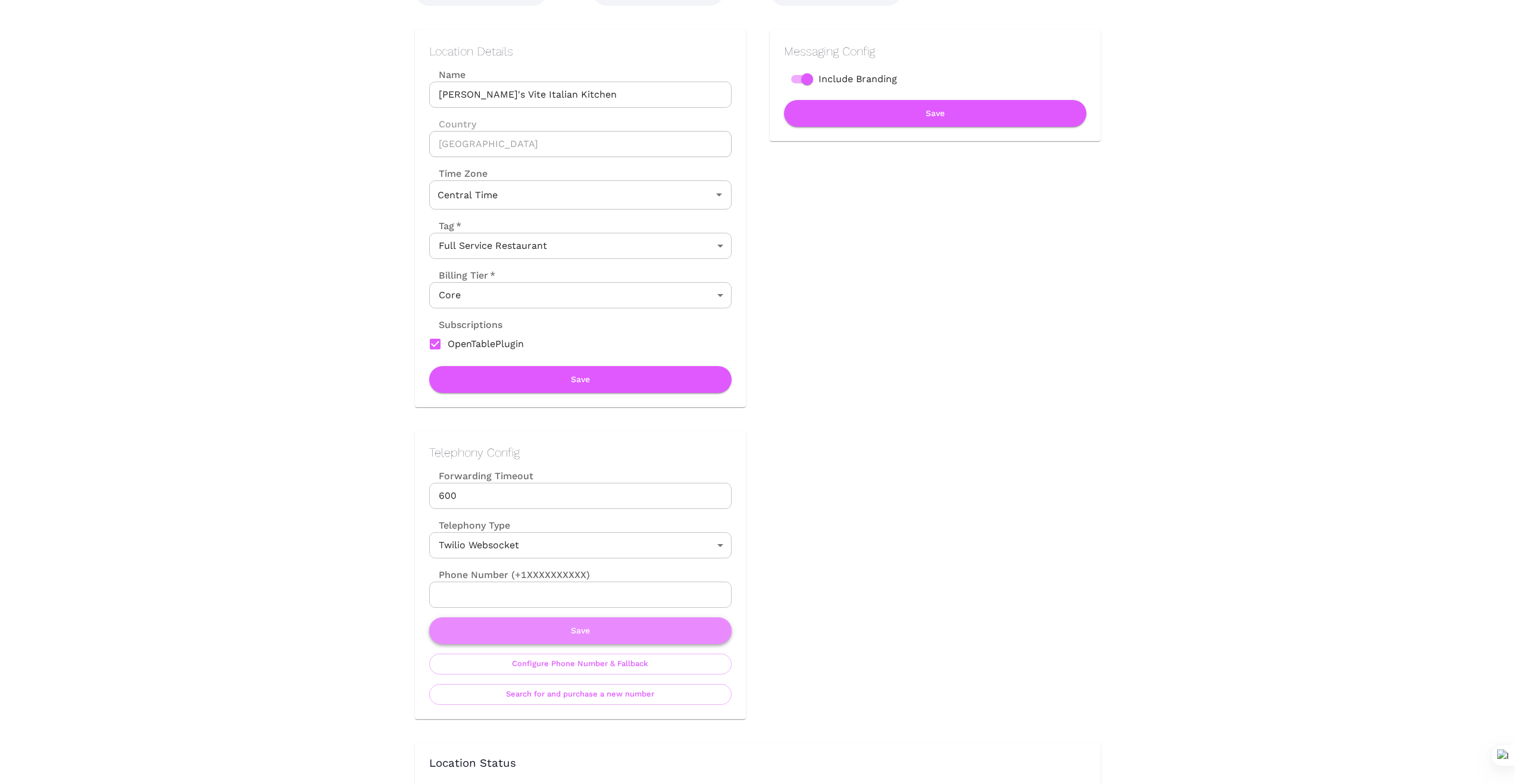
click at [589, 630] on button "Save" at bounding box center [580, 630] width 302 height 27
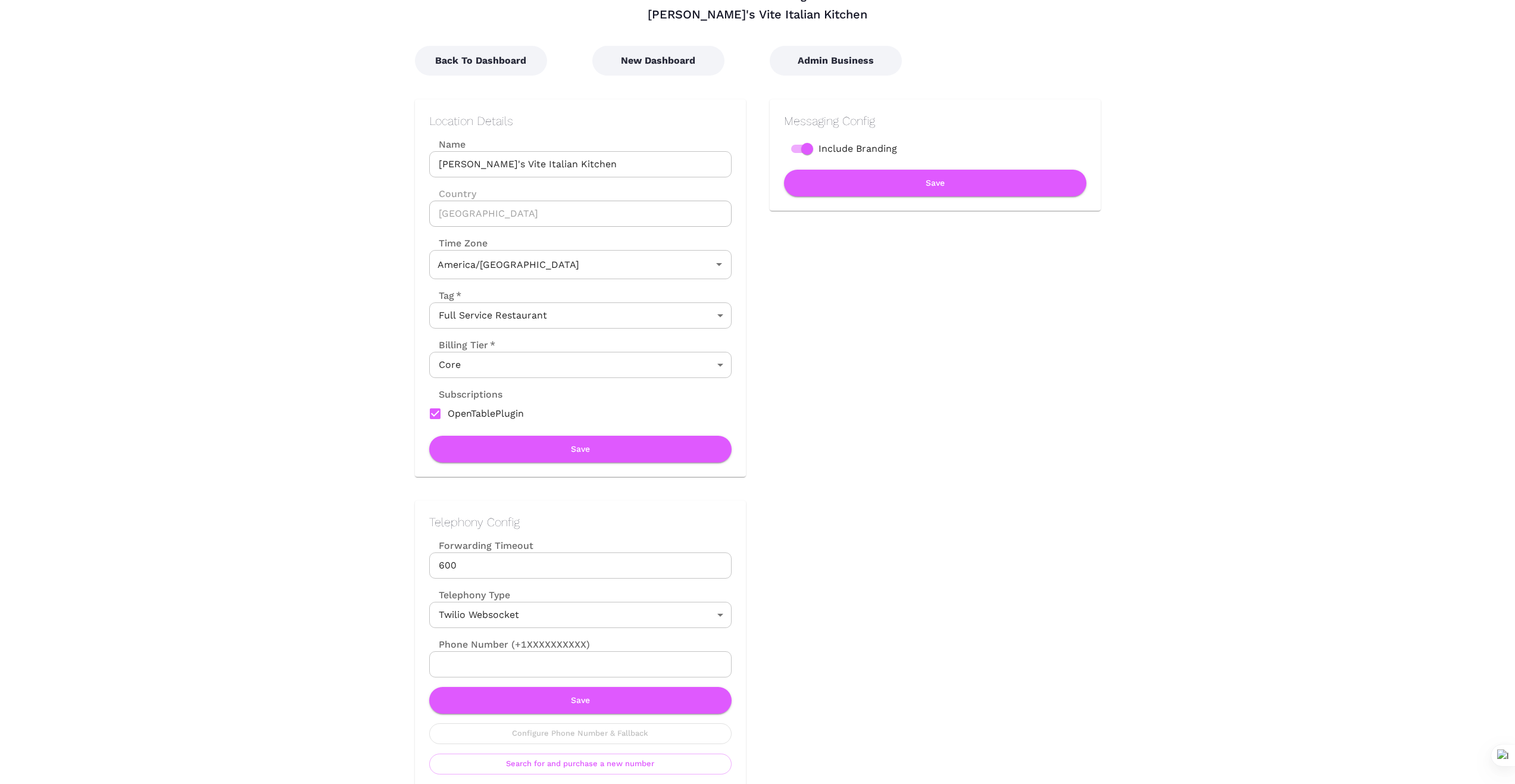
type input "Central Time"
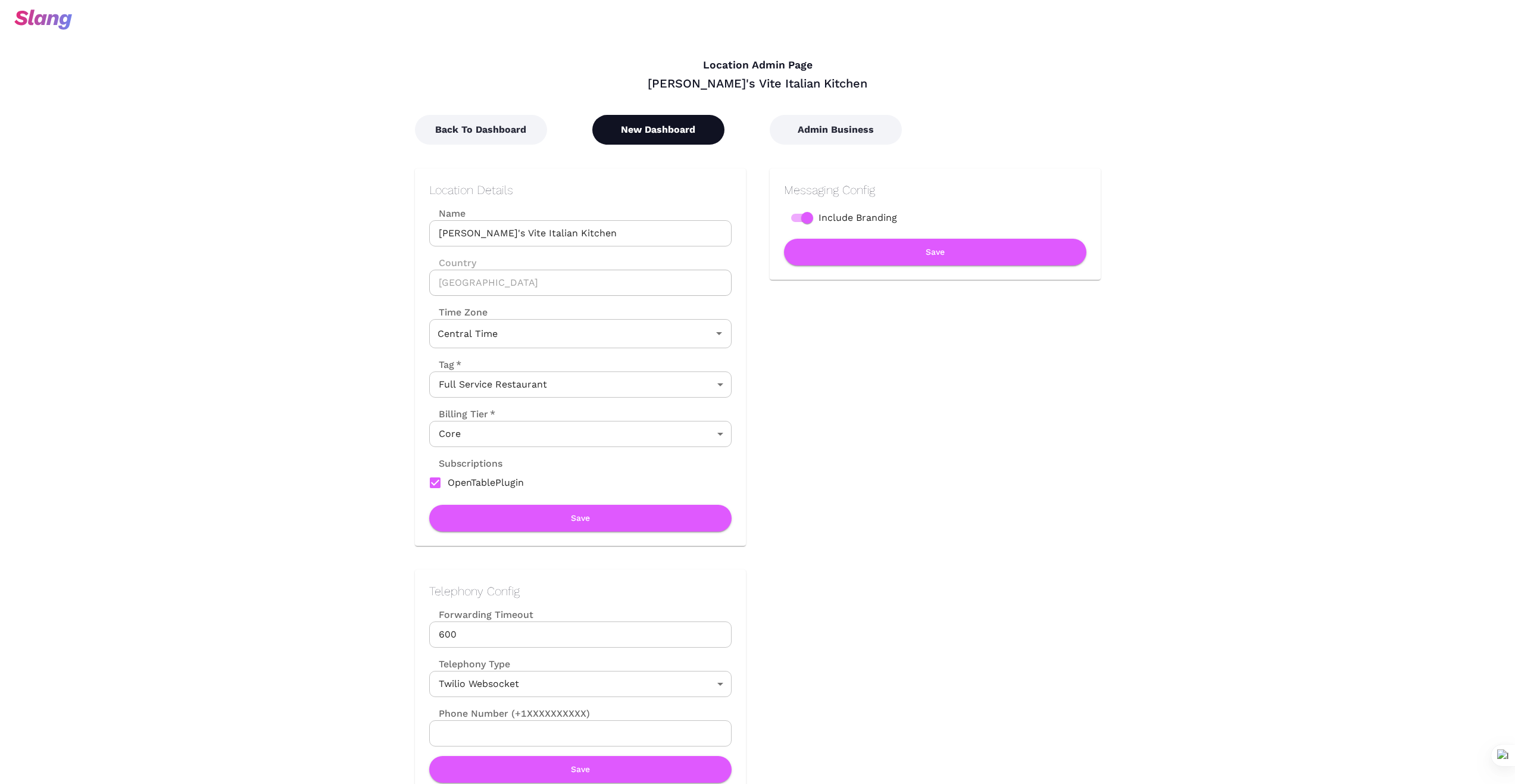
click at [660, 133] on button "New Dashboard" at bounding box center [659, 129] width 132 height 30
type input "Central Time"
click at [669, 136] on button "New Dashboard" at bounding box center [659, 129] width 132 height 30
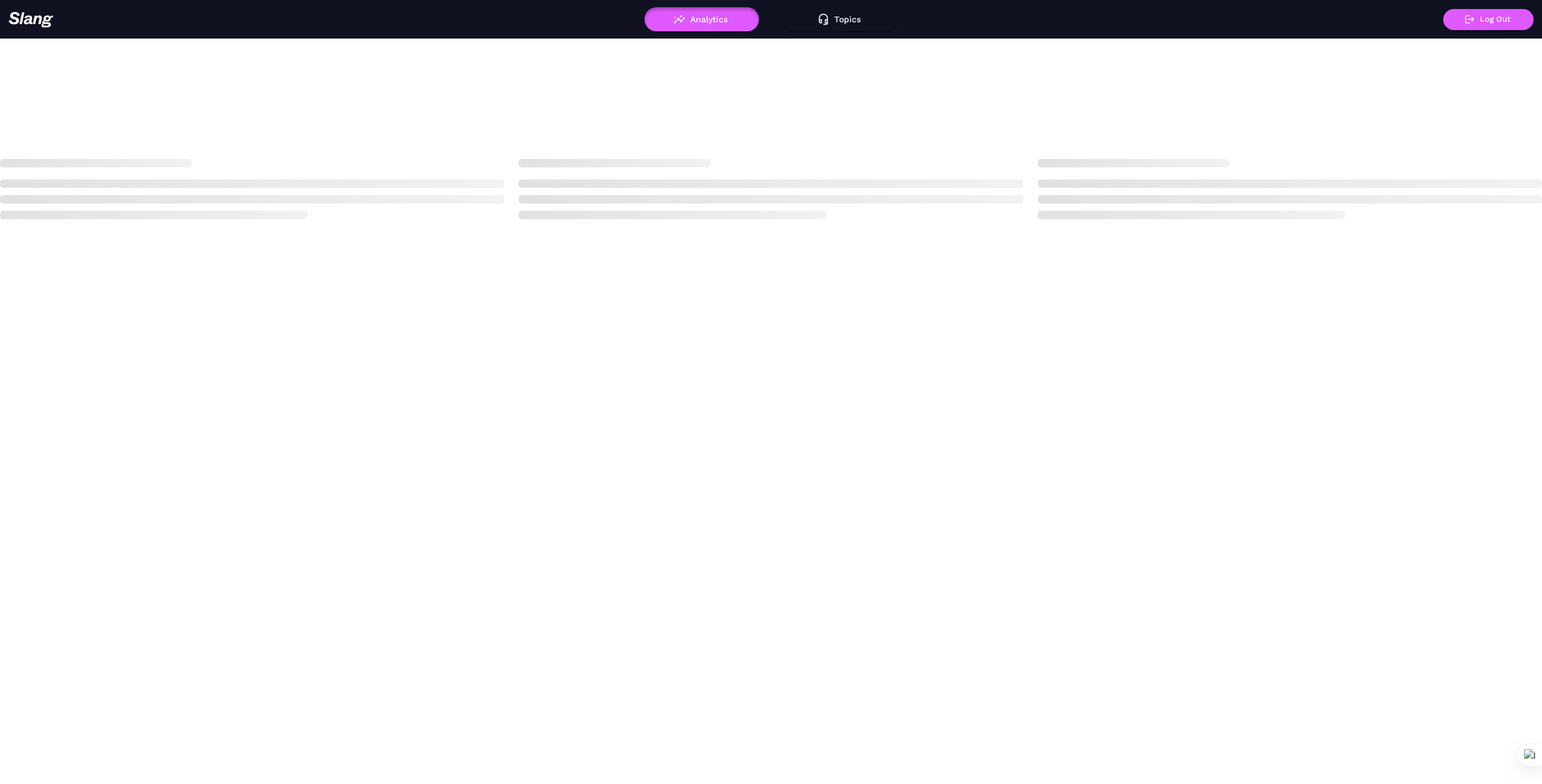
click at [755, 592] on body "Analytics Topics ! Log Out Loading" at bounding box center [771, 392] width 1542 height 784
click at [412, 18] on div at bounding box center [266, 19] width 516 height 16
click at [295, 129] on div "Analytics Topics ! Log Out Loading" at bounding box center [771, 113] width 1542 height 227
click at [294, 128] on div "Analytics Topics ! Log Out Loading" at bounding box center [771, 113] width 1542 height 227
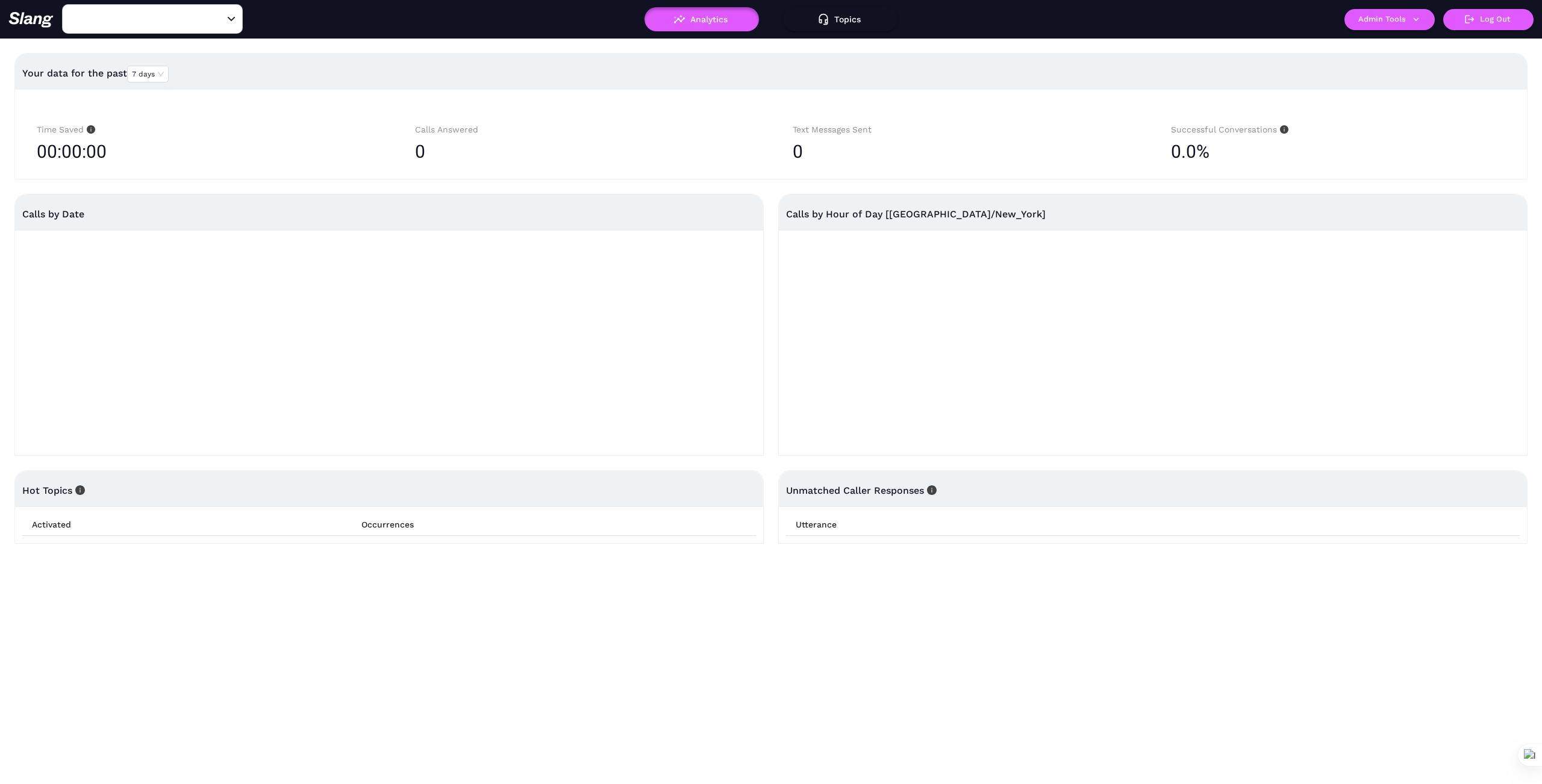
type input "1776"
click at [167, 19] on input "1776" at bounding box center [134, 19] width 132 height 19
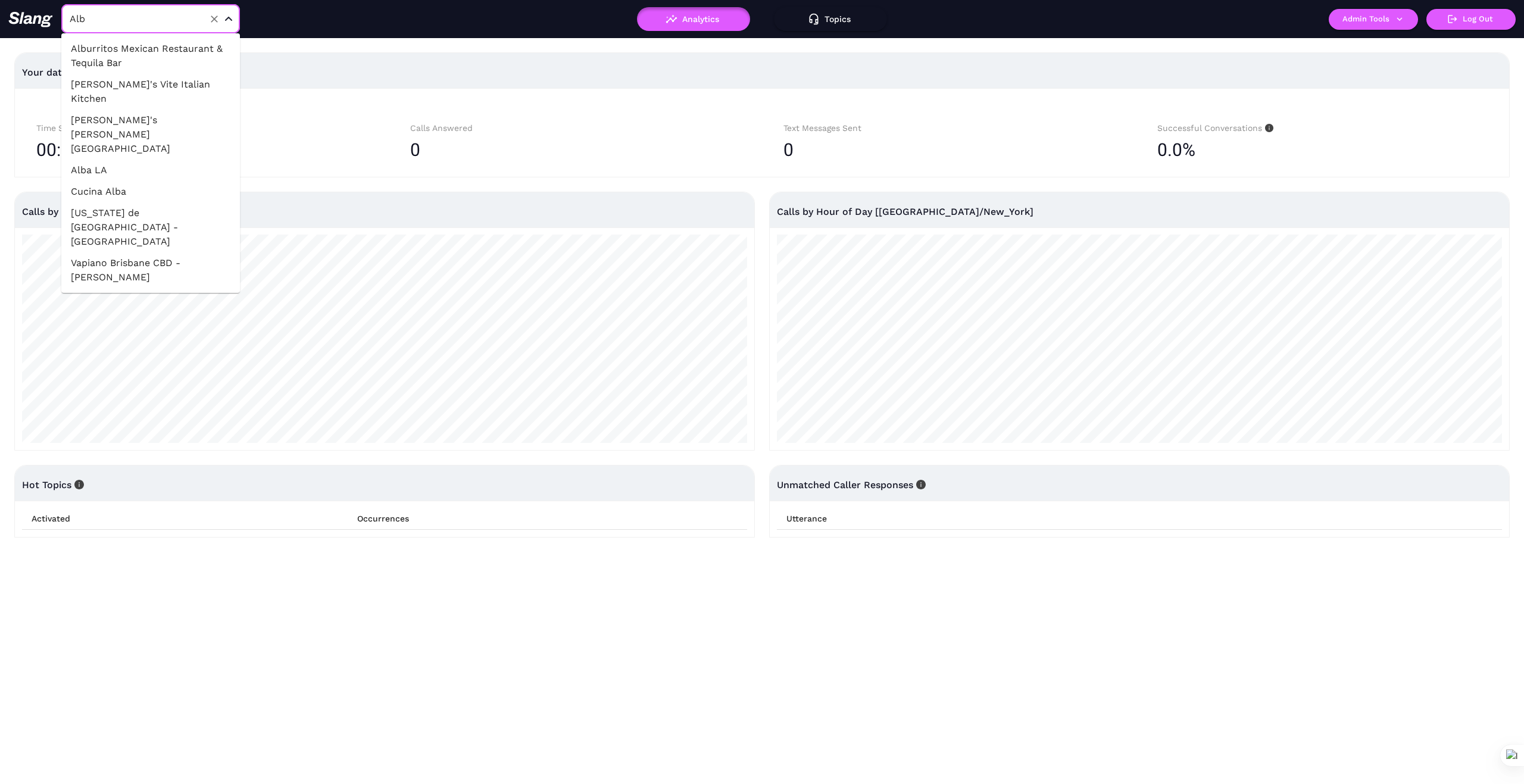
type input "Albi"
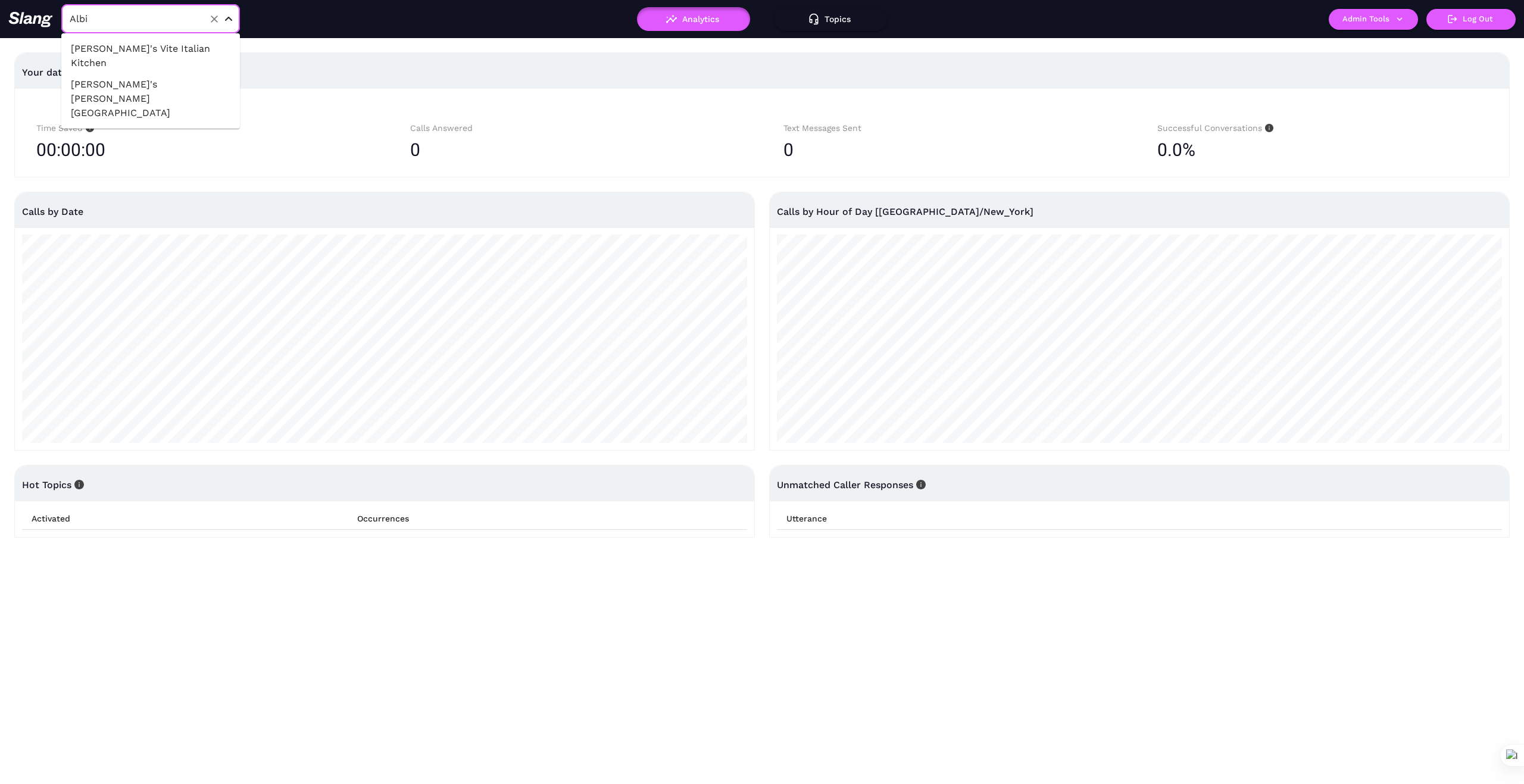
click at [176, 42] on li "[PERSON_NAME]'s Vite Italian Kitchen" at bounding box center [151, 56] width 179 height 35
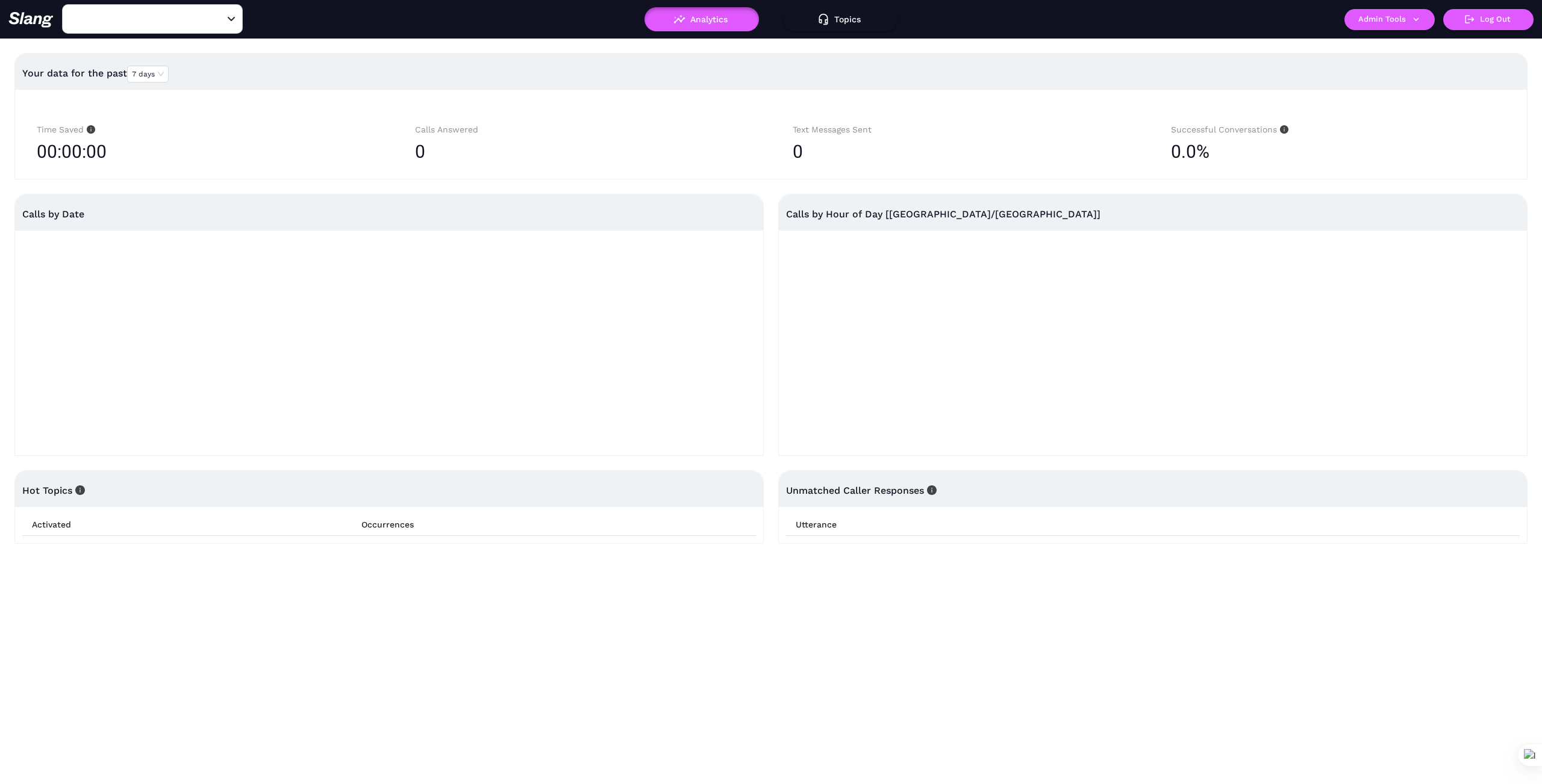
type input "[PERSON_NAME]'s Vite Italian Kitchen"
click at [1420, 16] on icon "button" at bounding box center [1417, 19] width 11 height 11
click at [1396, 47] on link "Manage current business" at bounding box center [1414, 46] width 118 height 15
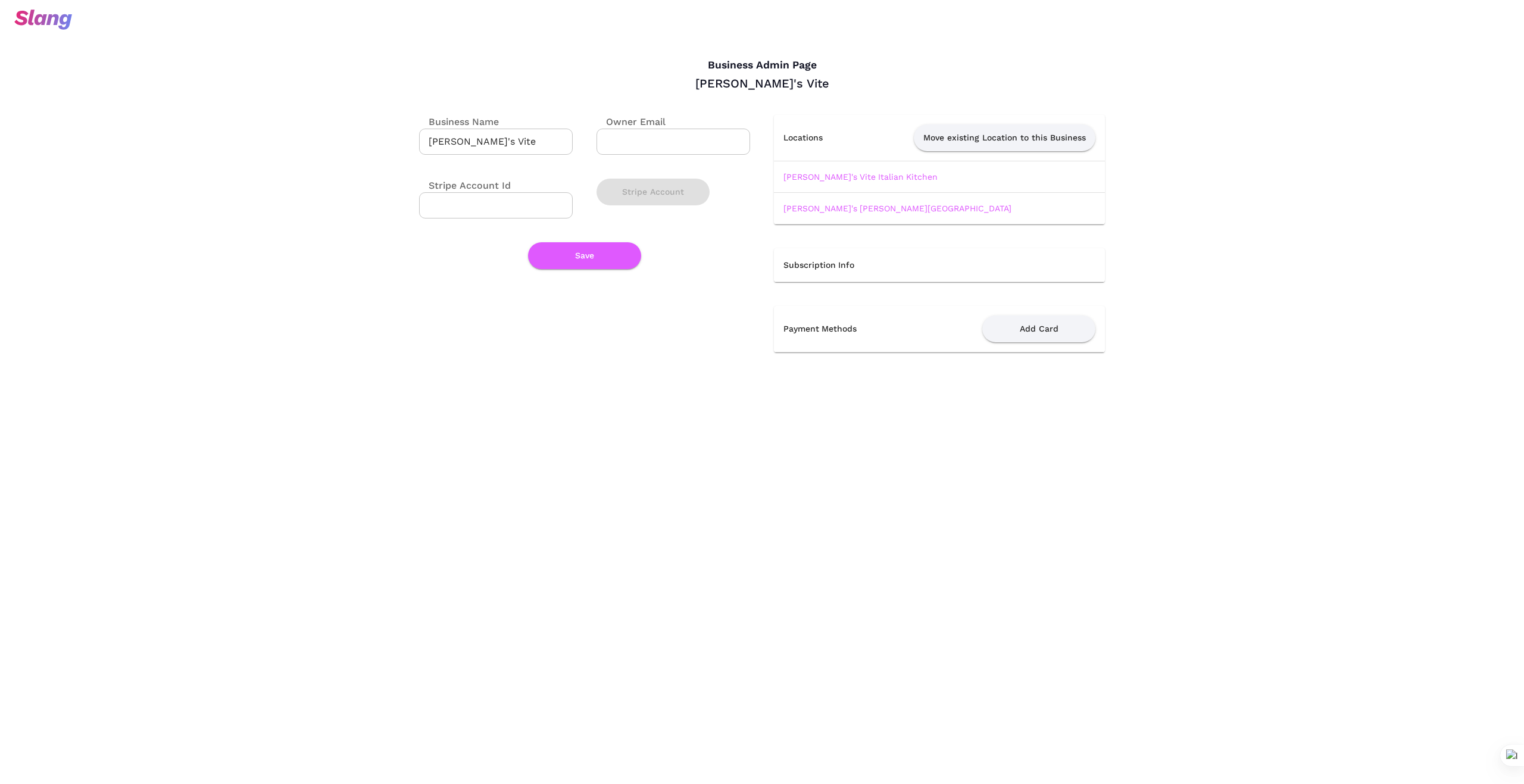
click at [870, 175] on link "Albi's Vite Italian Kitchen" at bounding box center [861, 177] width 154 height 9
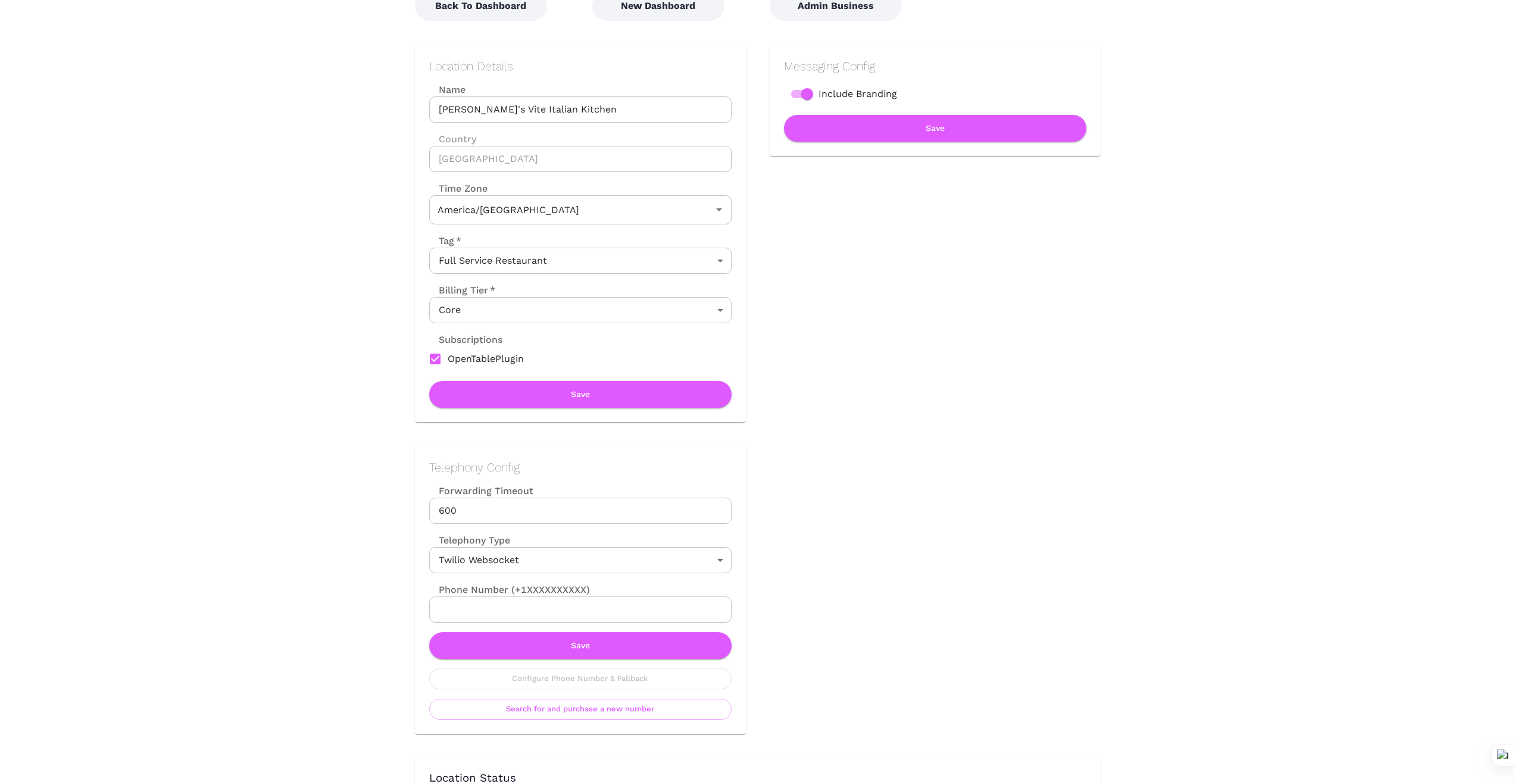
type input "Central Time"
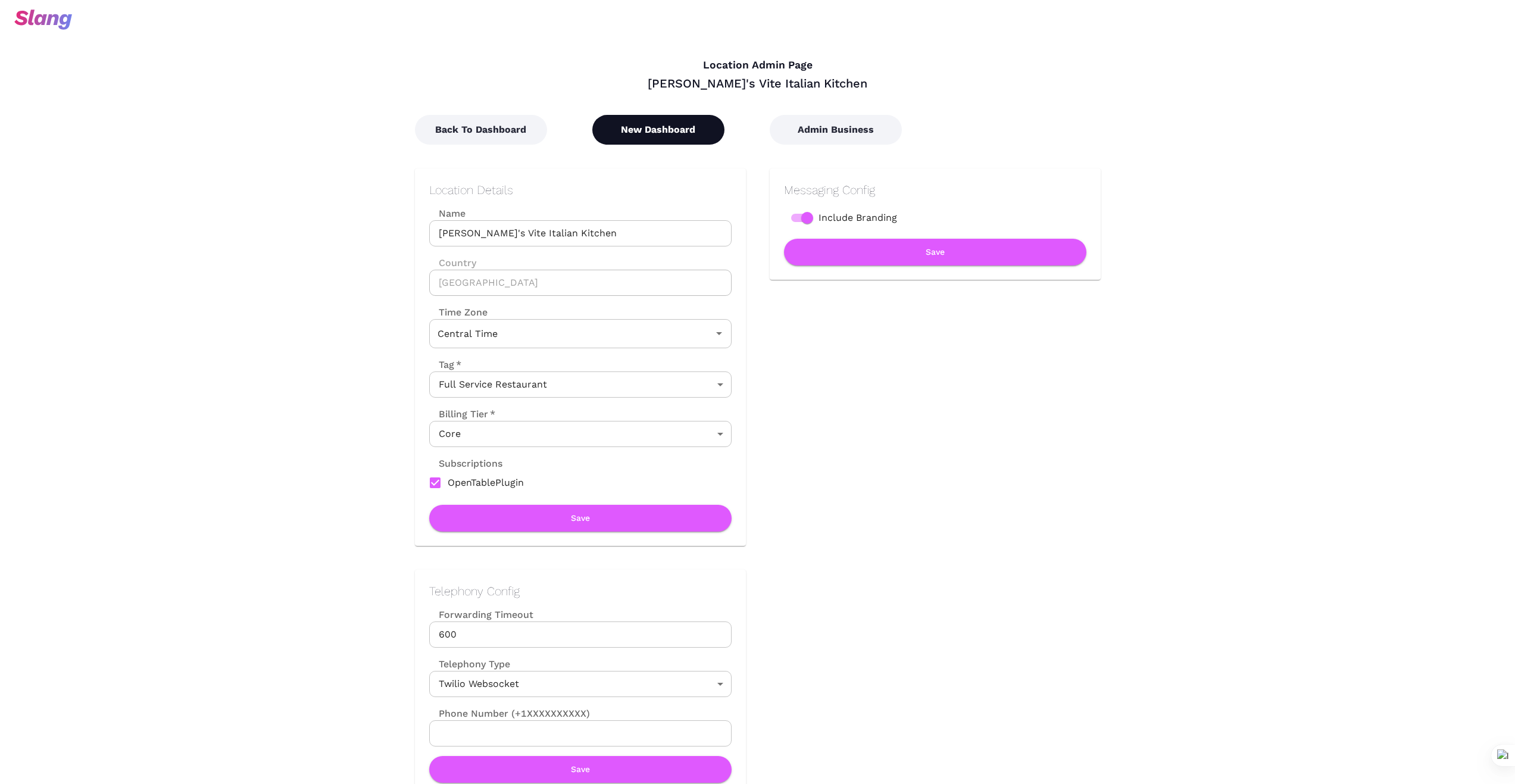
click at [677, 126] on button "New Dashboard" at bounding box center [659, 129] width 132 height 30
type input "Central Time"
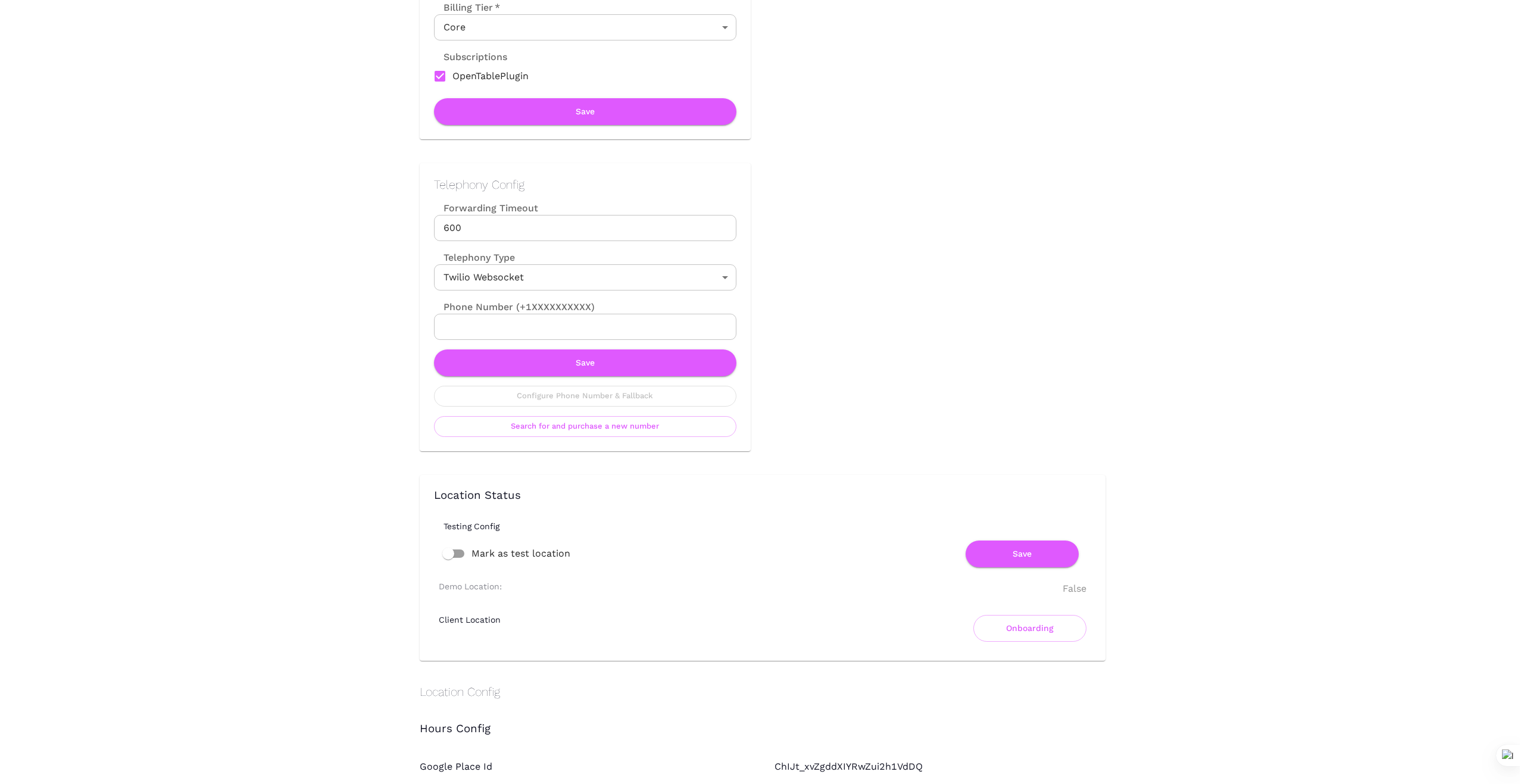
scroll to position [417, 0]
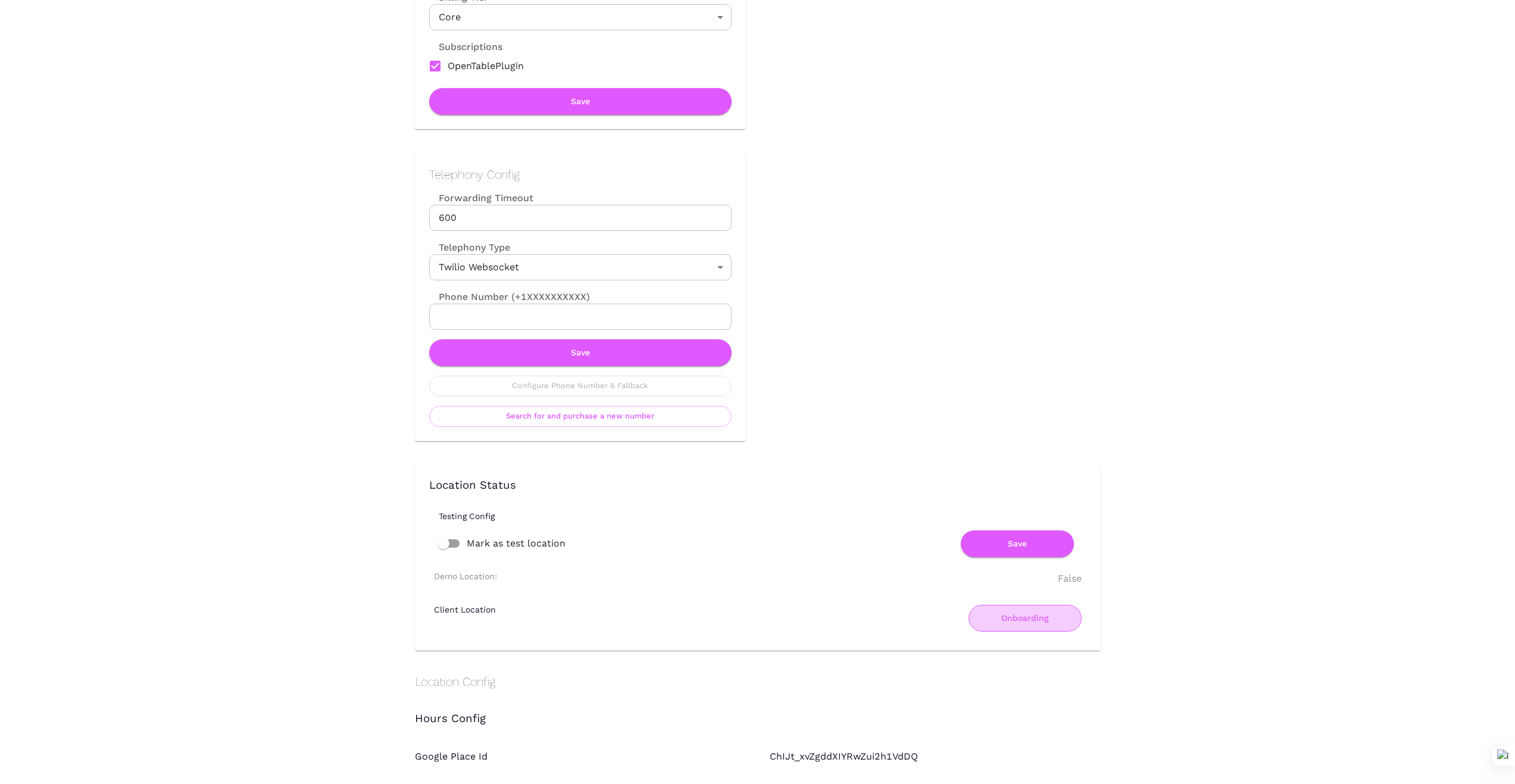
click at [1026, 625] on button "Onboarding" at bounding box center [1025, 618] width 113 height 27
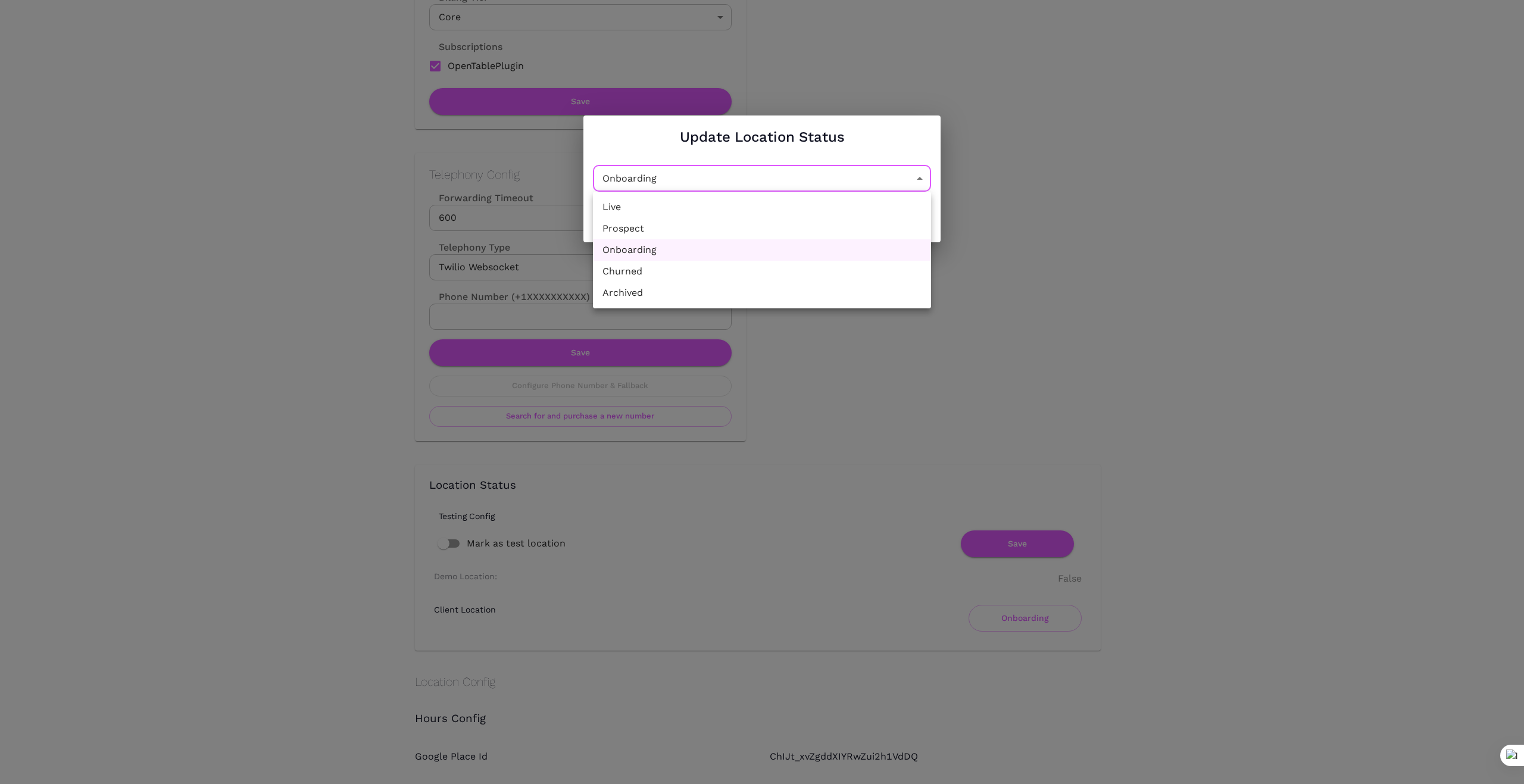
click at [810, 271] on li "Churned" at bounding box center [762, 272] width 338 height 22
type input "Churned"
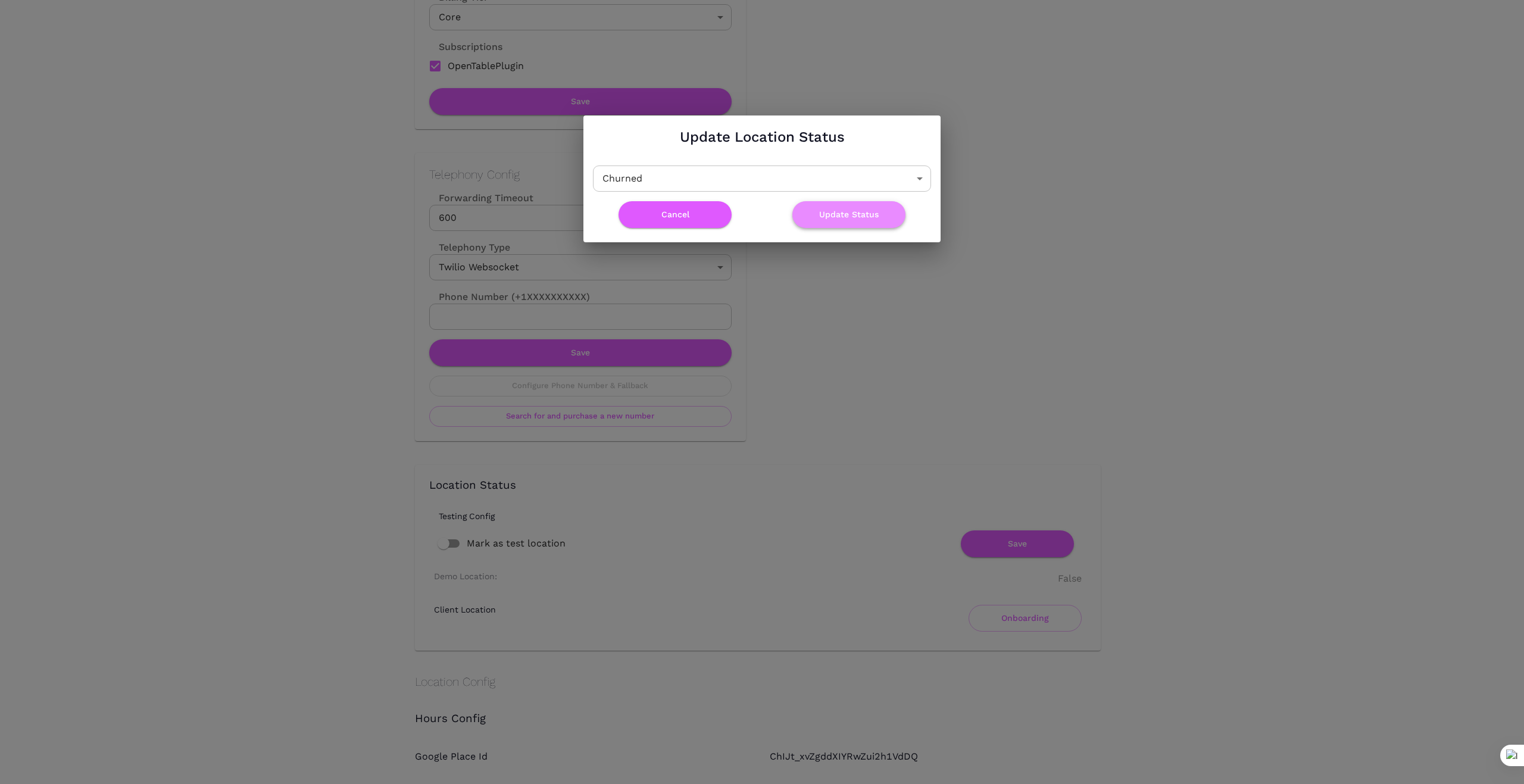
click at [871, 209] on button "Update Status" at bounding box center [849, 214] width 113 height 27
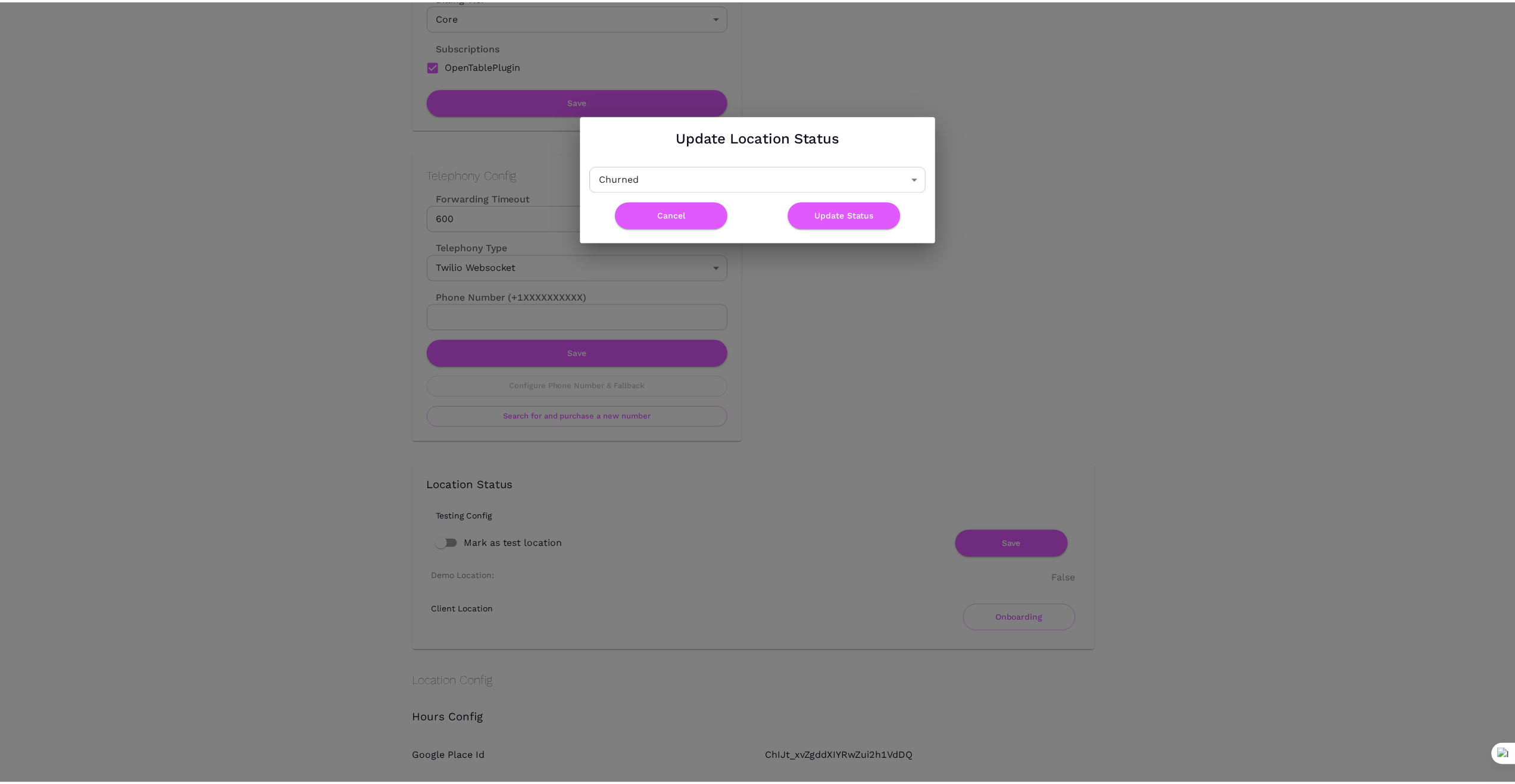
scroll to position [0, 0]
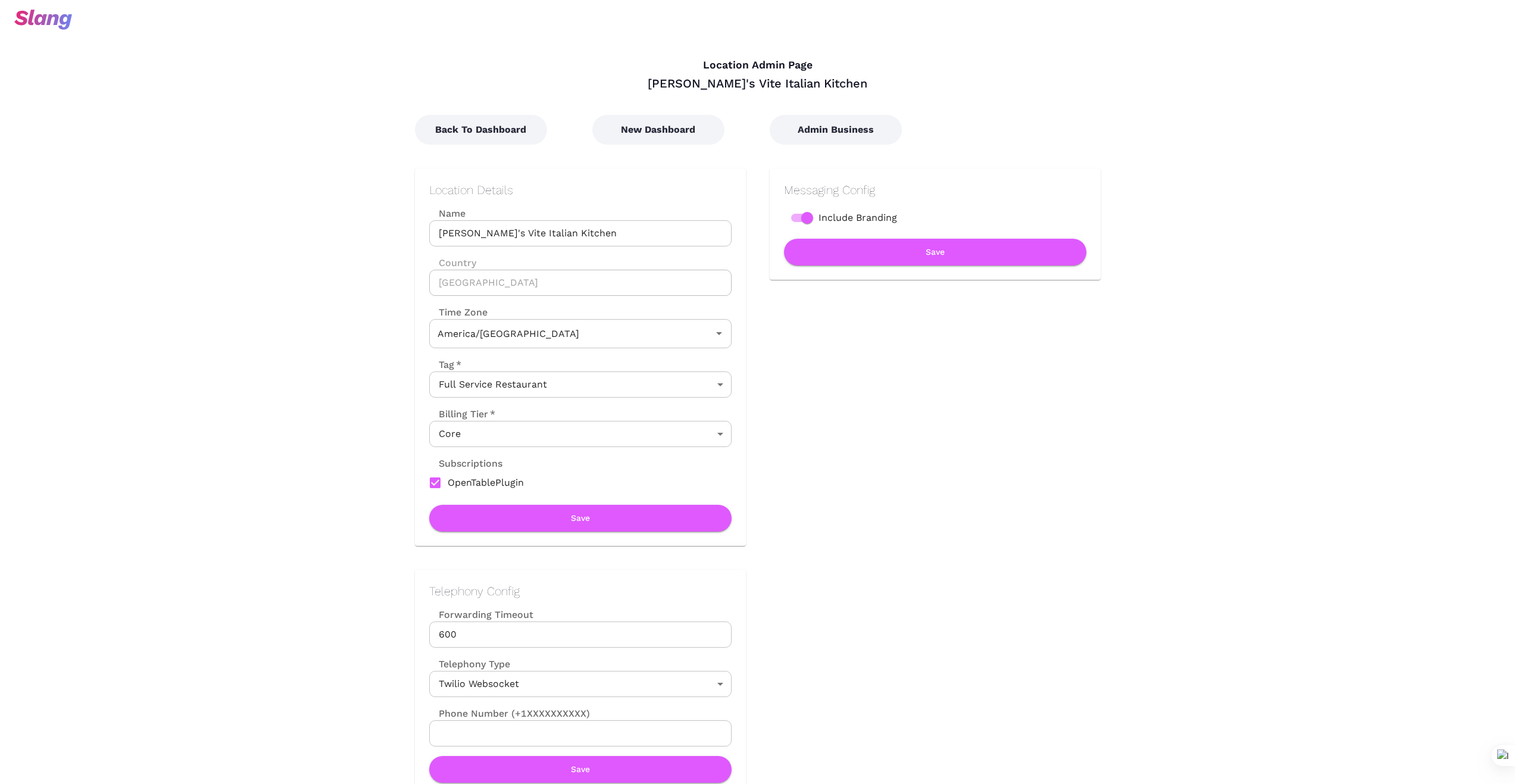
type input "Central Time"
click at [467, 131] on button "Back To Dashboard" at bounding box center [481, 129] width 132 height 30
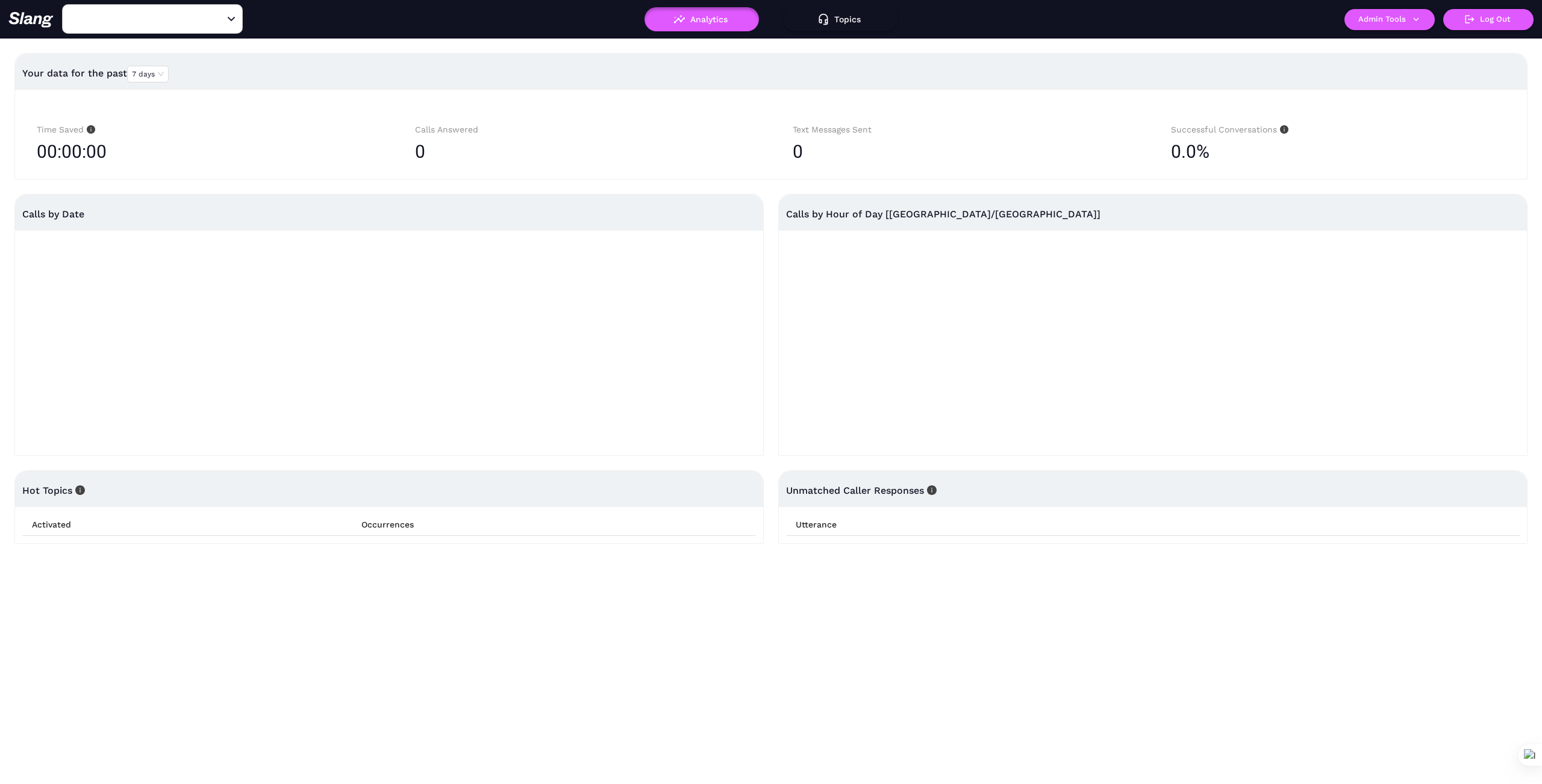
type input "Albi's Vite Italian Kitchen"
click at [1419, 23] on icon "button" at bounding box center [1417, 19] width 11 height 11
click at [1396, 47] on link "Manage current business" at bounding box center [1414, 46] width 118 height 15
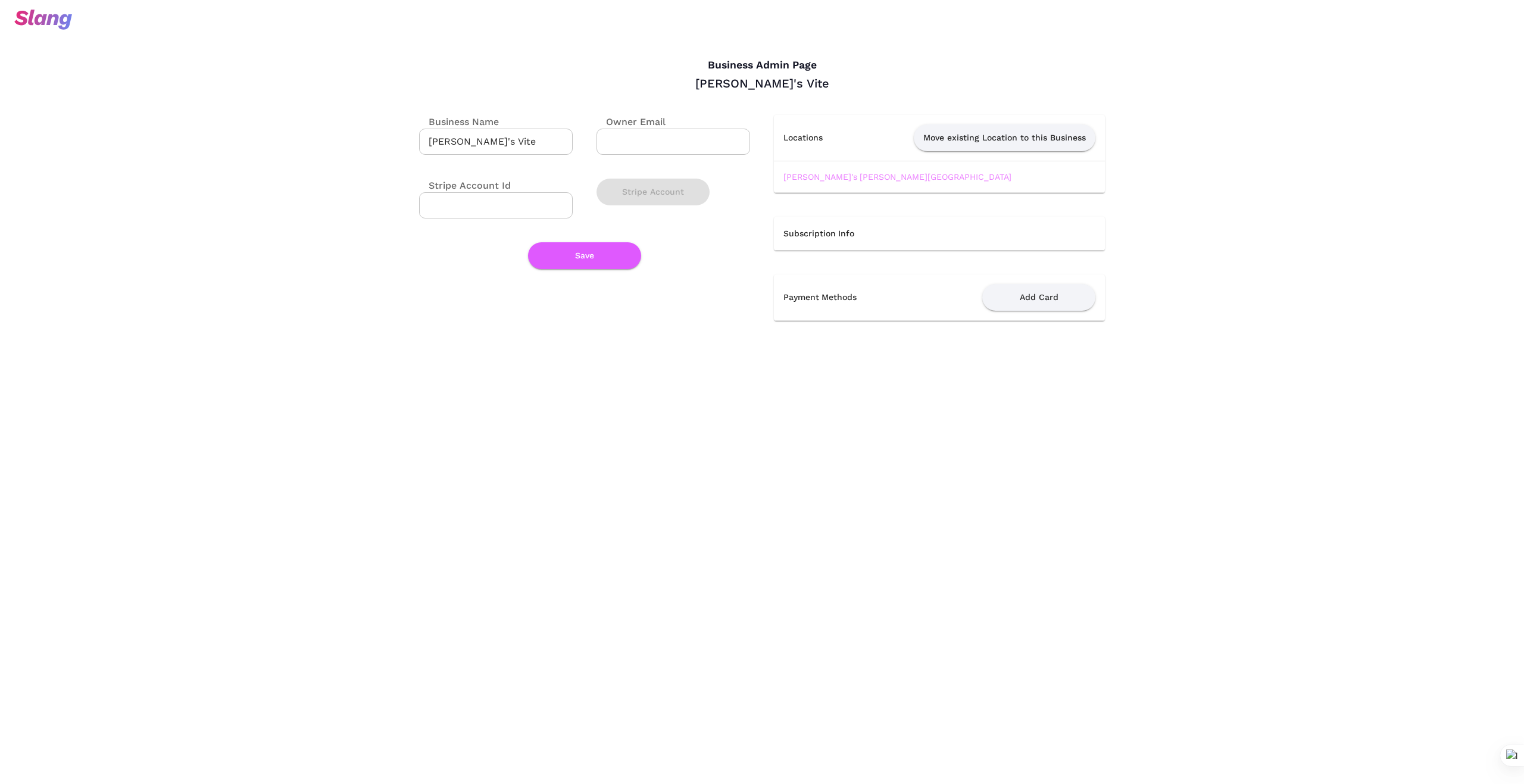
click at [848, 175] on link "[PERSON_NAME]'s [PERSON_NAME][GEOGRAPHIC_DATA]" at bounding box center [897, 177] width 228 height 9
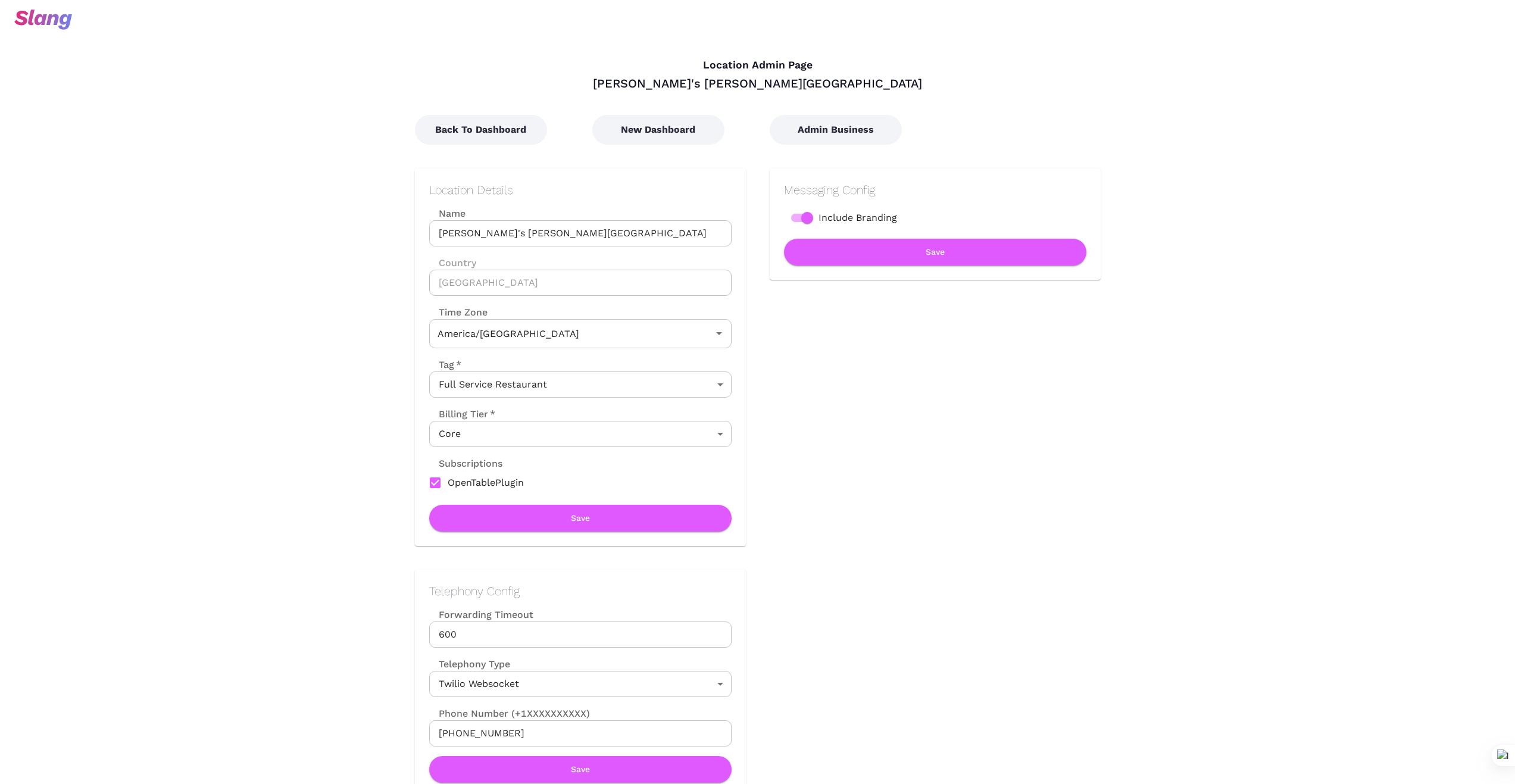
type input "Central Time"
drag, startPoint x: 559, startPoint y: 232, endPoint x: 406, endPoint y: 233, distance: 153.0
click at [406, 233] on div "Location Details Name Albi's Vite Leon Springs Name Country United States Count…" at bounding box center [568, 345] width 355 height 401
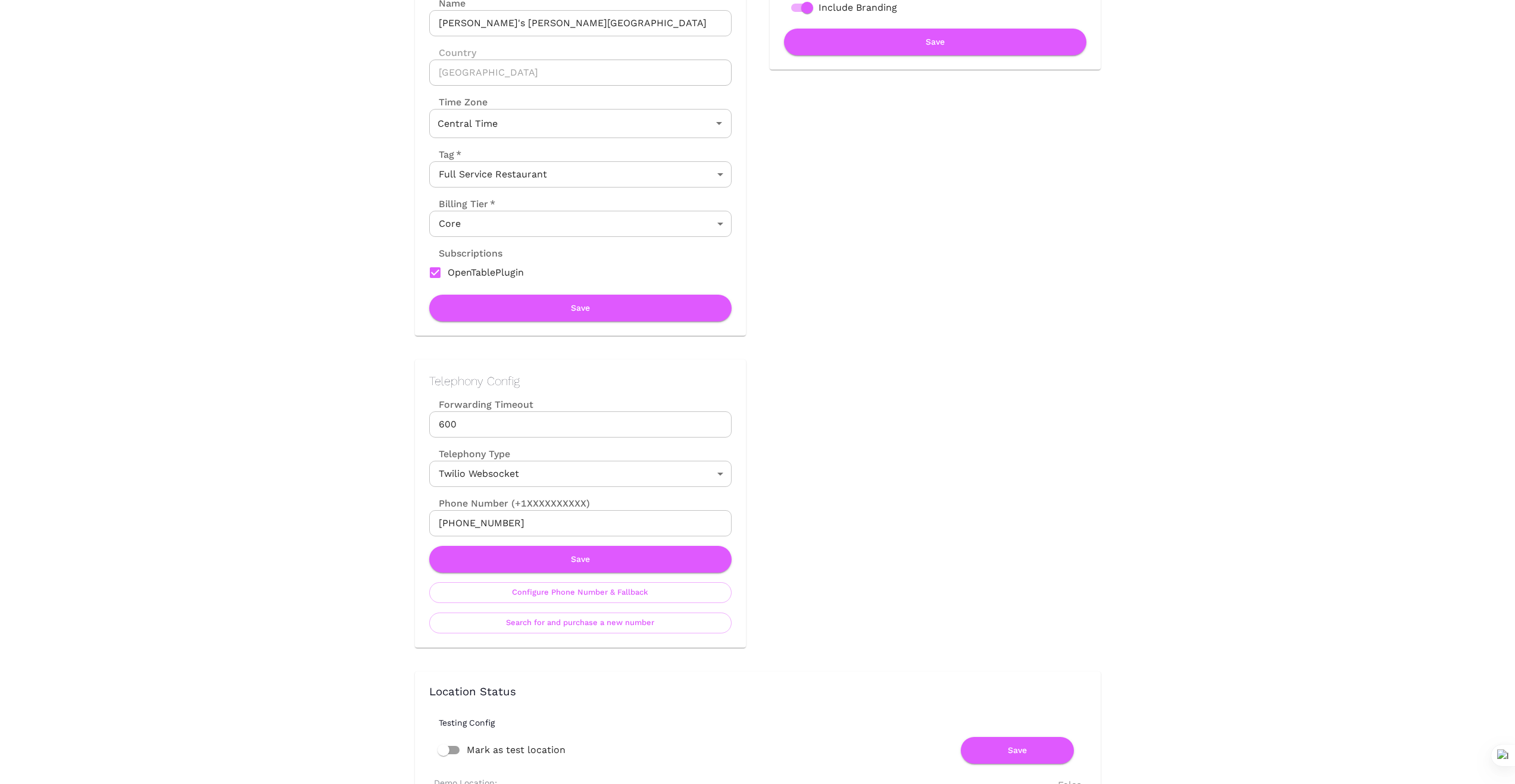
scroll to position [219, 0]
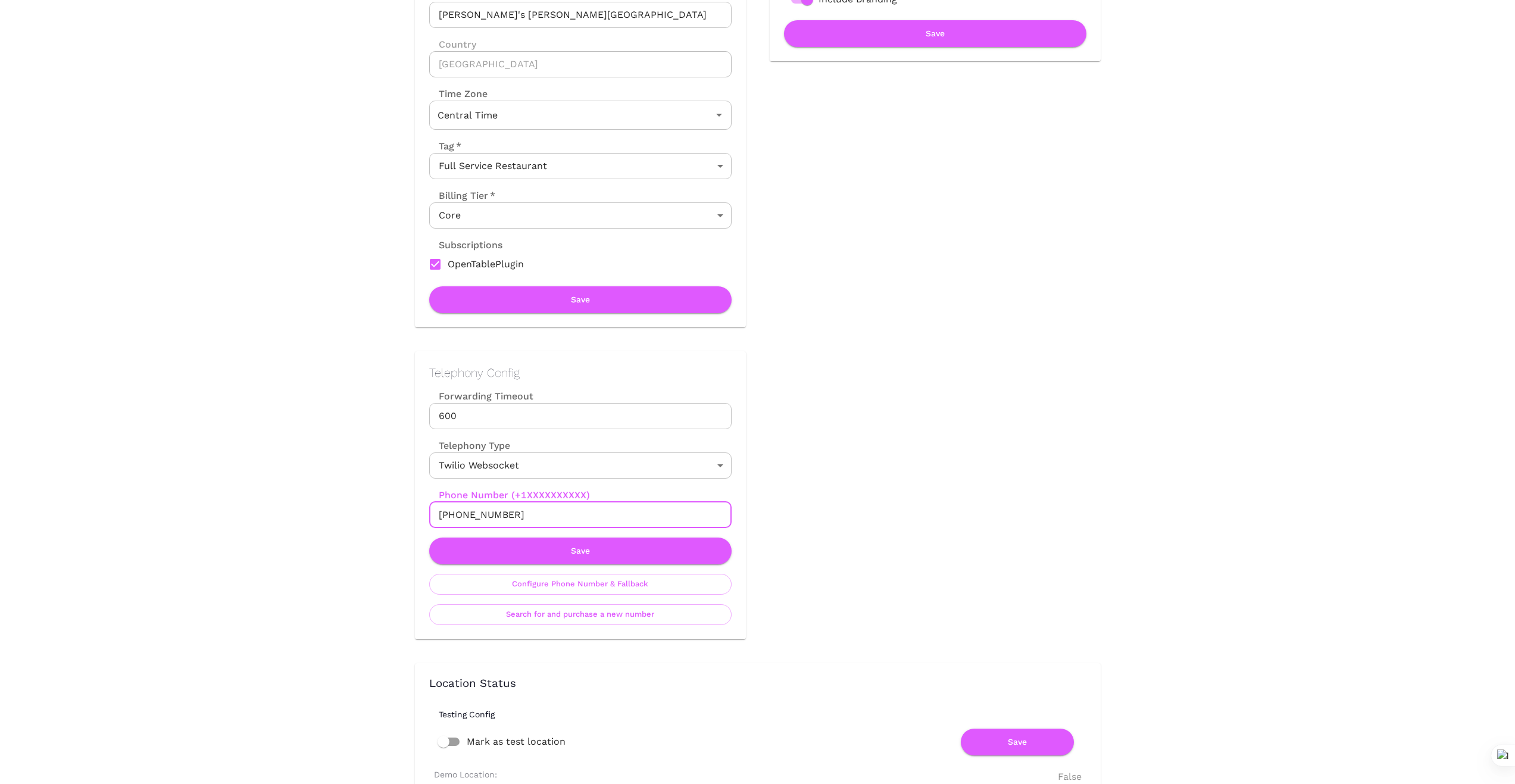
drag, startPoint x: 519, startPoint y: 519, endPoint x: 414, endPoint y: 509, distance: 105.5
click at [415, 509] on div "Telephony Config Forwarding Timeout 600 Forwarding Timeout Telephony Type Twili…" at bounding box center [580, 495] width 331 height 288
drag, startPoint x: 319, startPoint y: 524, endPoint x: 373, endPoint y: 525, distance: 54.0
drag, startPoint x: 499, startPoint y: 512, endPoint x: 385, endPoint y: 522, distance: 114.4
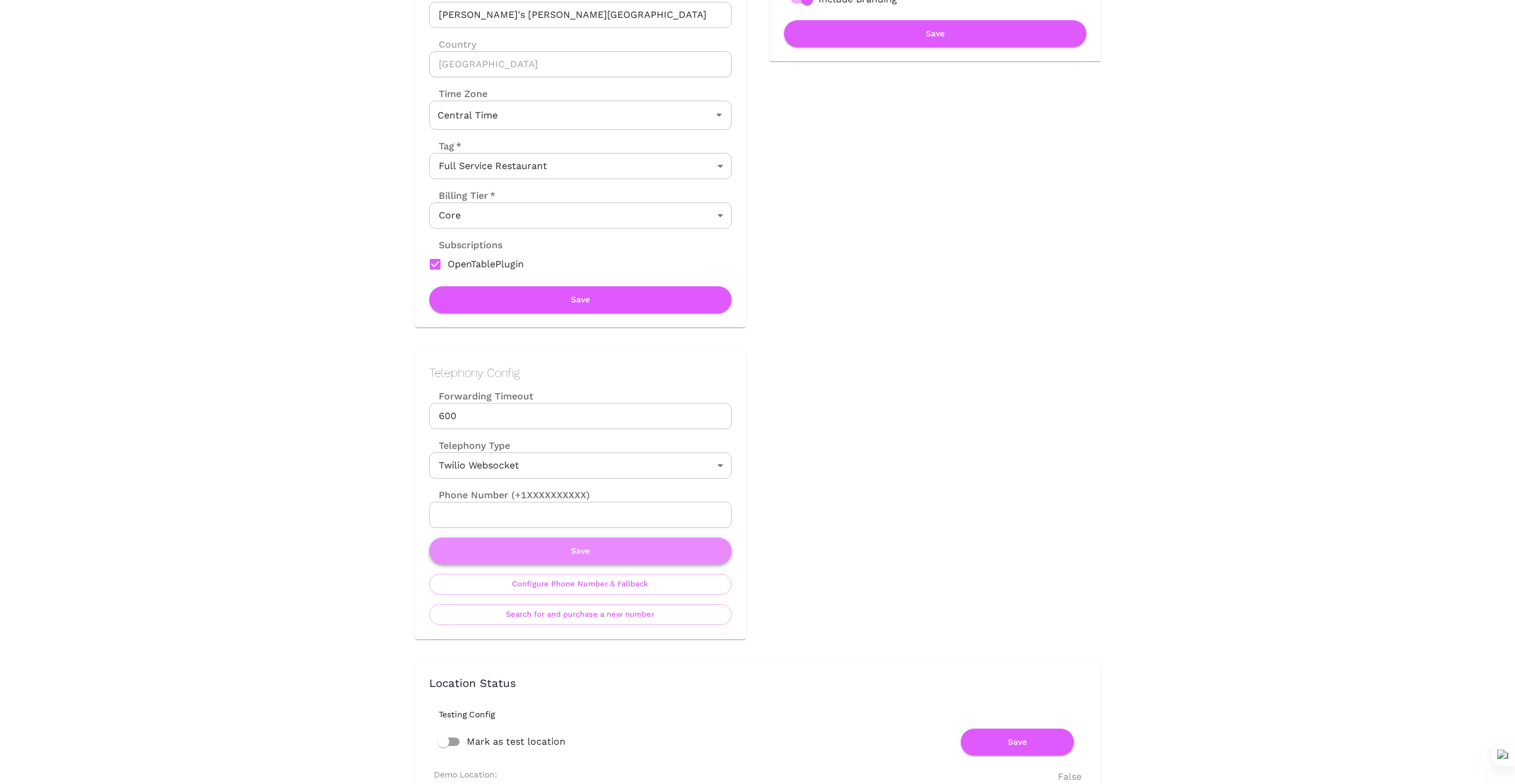
click at [569, 556] on button "Save" at bounding box center [580, 551] width 302 height 27
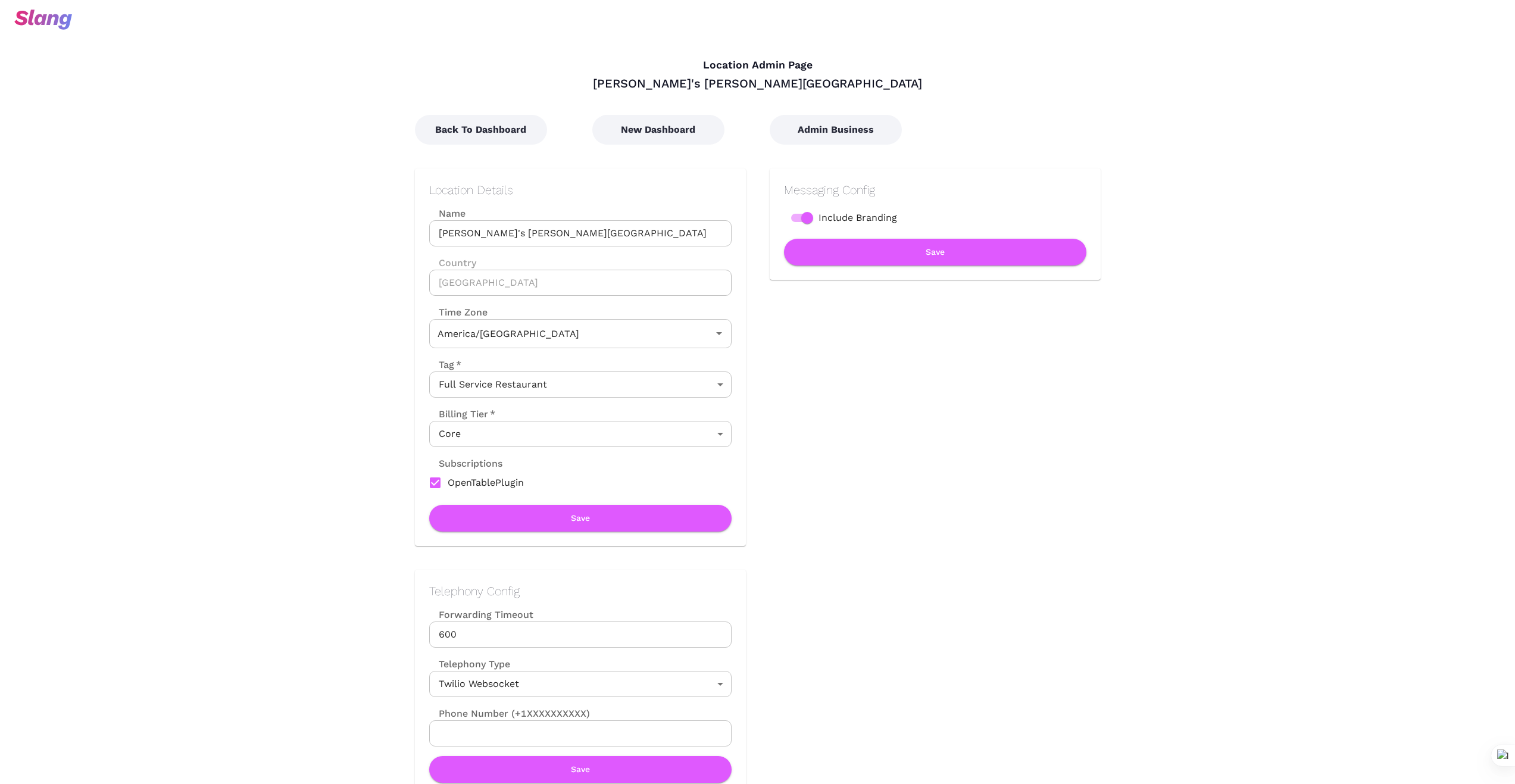
type input "Central Time"
click at [679, 124] on button "New Dashboard" at bounding box center [659, 129] width 132 height 30
type input "Central Time"
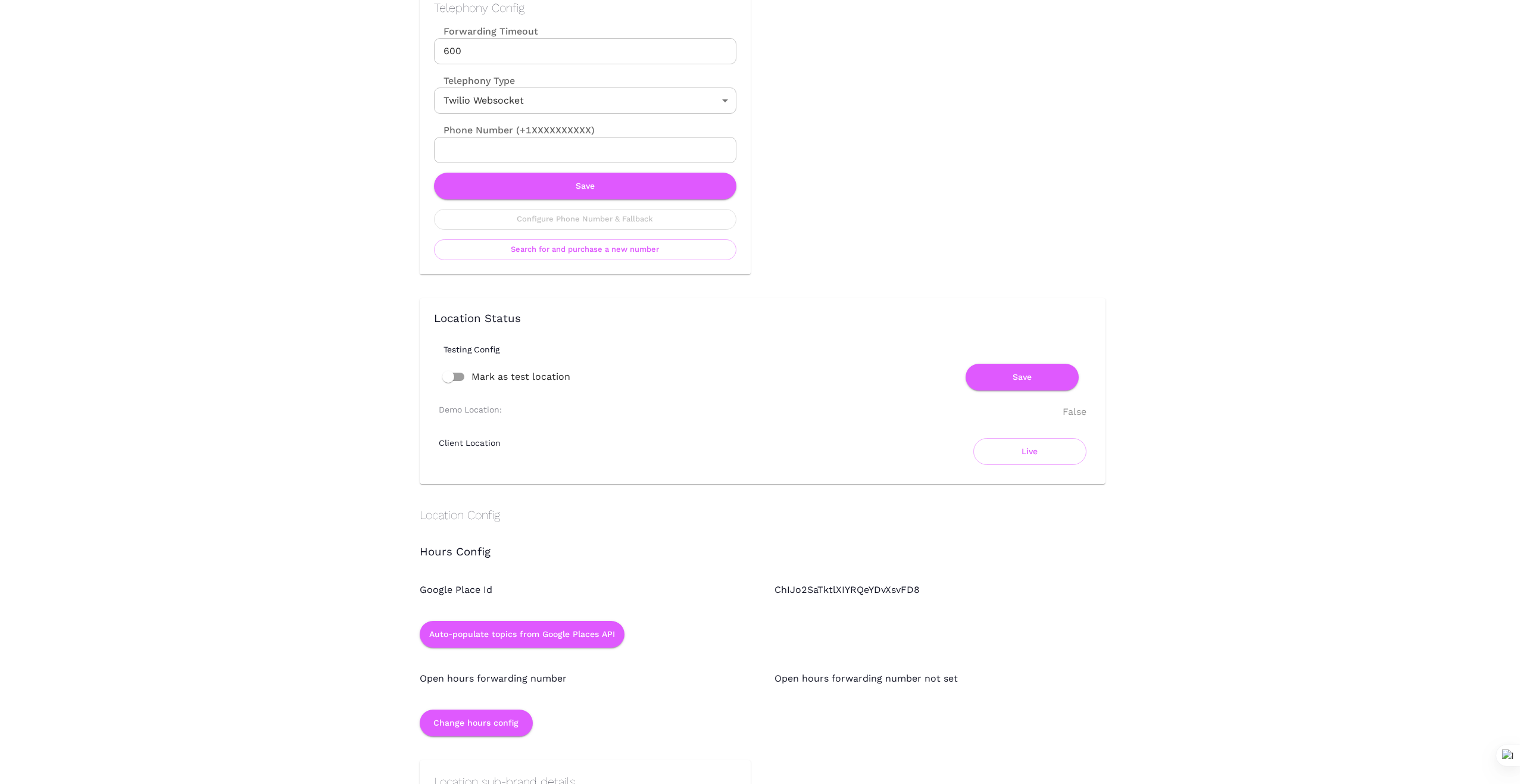
scroll to position [596, 0]
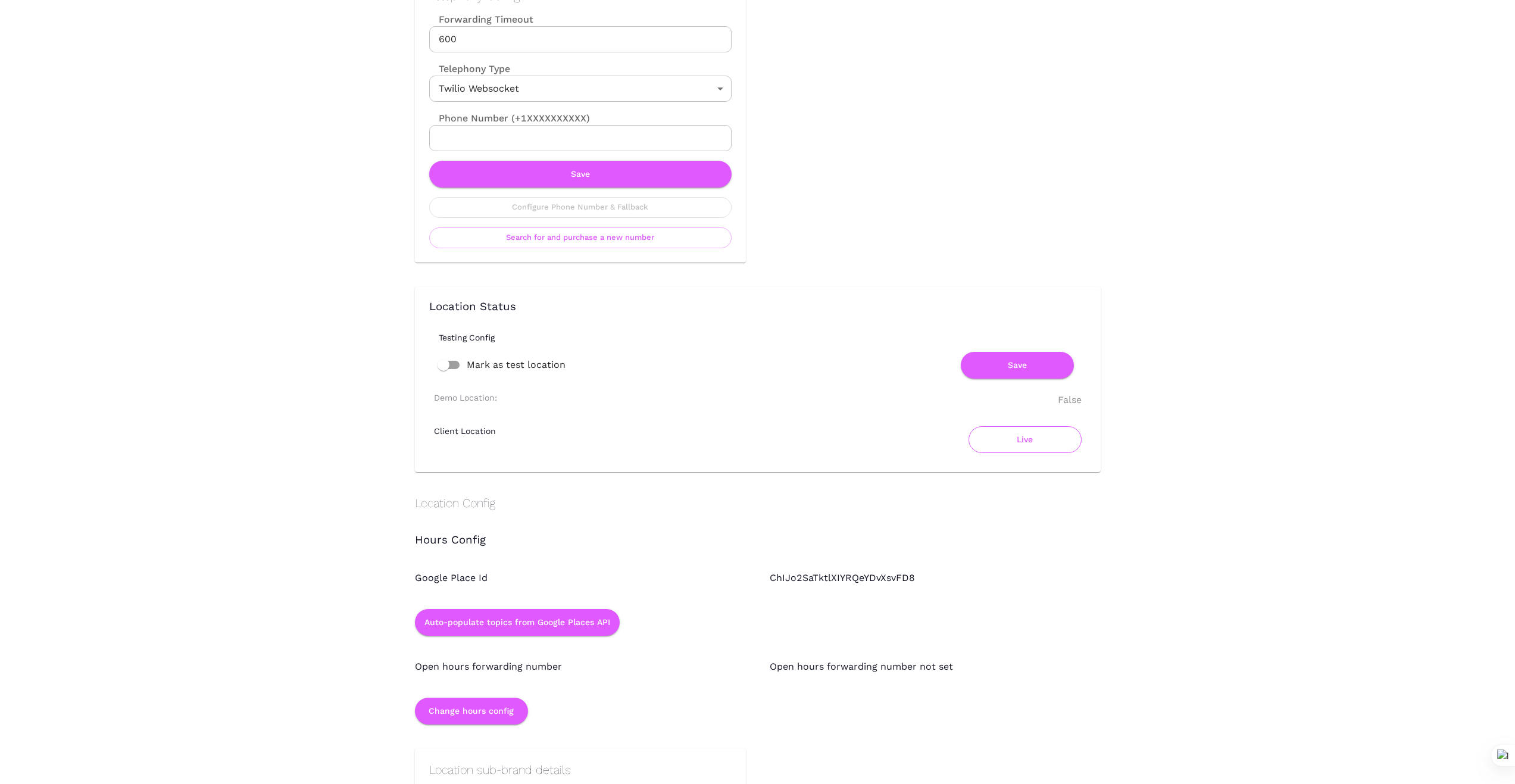
click at [1026, 449] on button "Live" at bounding box center [1025, 439] width 113 height 27
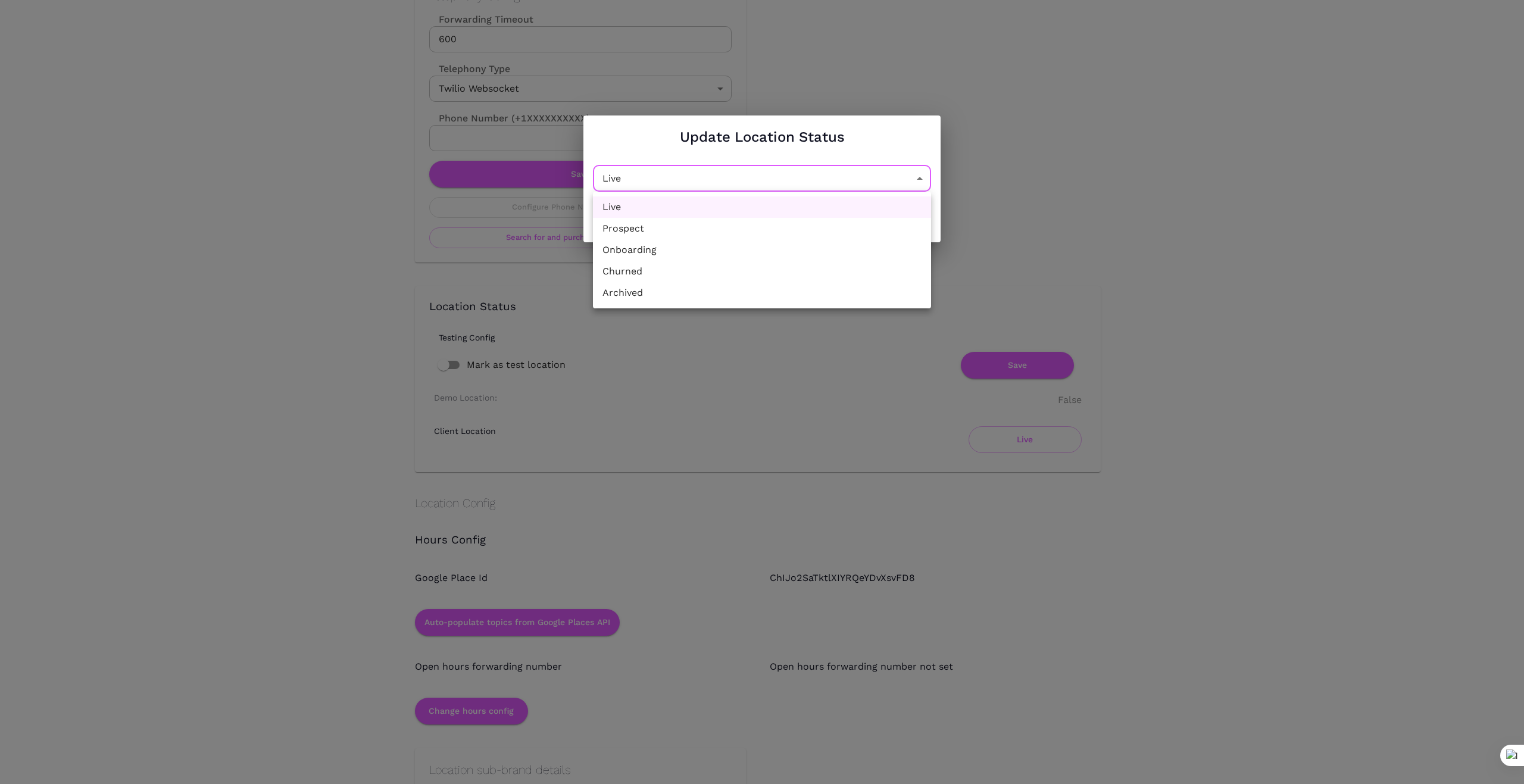
click at [767, 277] on li "Churned" at bounding box center [762, 272] width 338 height 22
type input "Churned"
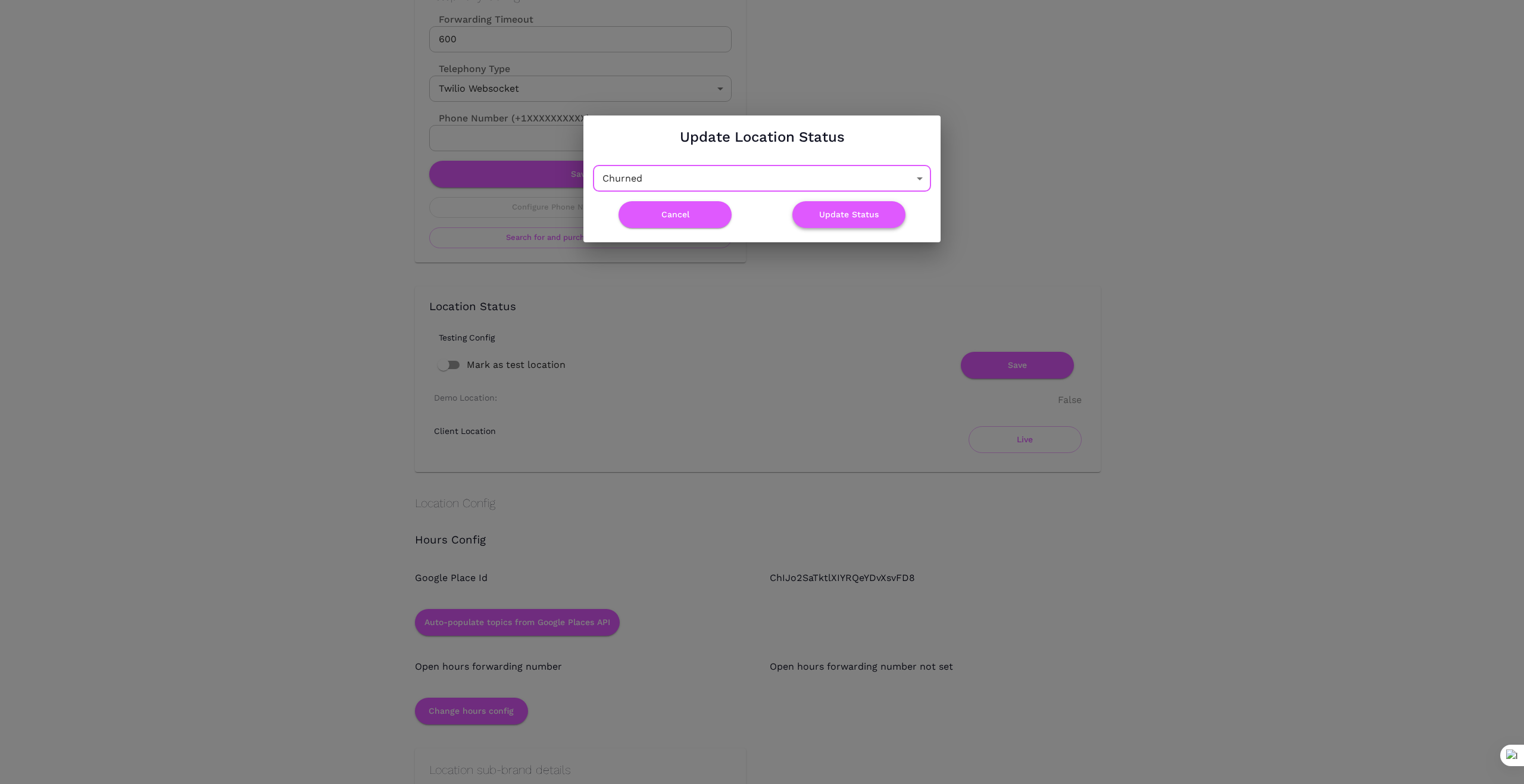
drag, startPoint x: 856, startPoint y: 211, endPoint x: 853, endPoint y: 249, distance: 38.1
click at [856, 212] on button "Update Status" at bounding box center [849, 214] width 113 height 27
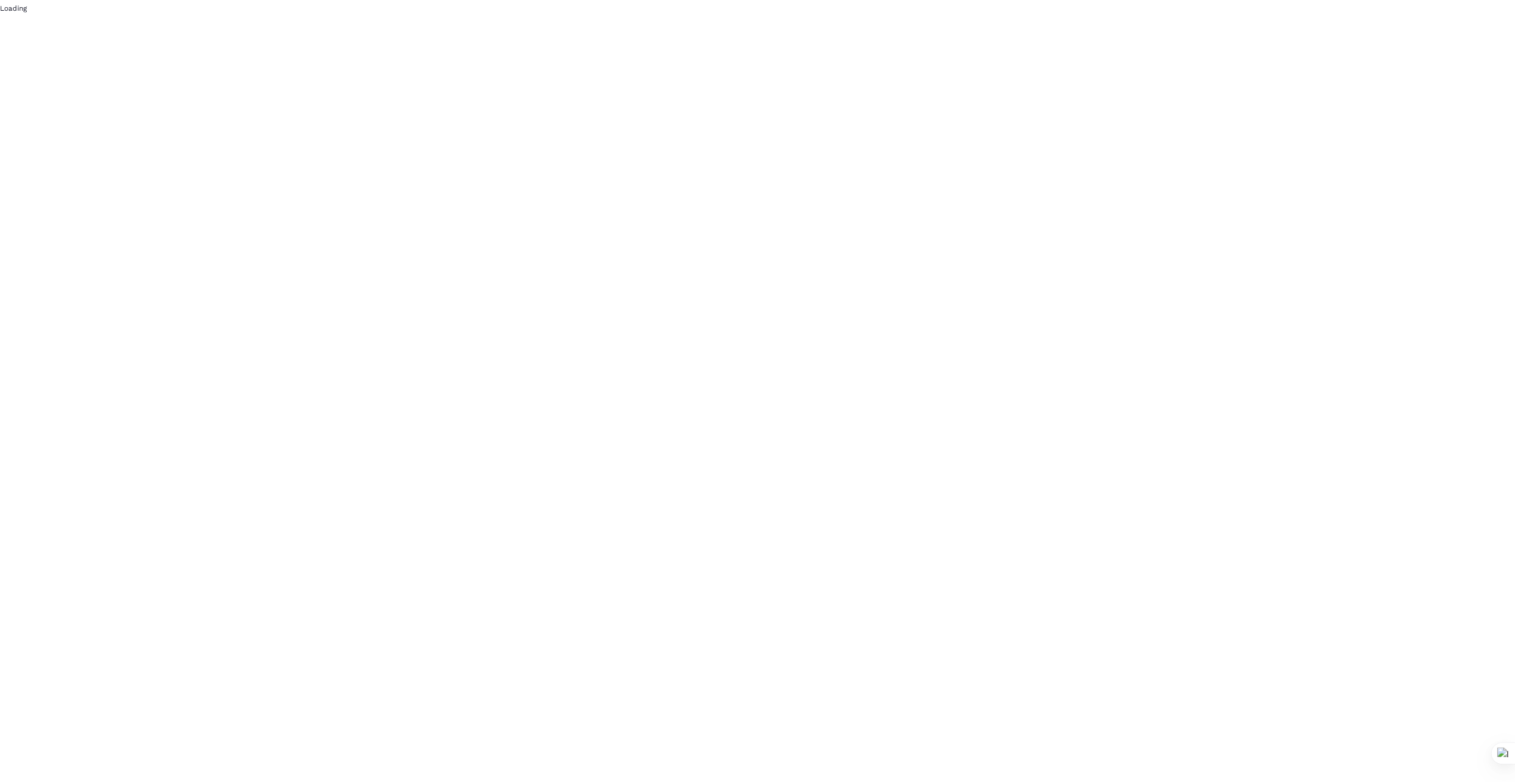
scroll to position [0, 0]
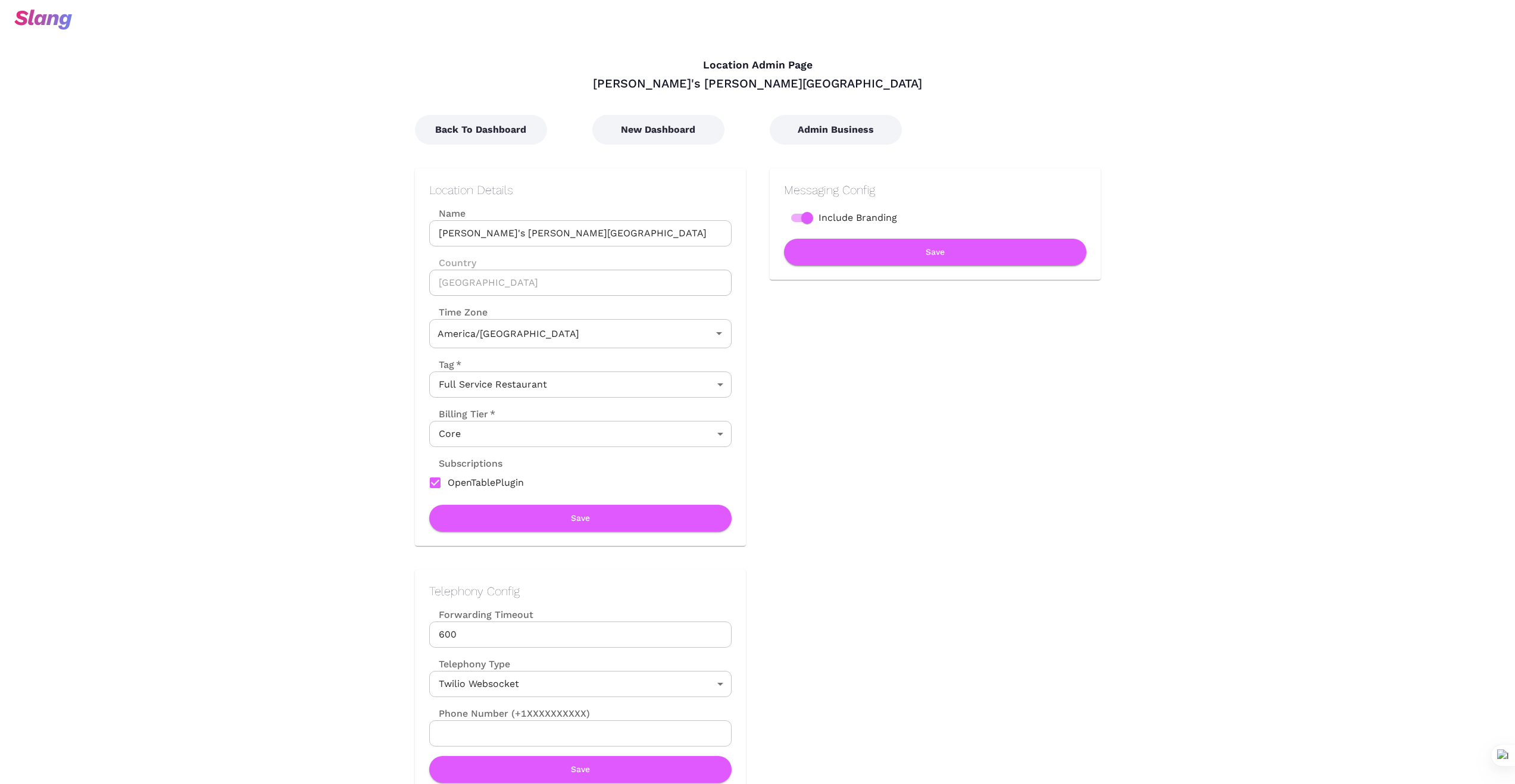
type input "Central Time"
click at [481, 128] on button "Back To Dashboard" at bounding box center [481, 129] width 132 height 30
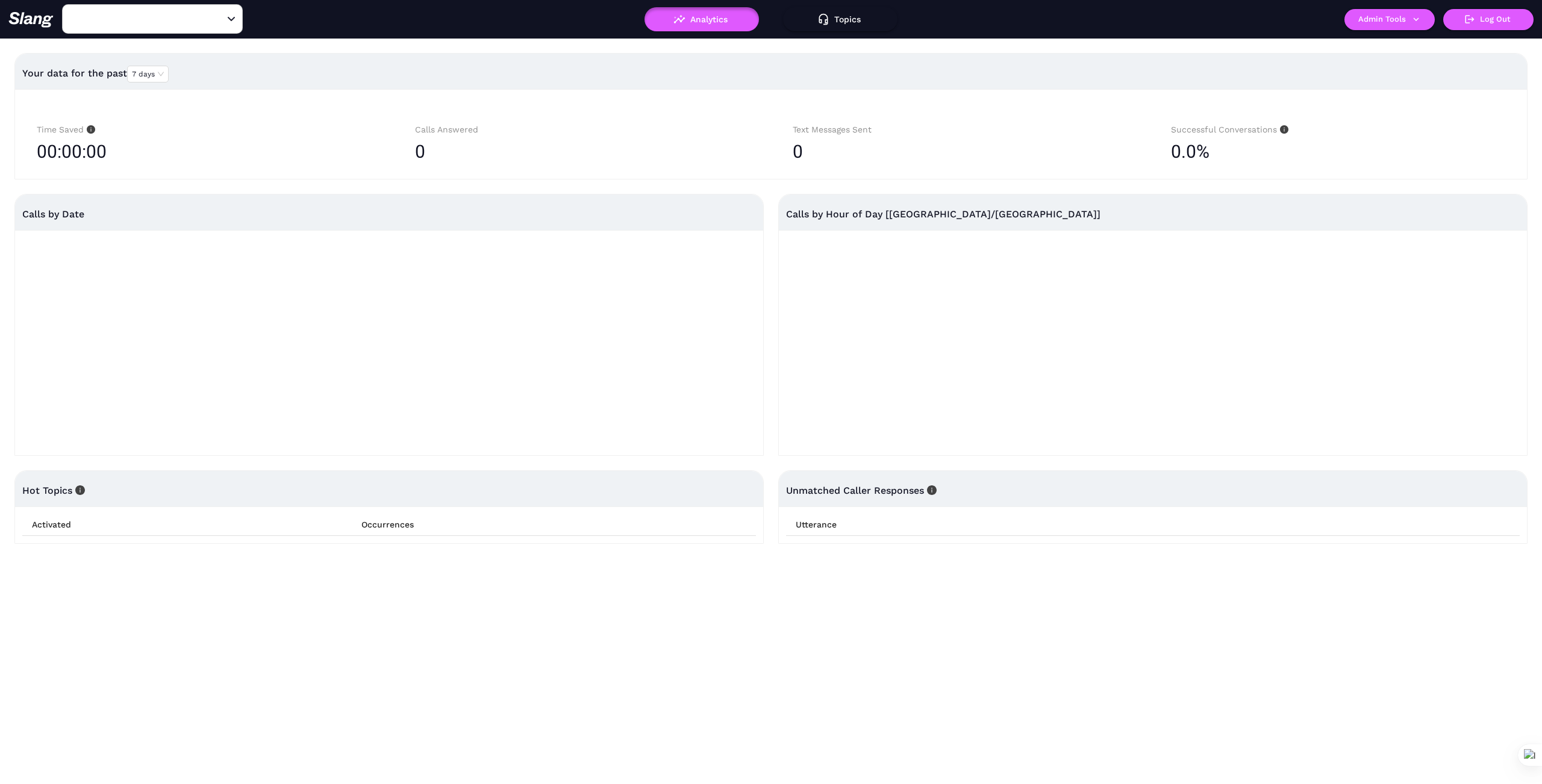
type input "Albi's Vite Leon Springs"
drag, startPoint x: 214, startPoint y: 20, endPoint x: 199, endPoint y: 23, distance: 15.3
click at [209, 21] on button "Clear" at bounding box center [217, 19] width 17 height 17
click at [169, 17] on input "text" at bounding box center [134, 19] width 132 height 19
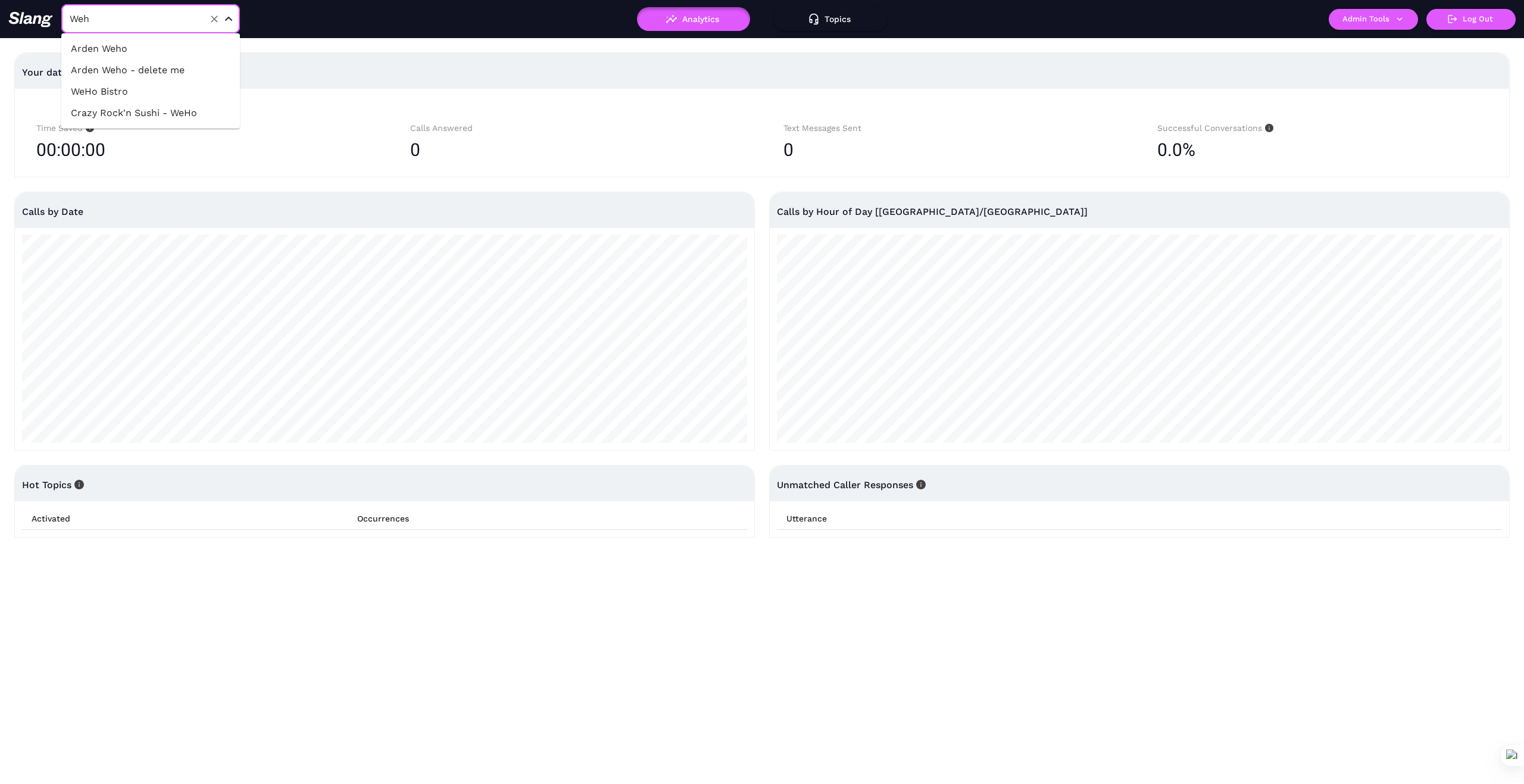
type input "Weho"
click at [172, 91] on li "WeHo Bistro" at bounding box center [151, 92] width 179 height 22
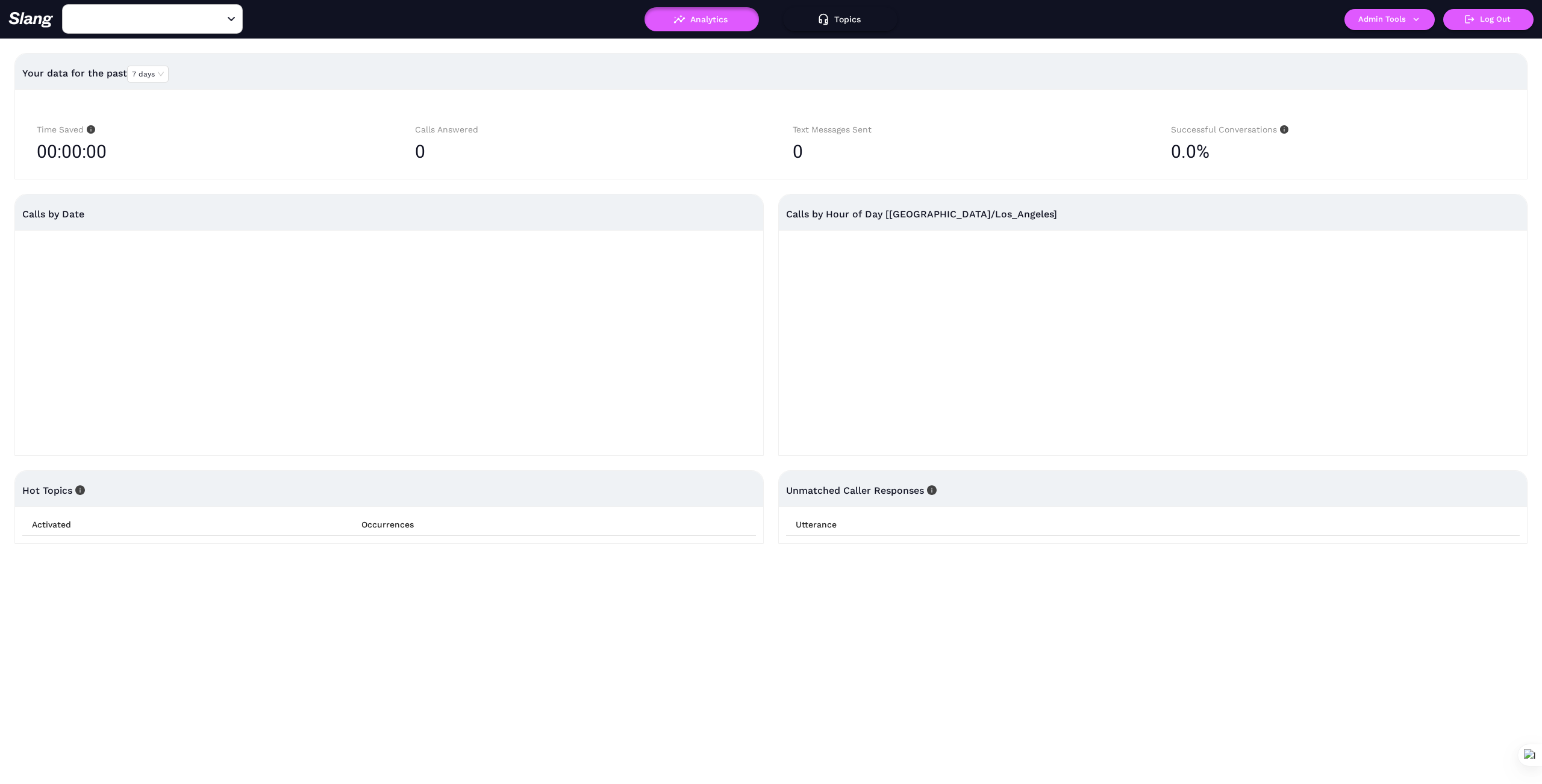
type input "WeHo Bistro"
click at [1420, 18] on icon "button" at bounding box center [1417, 19] width 11 height 11
click at [1402, 42] on link "Manage current business" at bounding box center [1414, 46] width 118 height 15
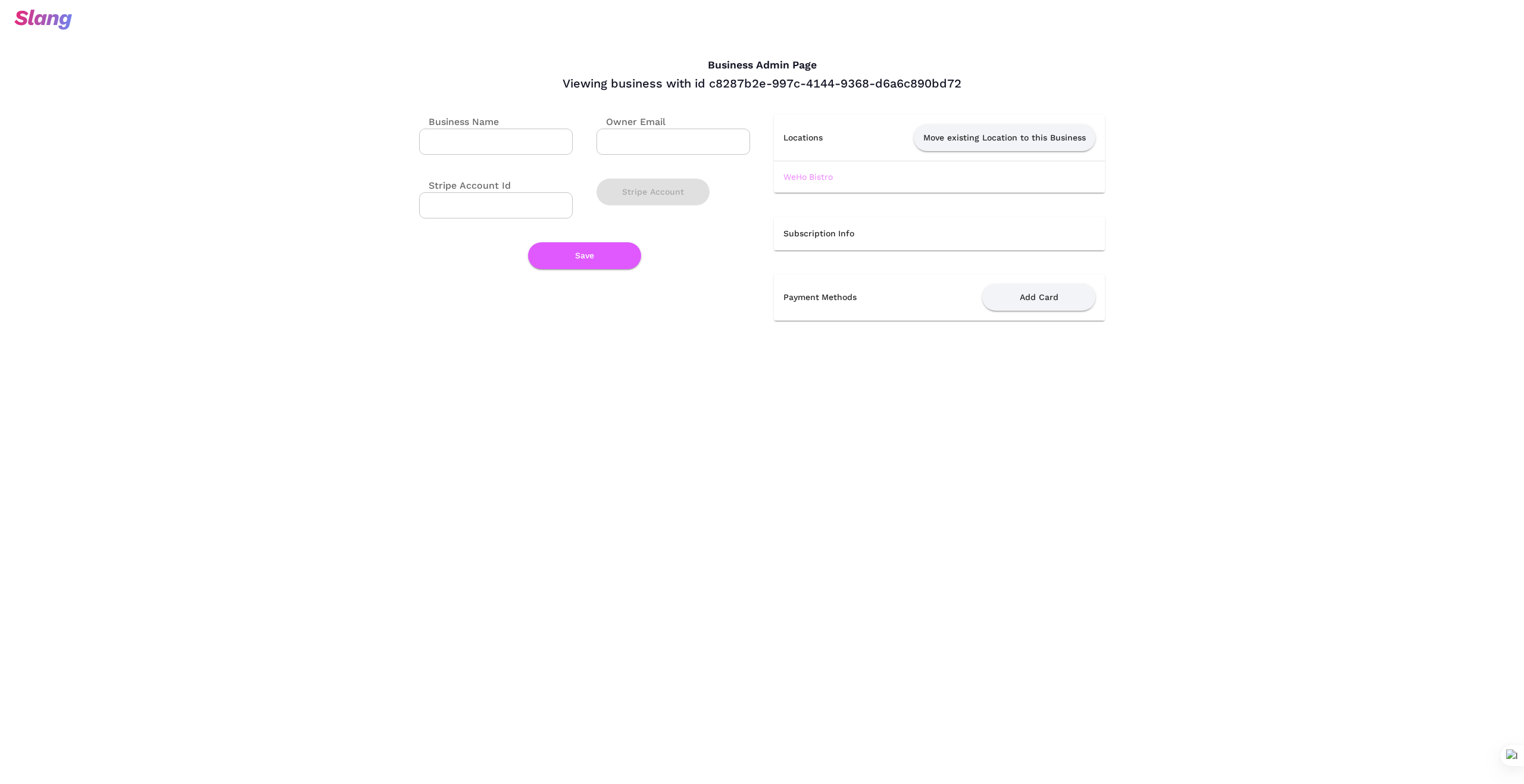
click at [815, 177] on link "WeHo Bistro" at bounding box center [808, 177] width 49 height 9
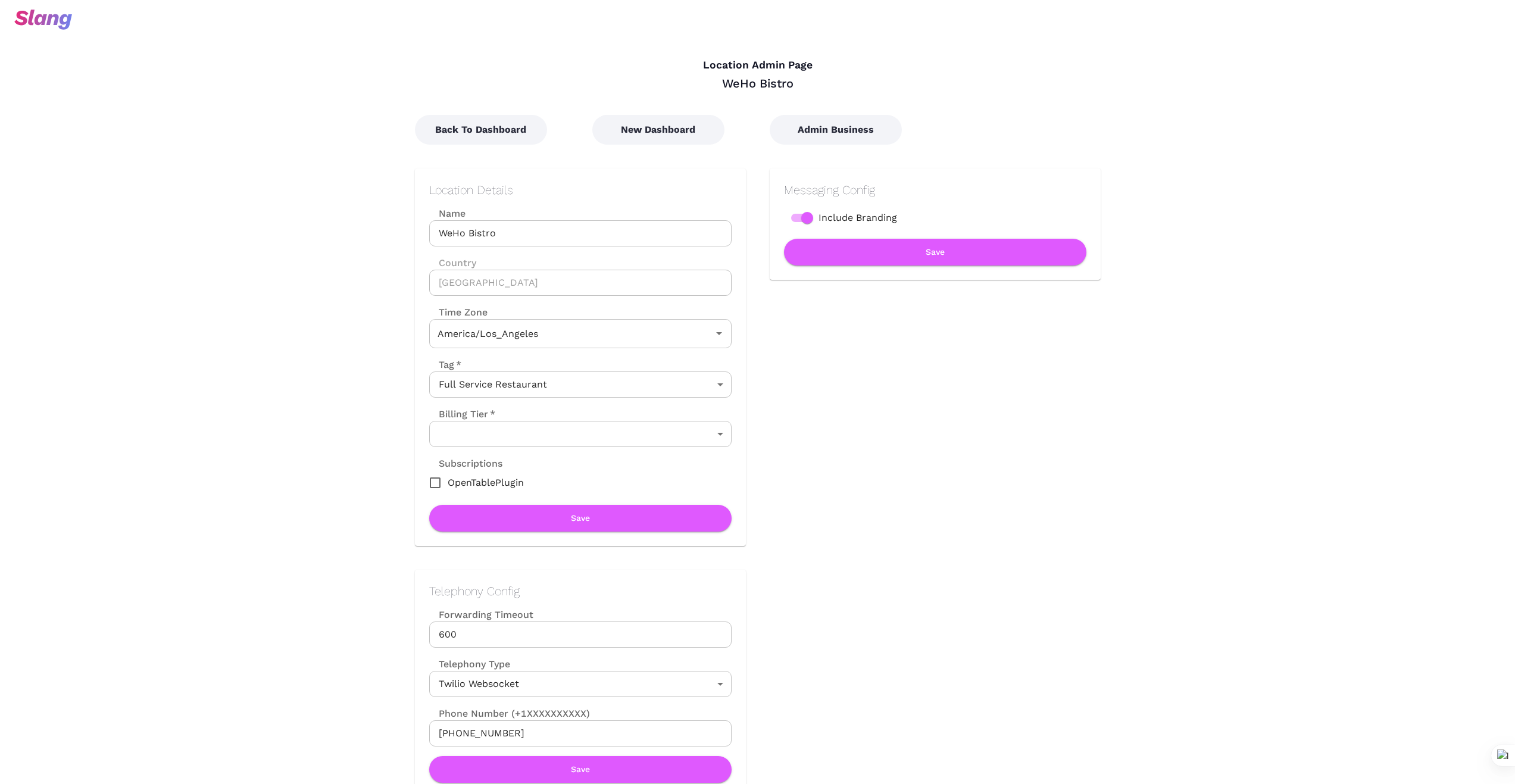
type input "Pacific Time"
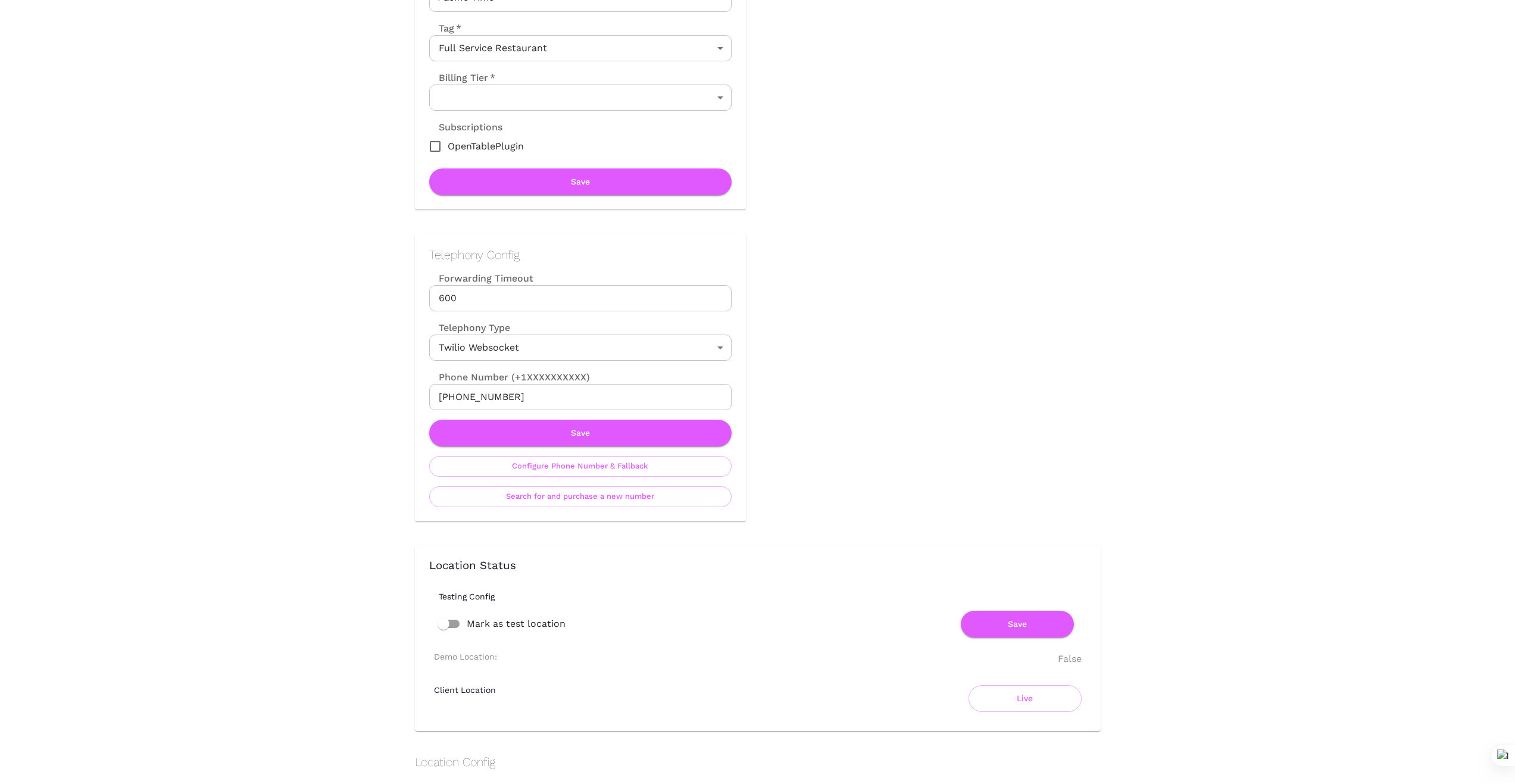
scroll to position [338, 0]
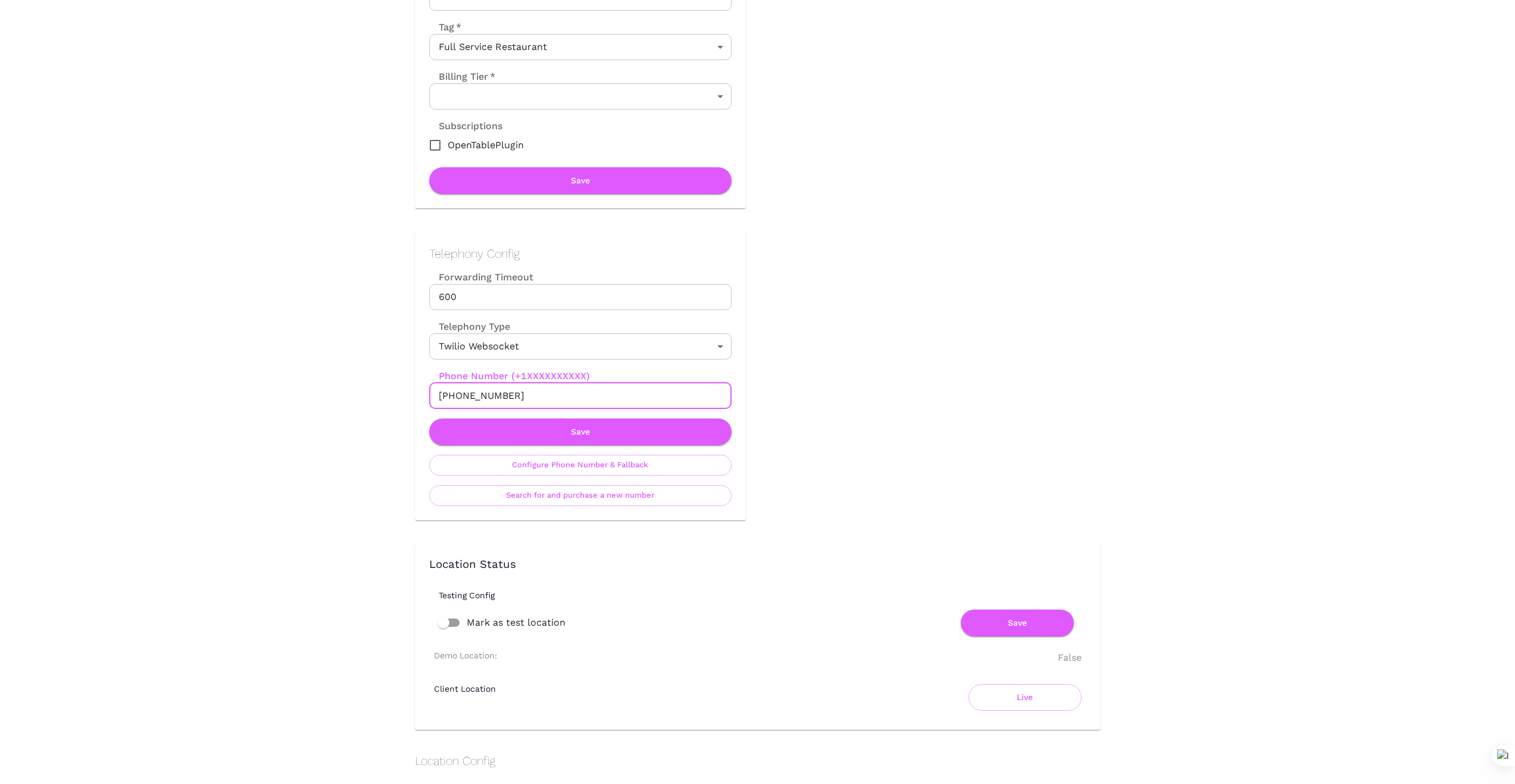
drag, startPoint x: 516, startPoint y: 398, endPoint x: 394, endPoint y: 397, distance: 122.0
click at [394, 397] on div "Telephony Config Forwarding Timeout 600 Forwarding Timeout Telephony Type Twili…" at bounding box center [568, 364] width 355 height 312
drag, startPoint x: 530, startPoint y: 400, endPoint x: 508, endPoint y: 438, distance: 43.9
click at [530, 400] on input "+13237098008" at bounding box center [580, 395] width 302 height 26
drag, startPoint x: 541, startPoint y: 390, endPoint x: 399, endPoint y: 401, distance: 142.4
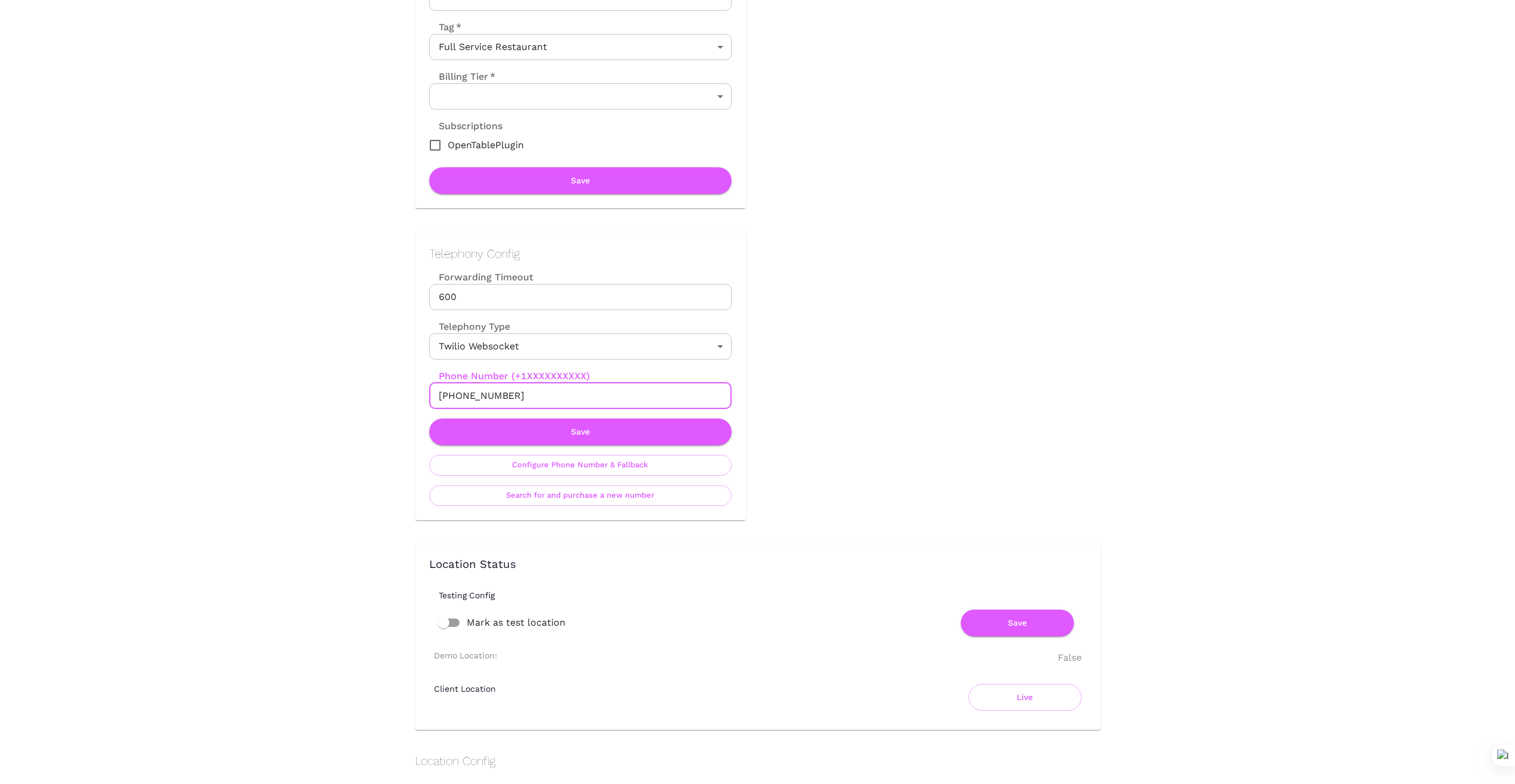
click at [399, 401] on div "Telephony Config Forwarding Timeout 600 Forwarding Timeout Telephony Type Twili…" at bounding box center [568, 364] width 355 height 312
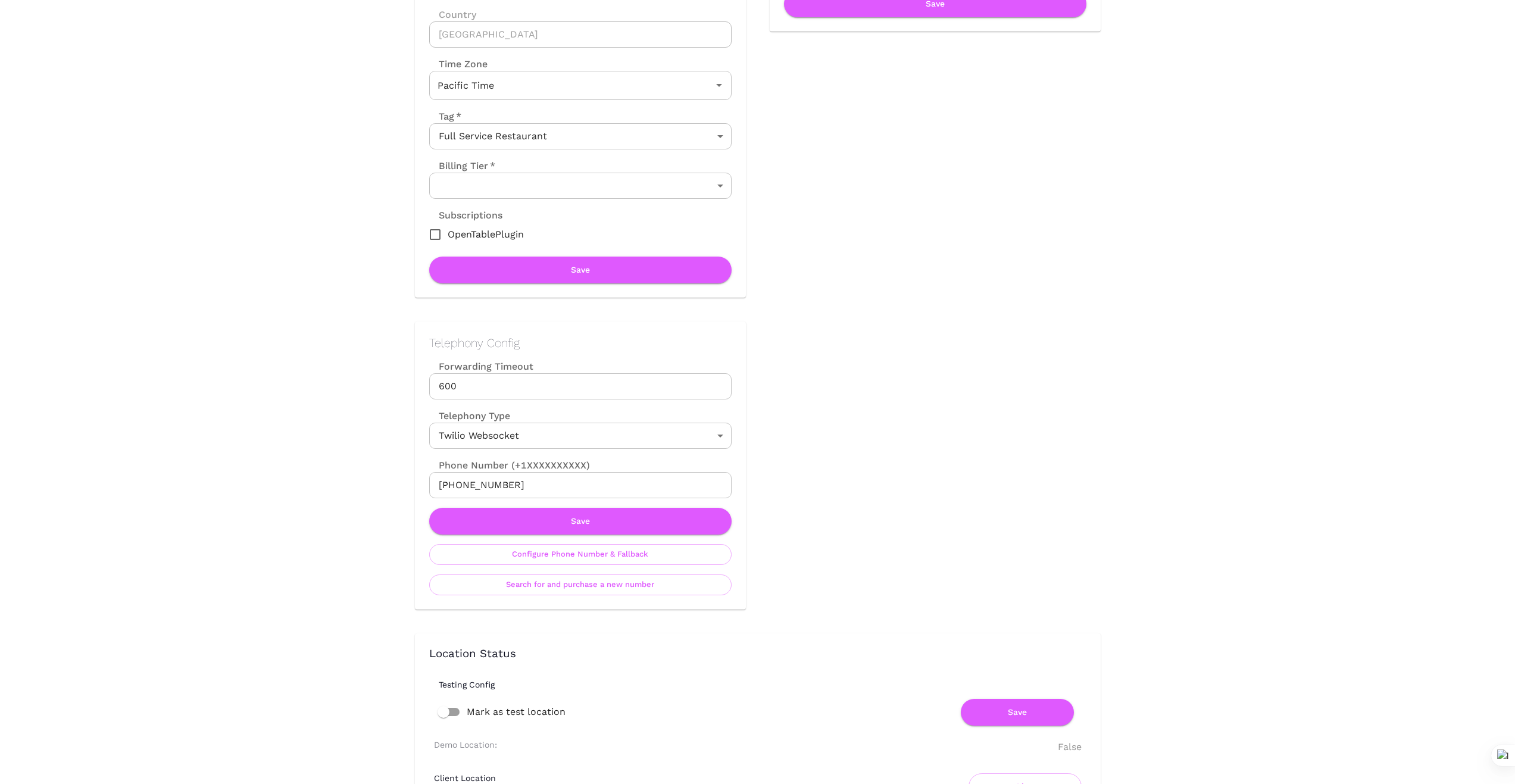
scroll to position [238, 0]
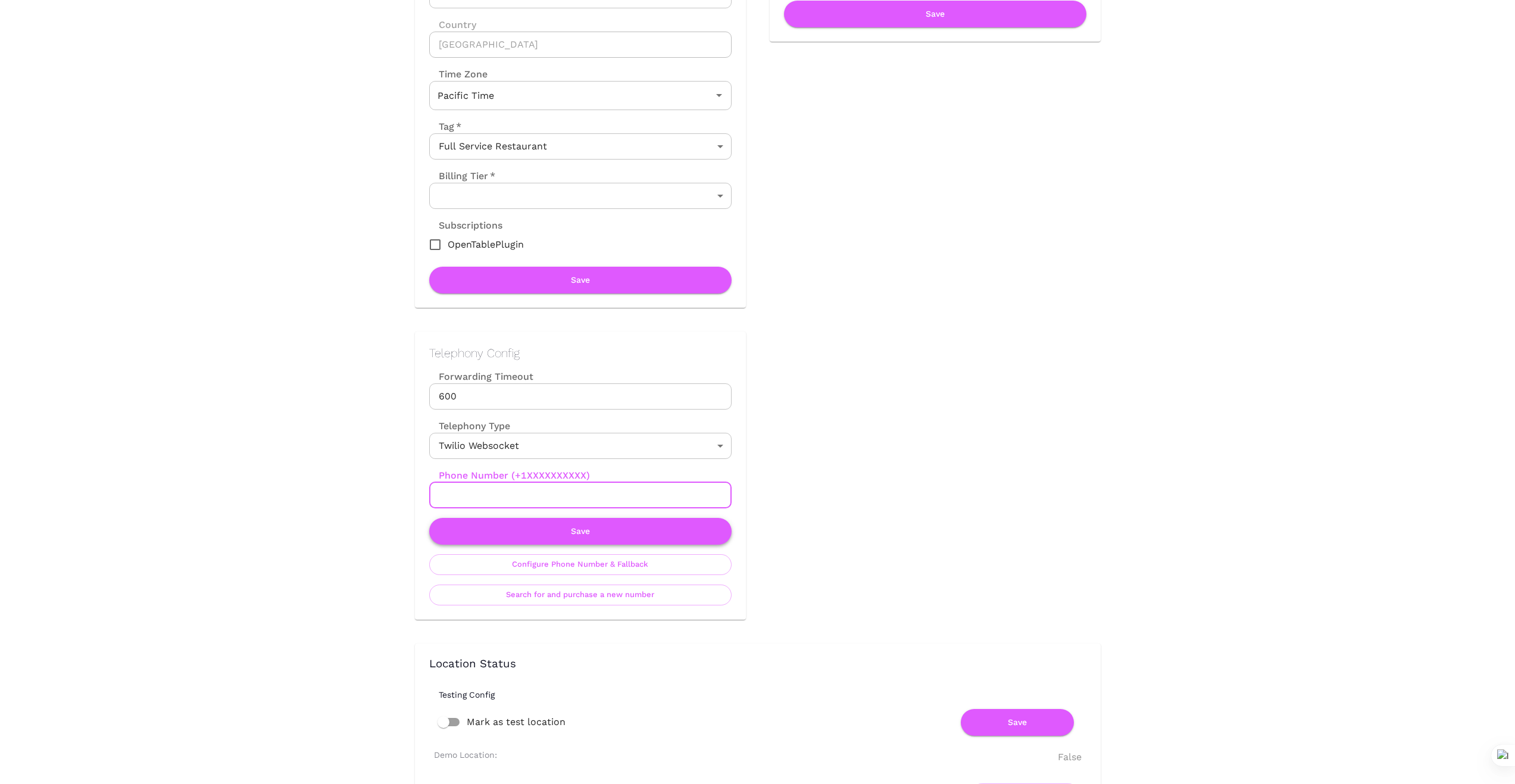
click at [582, 531] on button "Save" at bounding box center [580, 531] width 302 height 27
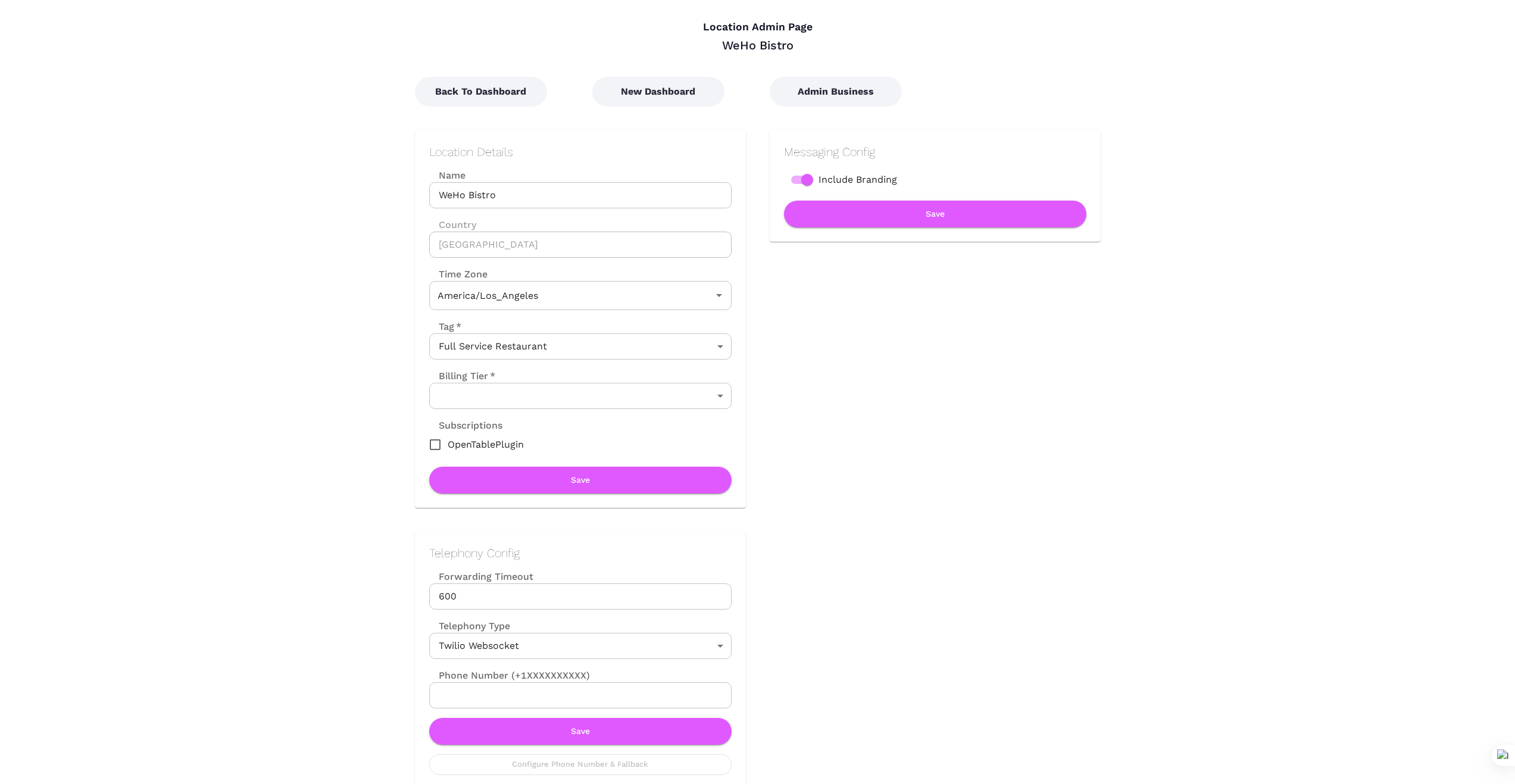
scroll to position [0, 0]
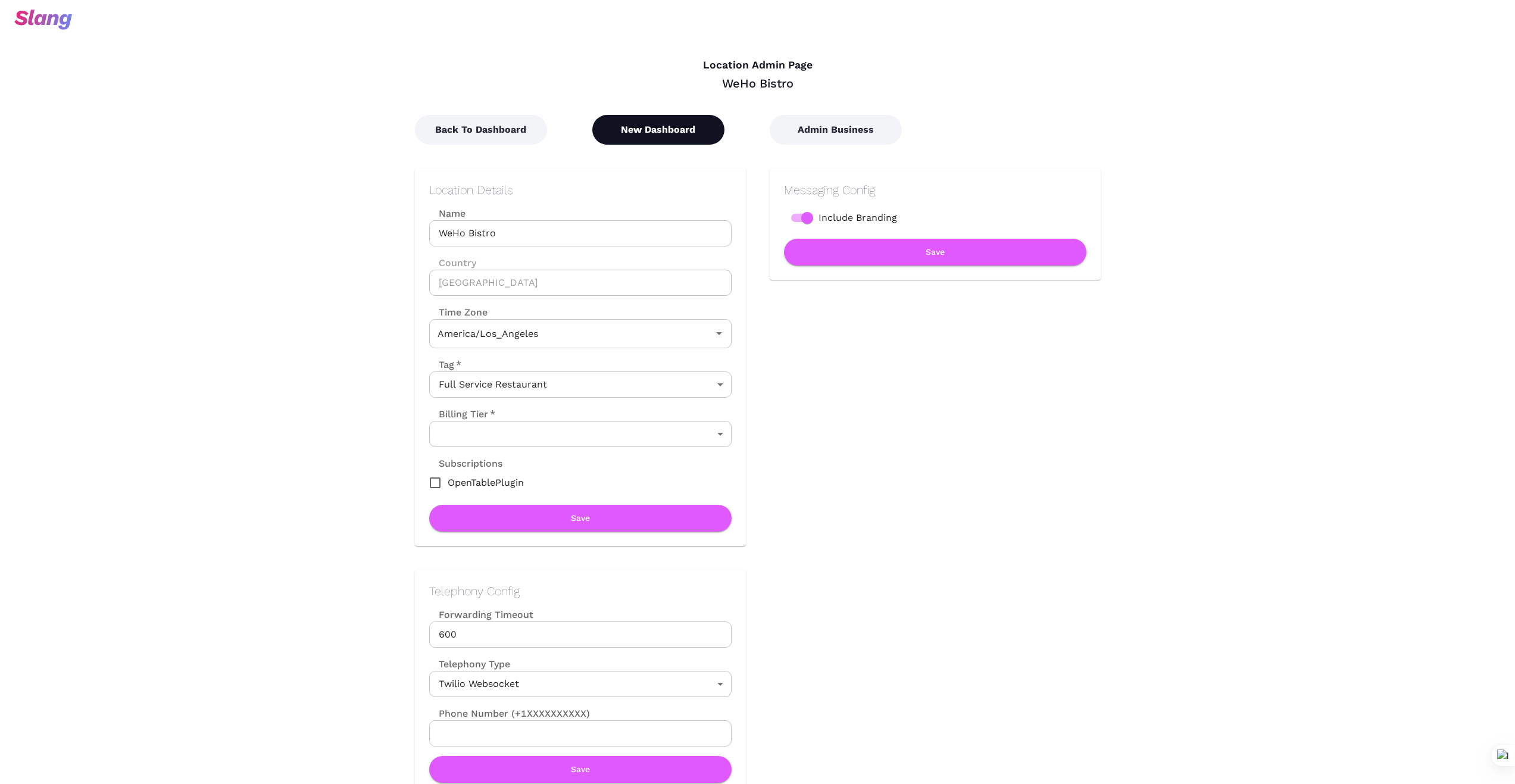
click at [666, 126] on button "New Dashboard" at bounding box center [659, 129] width 132 height 30
type input "Pacific Time"
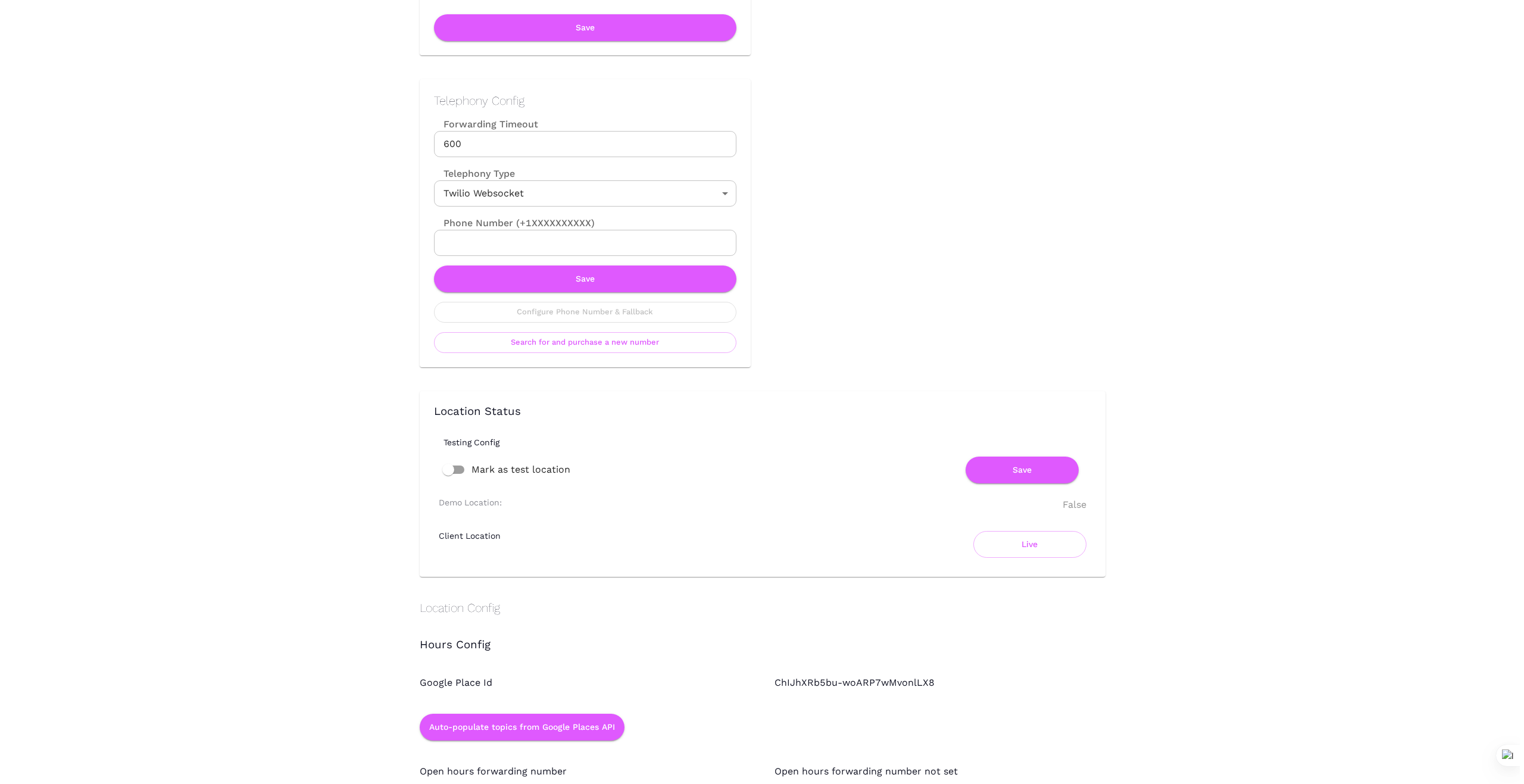
scroll to position [495, 0]
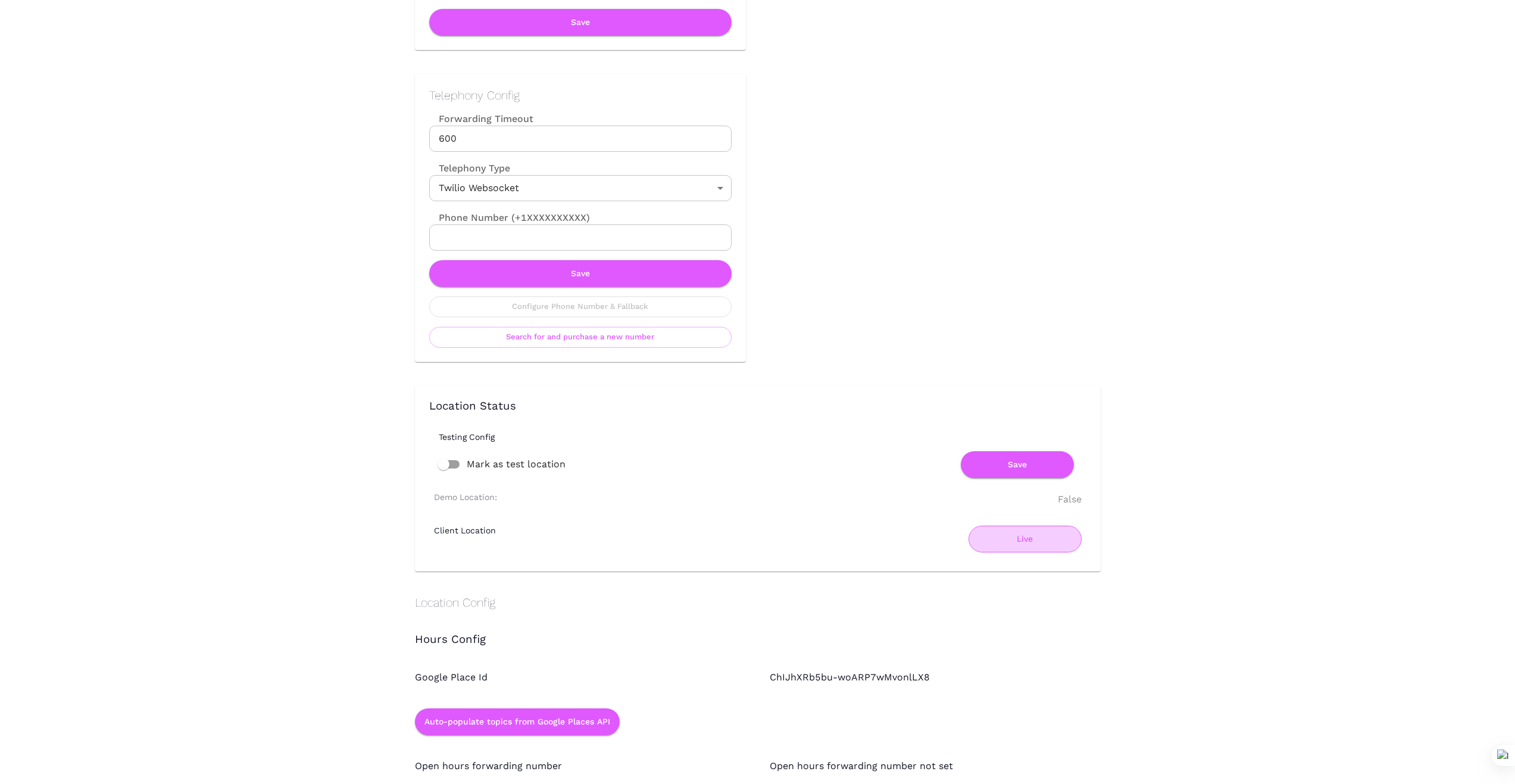
click at [1018, 539] on button "Live" at bounding box center [1025, 539] width 113 height 27
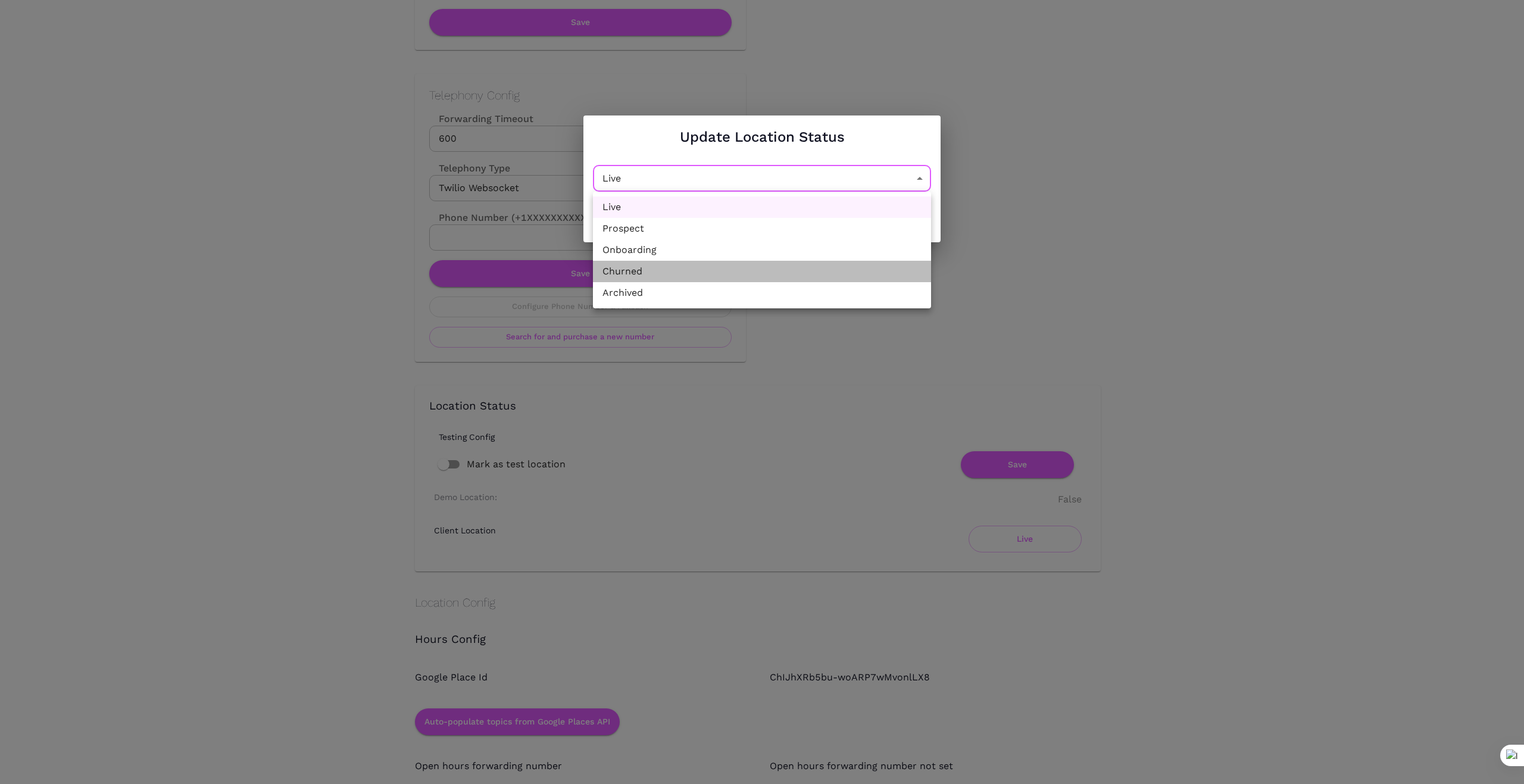
click at [794, 263] on li "Churned" at bounding box center [762, 272] width 338 height 22
type input "Churned"
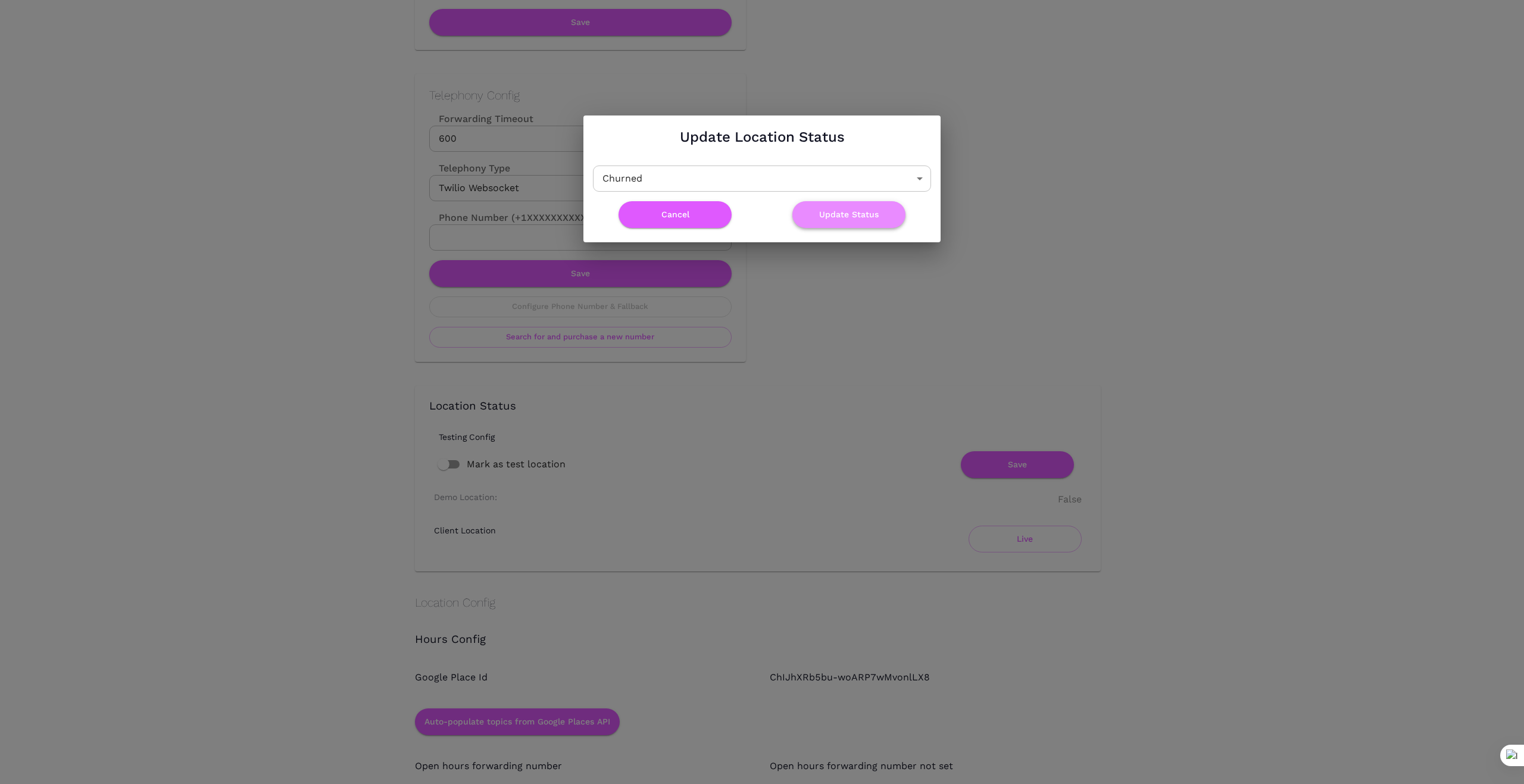
click at [843, 209] on button "Update Status" at bounding box center [849, 214] width 113 height 27
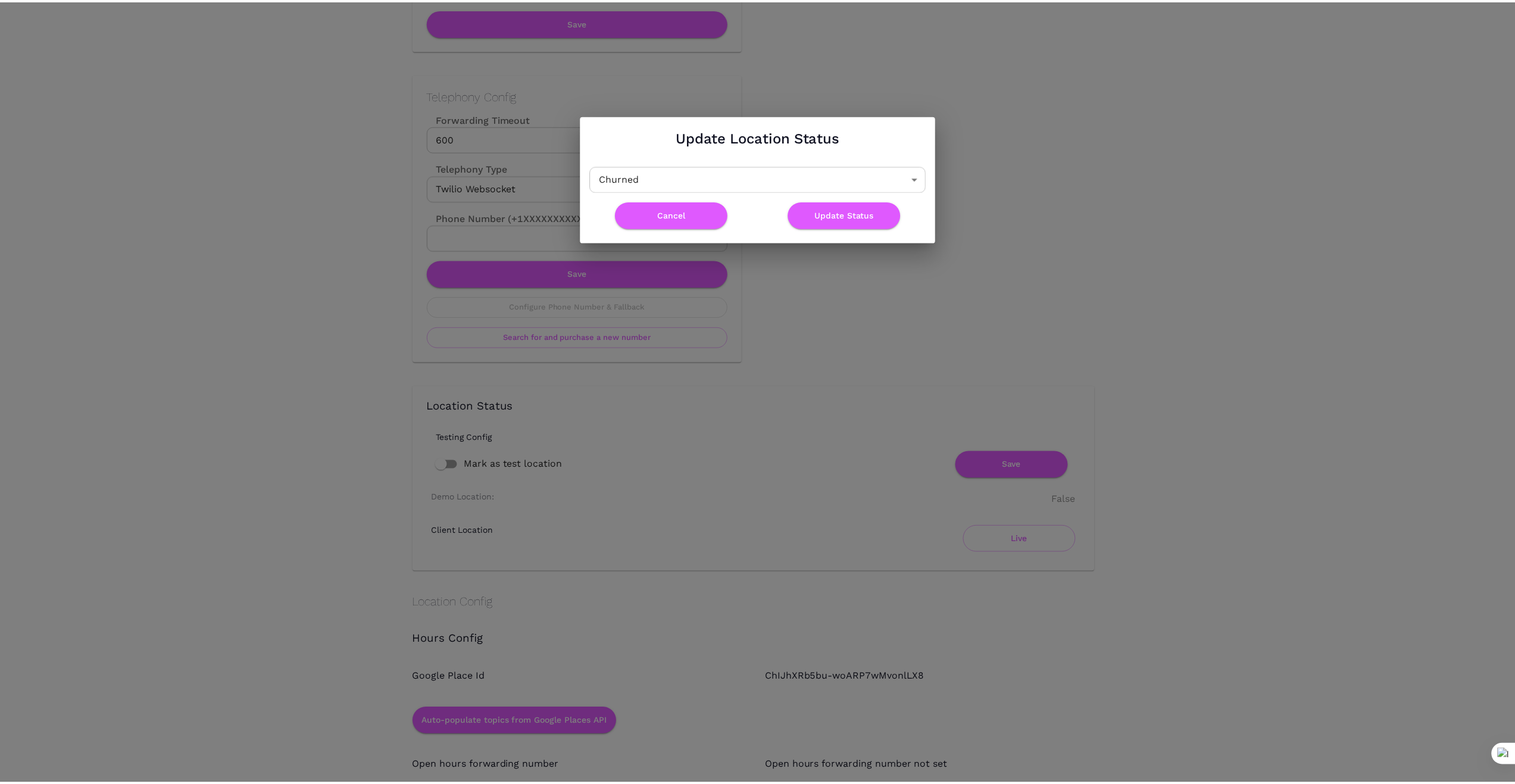
scroll to position [0, 0]
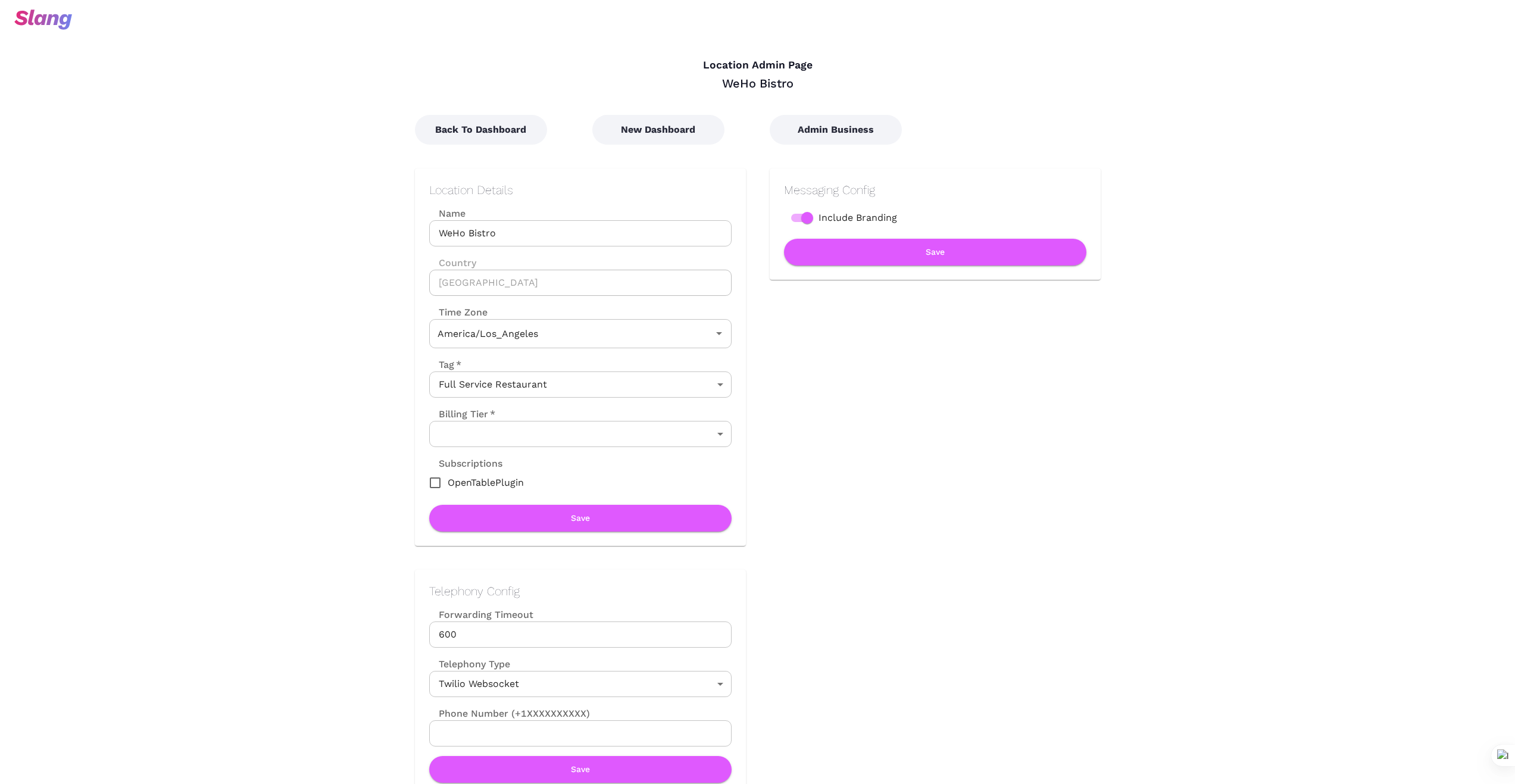
type input "Pacific Time"
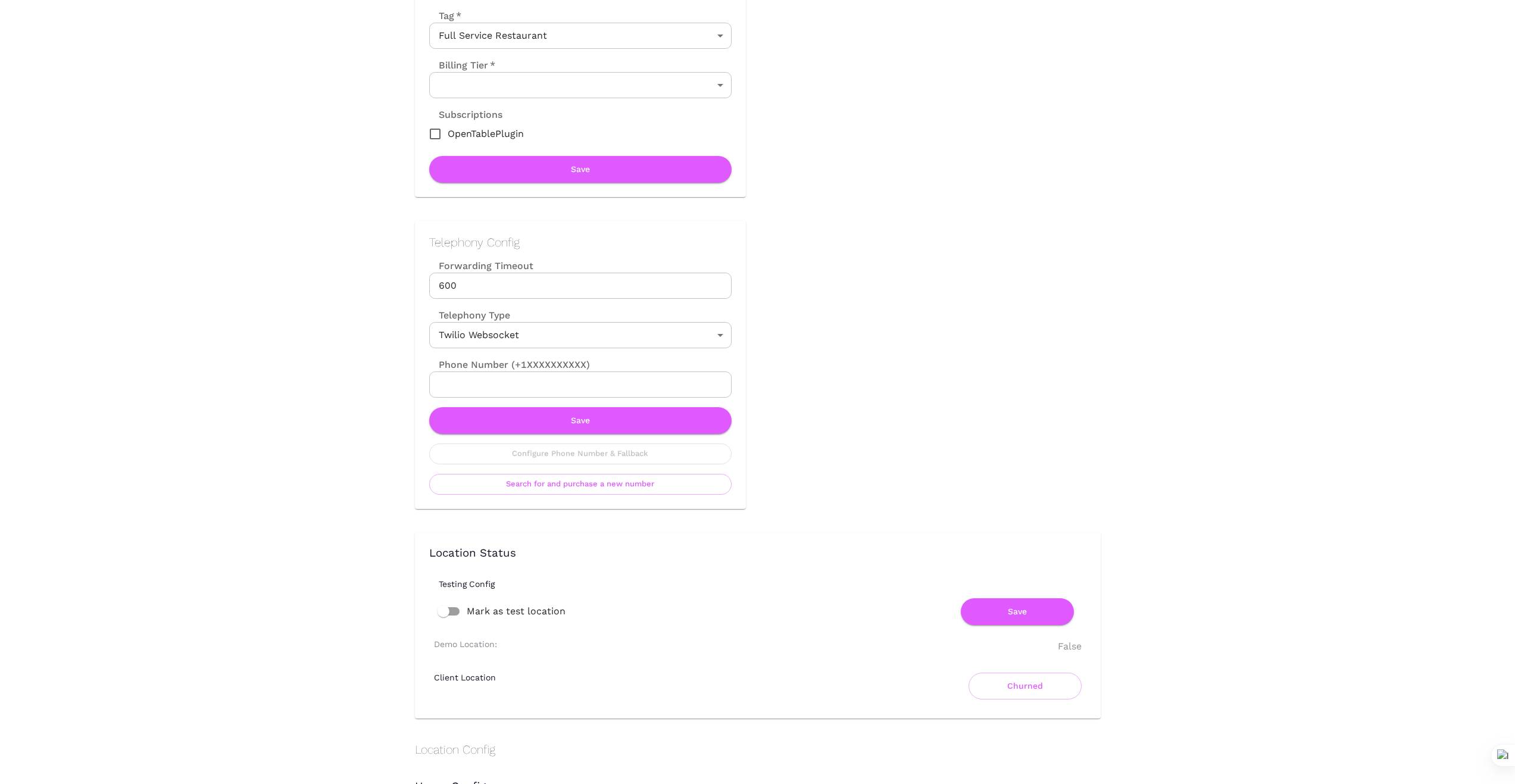
scroll to position [417, 0]
